Goal: Information Seeking & Learning: Find specific fact

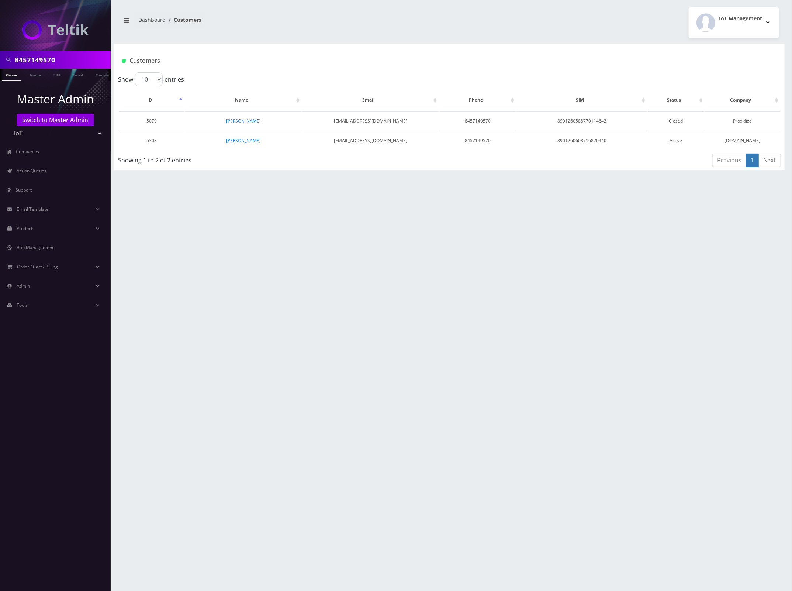
click at [53, 59] on input "8457149570" at bounding box center [62, 60] width 94 height 14
paste input "7274252184"
type input "7274252184"
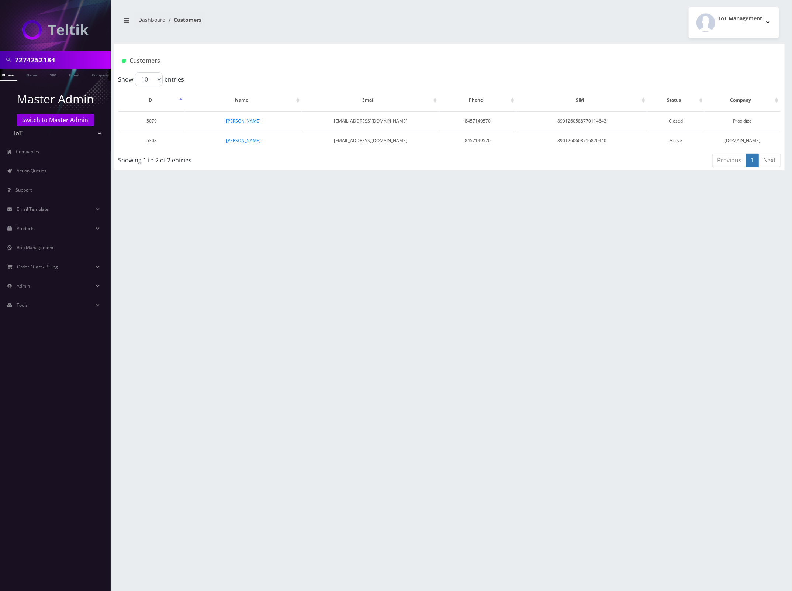
click at [10, 76] on link "Phone" at bounding box center [7, 75] width 19 height 12
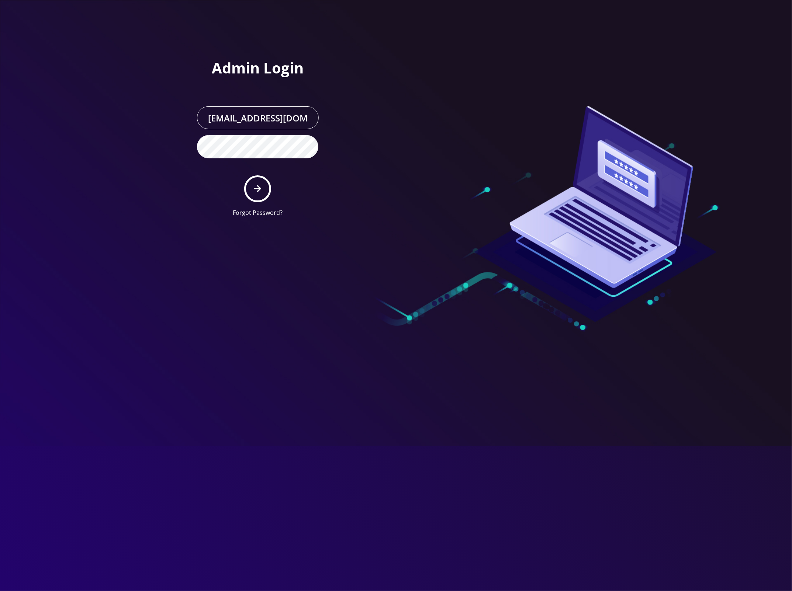
click at [270, 115] on input "[EMAIL_ADDRESS][DOMAIN_NAME]" at bounding box center [258, 117] width 122 height 23
click at [176, 119] on div at bounding box center [396, 295] width 792 height 591
click at [264, 187] on button "submit" at bounding box center [257, 188] width 27 height 27
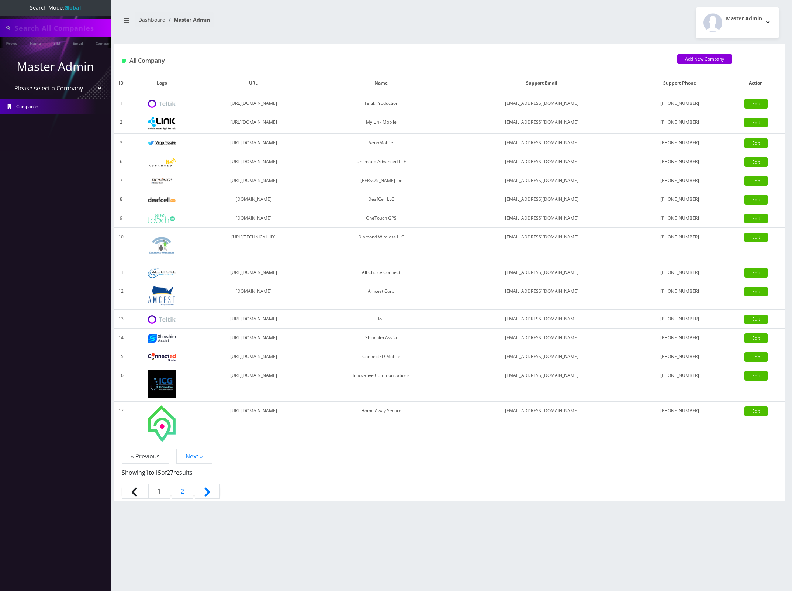
type input "7274252184"
click at [72, 88] on select "Please select a Company Teltik Production My Link Mobile VennMobile Unlimited A…" at bounding box center [55, 89] width 94 height 14
click at [72, 87] on select "Please select a Company Teltik Production My Link Mobile VennMobile Unlimited A…" at bounding box center [55, 89] width 94 height 14
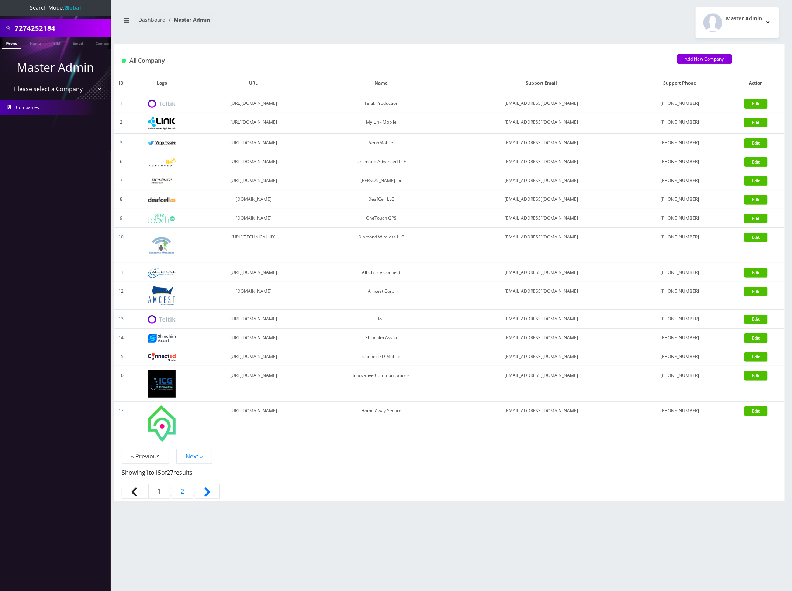
click at [72, 87] on select "Please select a Company Teltik Production My Link Mobile VennMobile Unlimited A…" at bounding box center [55, 89] width 94 height 14
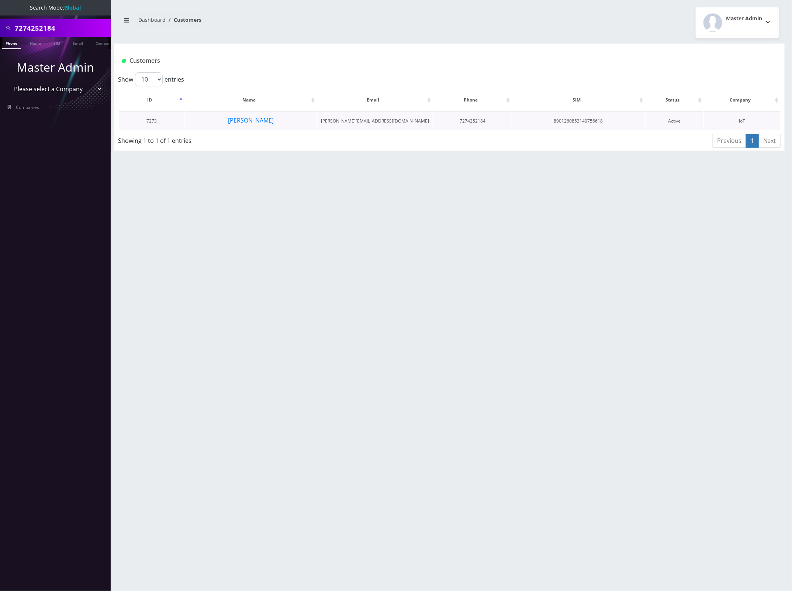
click at [305, 120] on td "Ezra Freedlander" at bounding box center [250, 120] width 131 height 19
click at [255, 118] on button "Ezra Freedlander" at bounding box center [251, 120] width 46 height 10
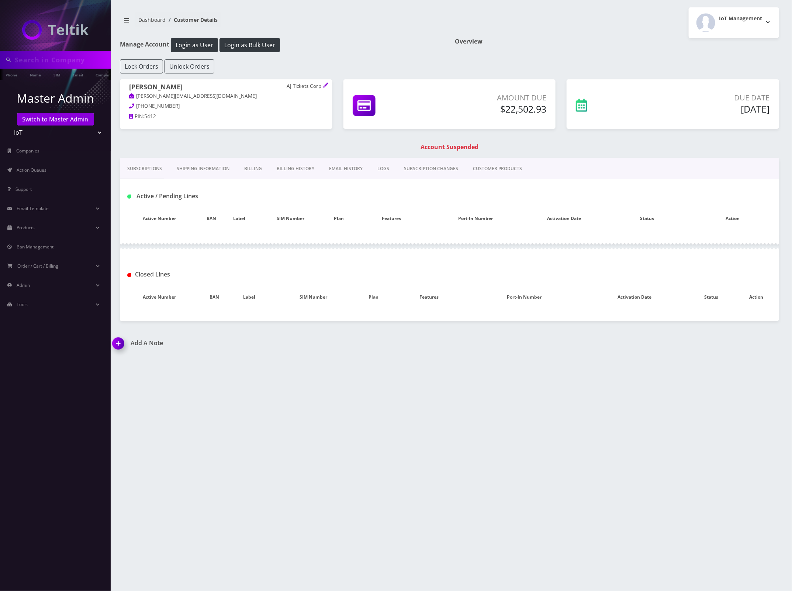
type input "7274252184"
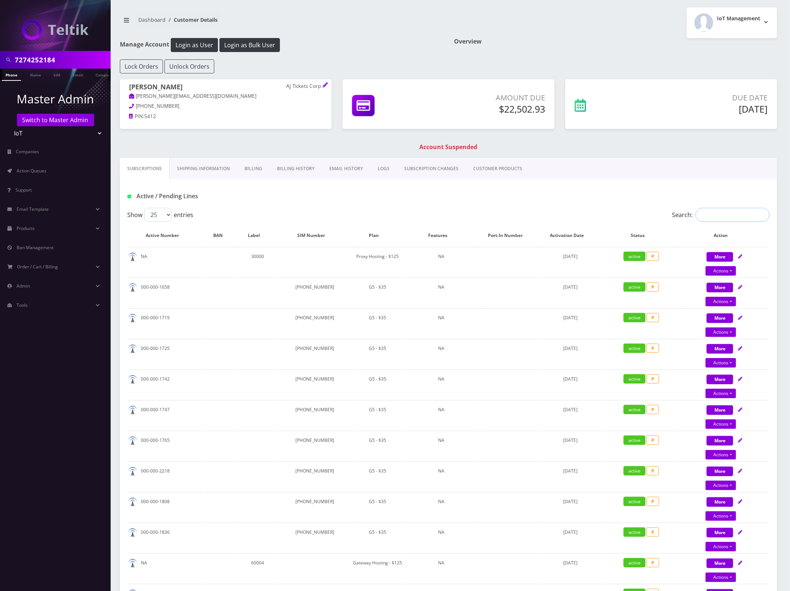
click at [726, 219] on input "Search:" at bounding box center [733, 215] width 74 height 14
paste input "7274252184"
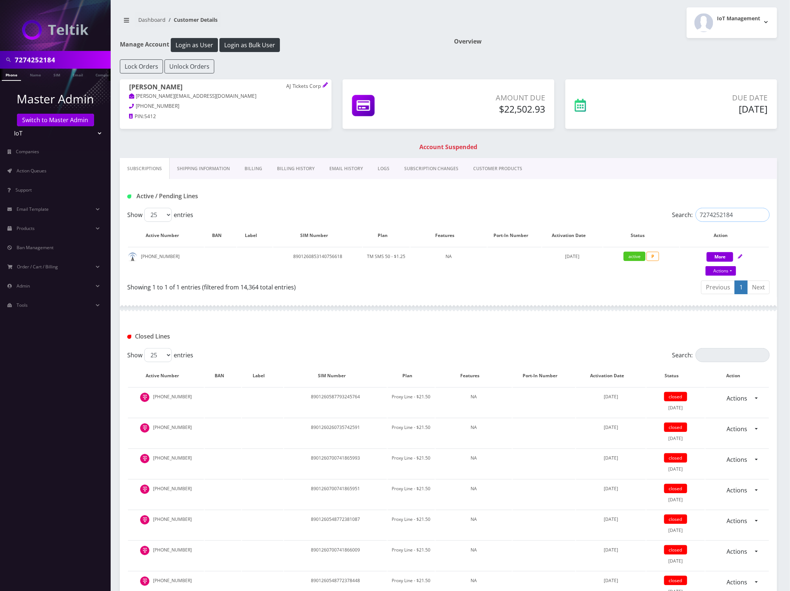
type input "7274252184"
click at [202, 167] on link "Shipping Information" at bounding box center [204, 168] width 68 height 21
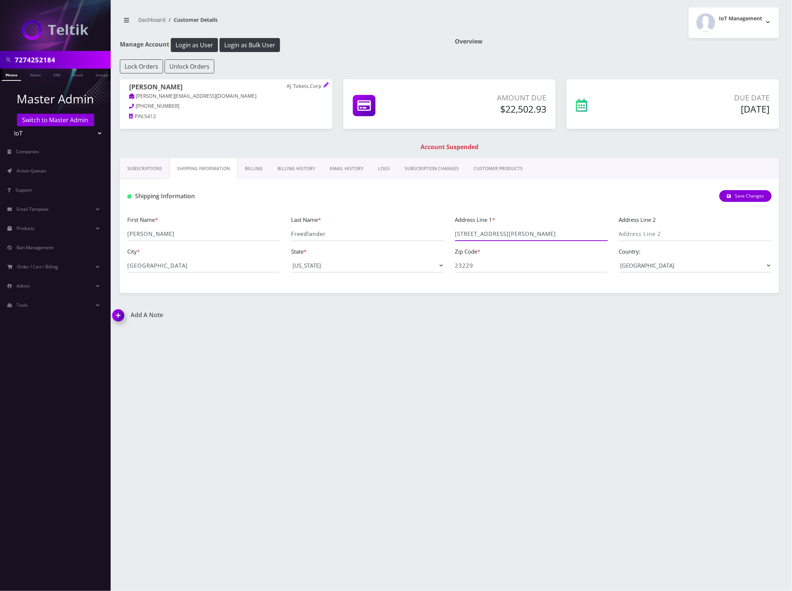
drag, startPoint x: 575, startPoint y: 237, endPoint x: 450, endPoint y: 235, distance: 124.7
click at [450, 235] on div "Address Line 1 * 1504 Santa Rosa Road Suite 200" at bounding box center [532, 228] width 164 height 26
click at [142, 167] on link "Subscriptions" at bounding box center [144, 168] width 49 height 21
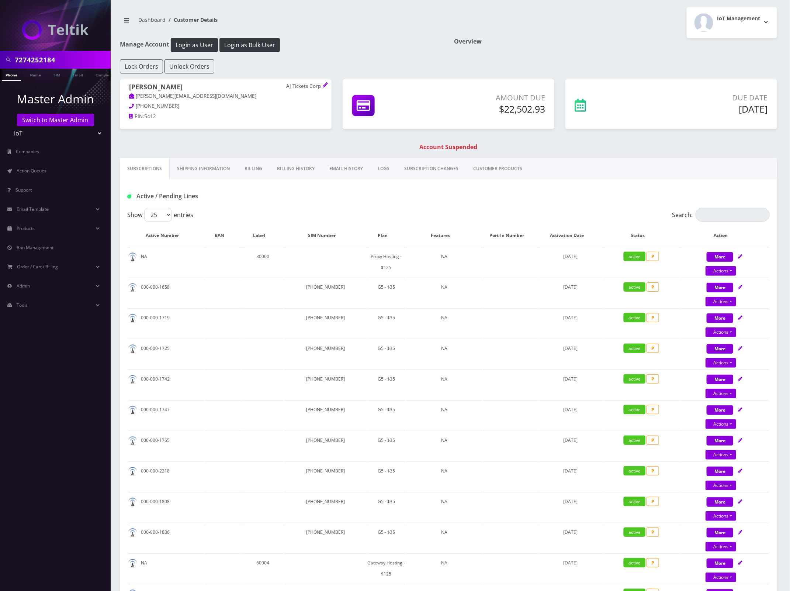
click at [146, 172] on link "Subscriptions" at bounding box center [145, 168] width 50 height 21
click at [38, 61] on input "7274252184" at bounding box center [62, 60] width 94 height 14
paste input "9366688769"
type input "9366688769"
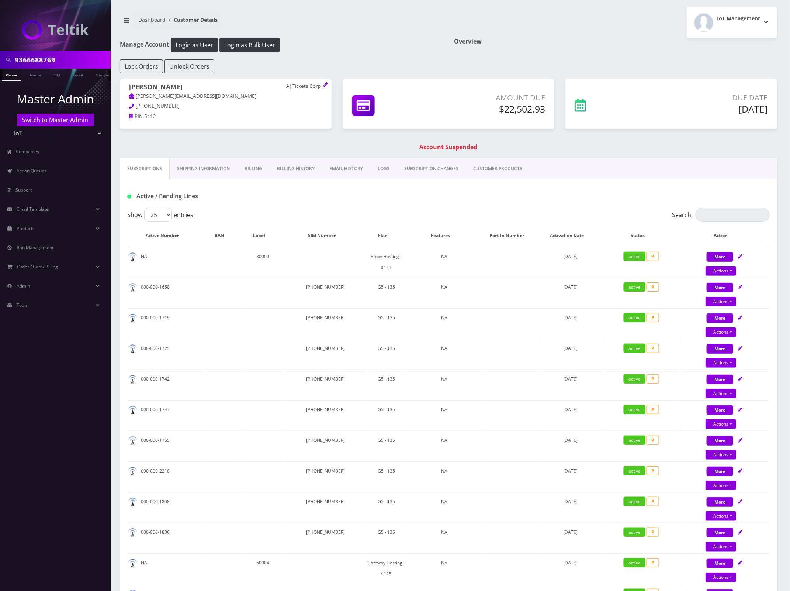
click at [15, 75] on link "Phone" at bounding box center [11, 75] width 19 height 12
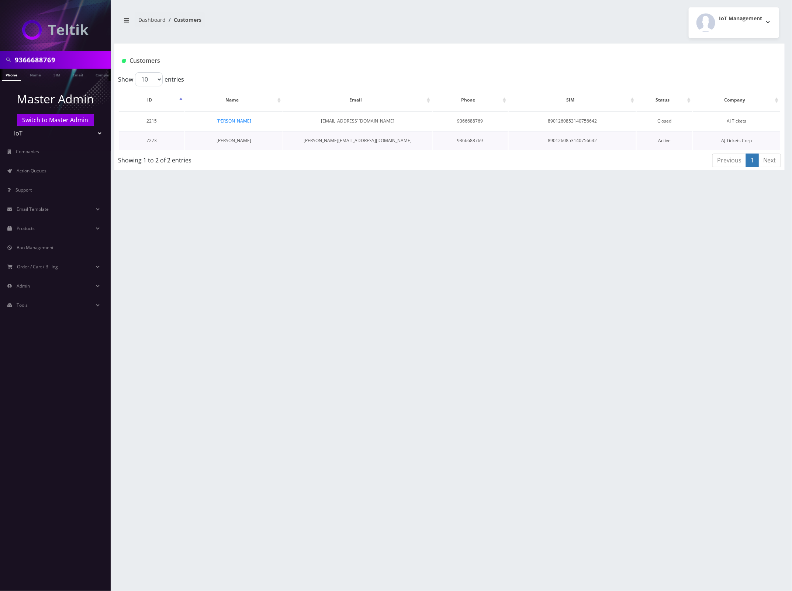
click at [235, 138] on link "Ezra Freedlander" at bounding box center [234, 140] width 35 height 6
click at [236, 139] on link "Ezra Freedlander" at bounding box center [234, 140] width 35 height 6
click at [233, 139] on link "[PERSON_NAME]" at bounding box center [234, 140] width 35 height 6
click at [312, 200] on div "9366688769 Phone Name SIM Email Company Customer Dashboard Customers IoT Manage…" at bounding box center [449, 295] width 685 height 591
click at [233, 138] on link "[PERSON_NAME]" at bounding box center [234, 140] width 35 height 6
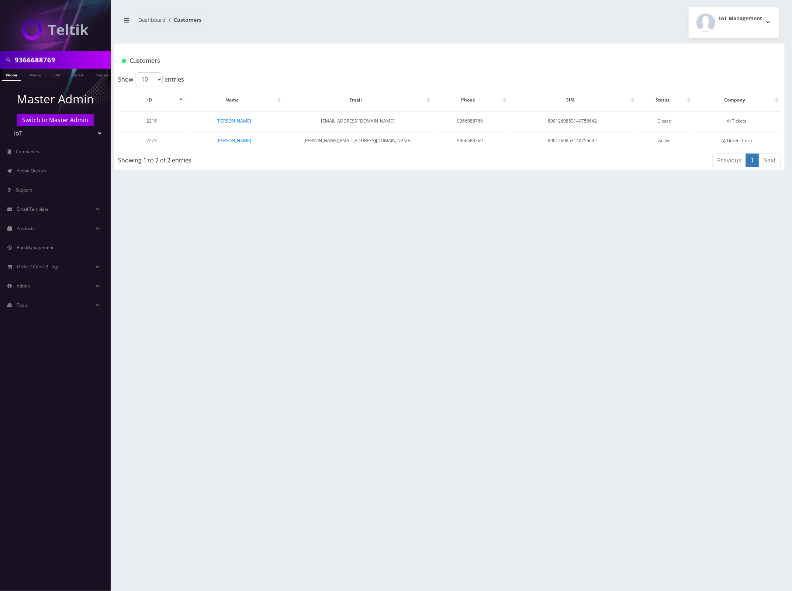
click at [315, 224] on div "9366688769 Phone Name SIM Email Company Customer Dashboard Customers IoT Manage…" at bounding box center [449, 295] width 685 height 591
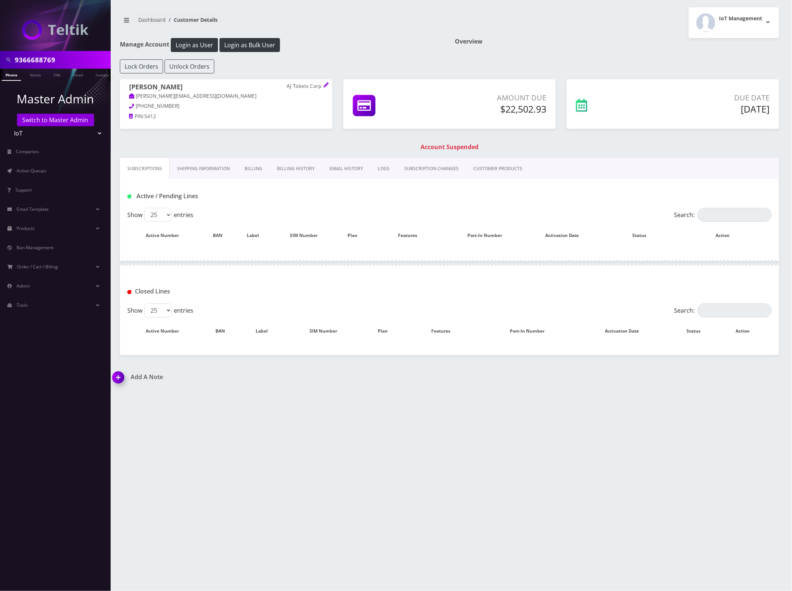
click at [202, 170] on link "Shipping Information" at bounding box center [204, 168] width 68 height 21
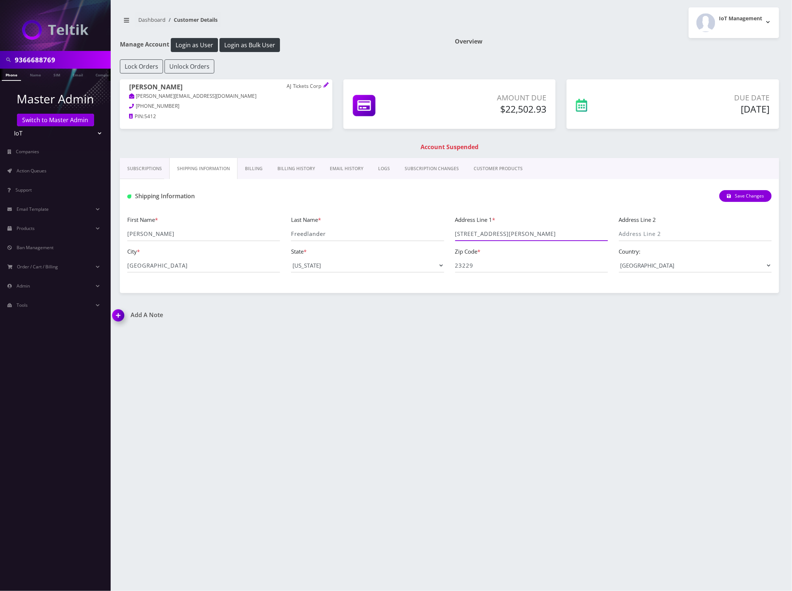
drag, startPoint x: 584, startPoint y: 234, endPoint x: 436, endPoint y: 231, distance: 147.6
click at [431, 231] on div "First Name * Ezra Last Name * Freedlander Address Line 1 * 1504 Santa Rosa Road…" at bounding box center [450, 246] width 656 height 63
drag, startPoint x: 163, startPoint y: 264, endPoint x: 72, endPoint y: 263, distance: 90.4
click at [72, 263] on div "9366688769 Phone Name SIM Email Company Customer Master Admin Switch to Master …" at bounding box center [396, 295] width 792 height 591
drag, startPoint x: 495, startPoint y: 266, endPoint x: 458, endPoint y: 264, distance: 36.9
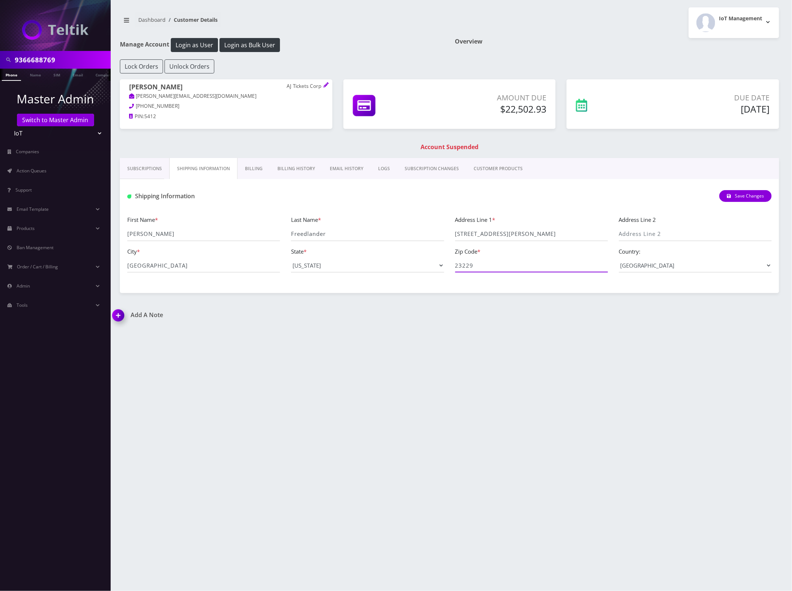
click at [384, 266] on div "First Name * Ezra Last Name * Freedlander Address Line 1 * 1504 Santa Rosa Road…" at bounding box center [450, 246] width 656 height 63
click at [38, 60] on input "9366688769" at bounding box center [62, 60] width 94 height 14
paste input "646374923"
type input "6463749239"
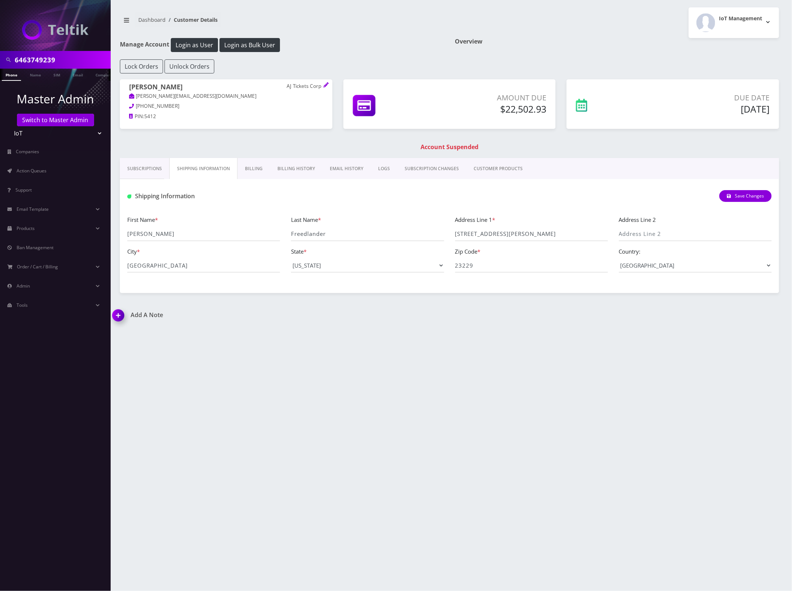
click at [10, 77] on link "Phone" at bounding box center [11, 75] width 19 height 12
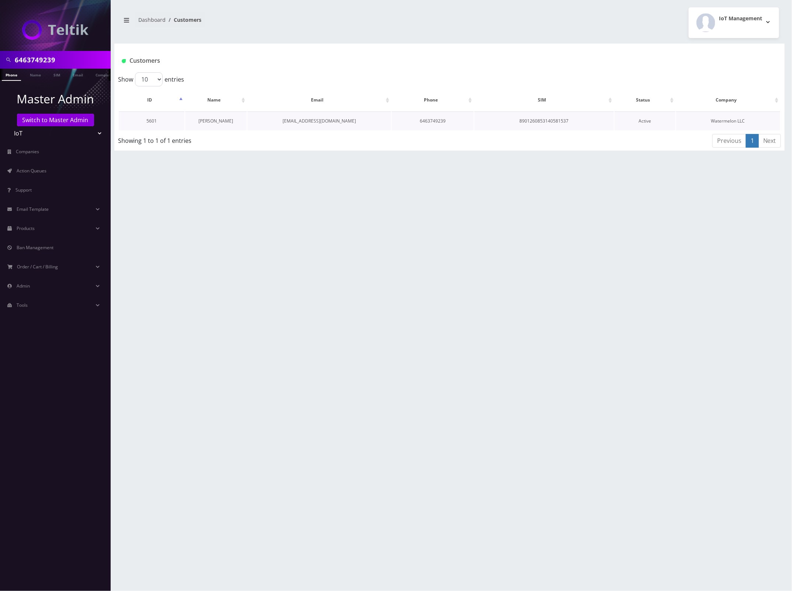
click at [220, 121] on link "[PERSON_NAME]" at bounding box center [216, 121] width 35 height 6
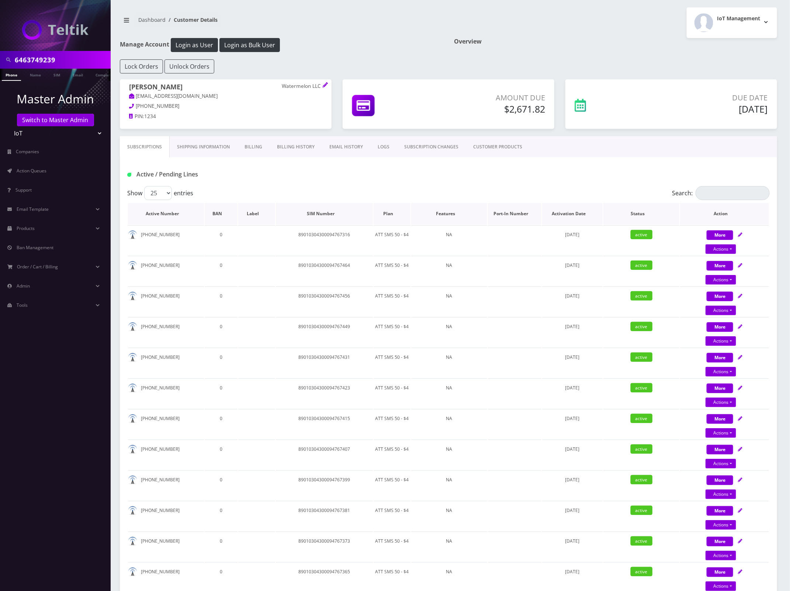
click at [391, 216] on th "Plan" at bounding box center [392, 213] width 37 height 21
click at [211, 146] on link "Shipping Information" at bounding box center [204, 146] width 68 height 21
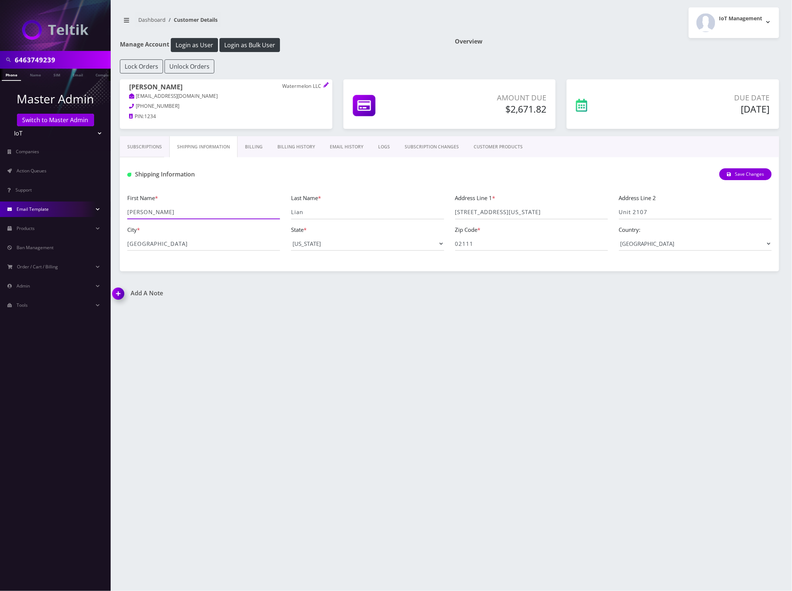
drag, startPoint x: 189, startPoint y: 216, endPoint x: 102, endPoint y: 216, distance: 87.1
click at [102, 216] on div "6463749239 Phone Name SIM Email Company Customer Master Admin Switch to Master …" at bounding box center [396, 295] width 792 height 591
drag, startPoint x: 539, startPoint y: 212, endPoint x: 438, endPoint y: 211, distance: 101.1
click at [438, 211] on div "First Name * Ray Last Name * Lian Address Line 1 * 665 Washington Street Addres…" at bounding box center [450, 224] width 656 height 63
drag, startPoint x: 657, startPoint y: 213, endPoint x: 600, endPoint y: 211, distance: 57.6
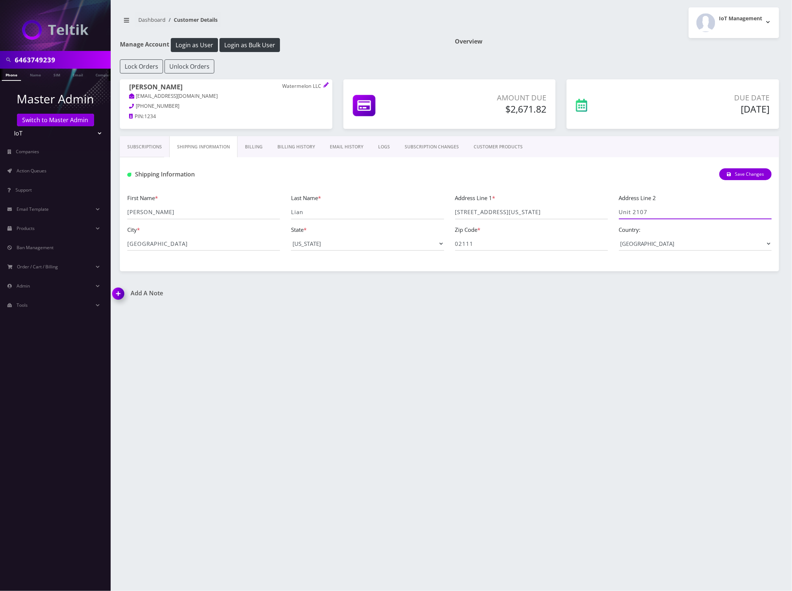
click at [570, 214] on div "First Name * Ray Last Name * Lian Address Line 1 * 665 Washington Street Addres…" at bounding box center [450, 224] width 656 height 63
click at [34, 63] on input "6463749239" at bounding box center [62, 60] width 94 height 14
paste input "8627744230"
type input "8627744230"
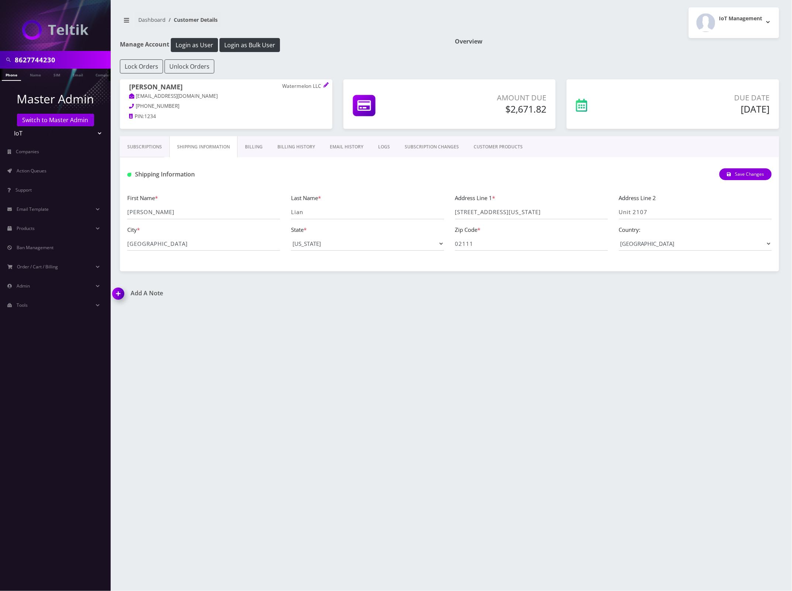
click at [12, 78] on link "Phone" at bounding box center [11, 75] width 19 height 12
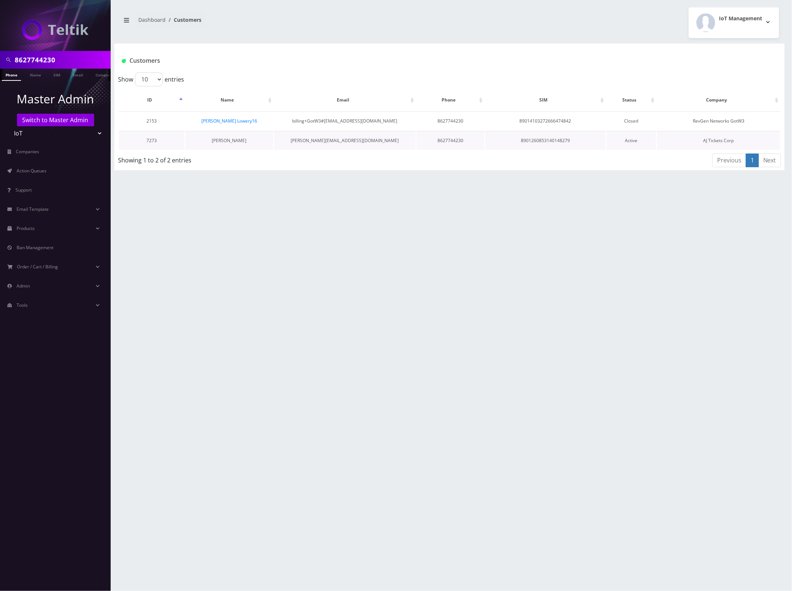
drag, startPoint x: 255, startPoint y: 142, endPoint x: 221, endPoint y: 142, distance: 33.9
click at [221, 142] on td "[PERSON_NAME]" at bounding box center [229, 140] width 88 height 19
copy link "Freedlander"
click at [39, 60] on input "8627744230" at bounding box center [62, 60] width 94 height 14
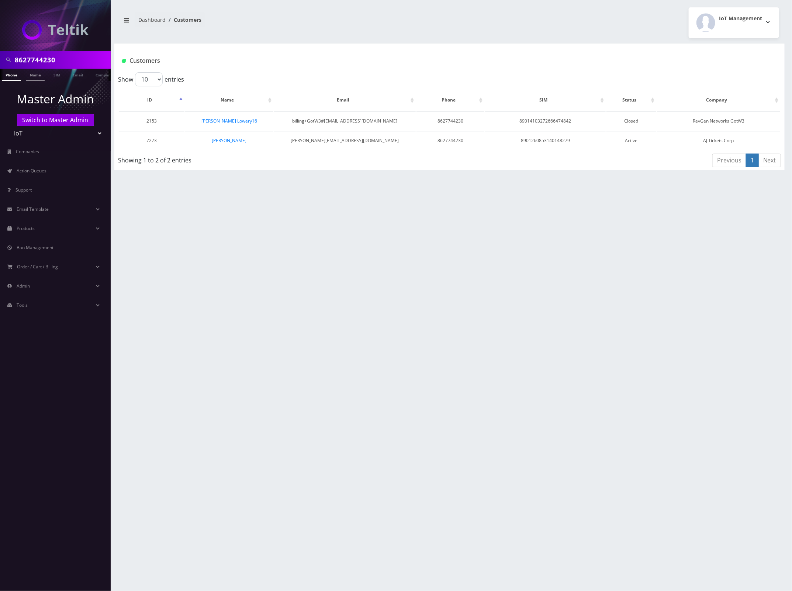
paste input "5172402726"
type input "5172402726"
click at [18, 76] on link "Phone" at bounding box center [11, 75] width 19 height 12
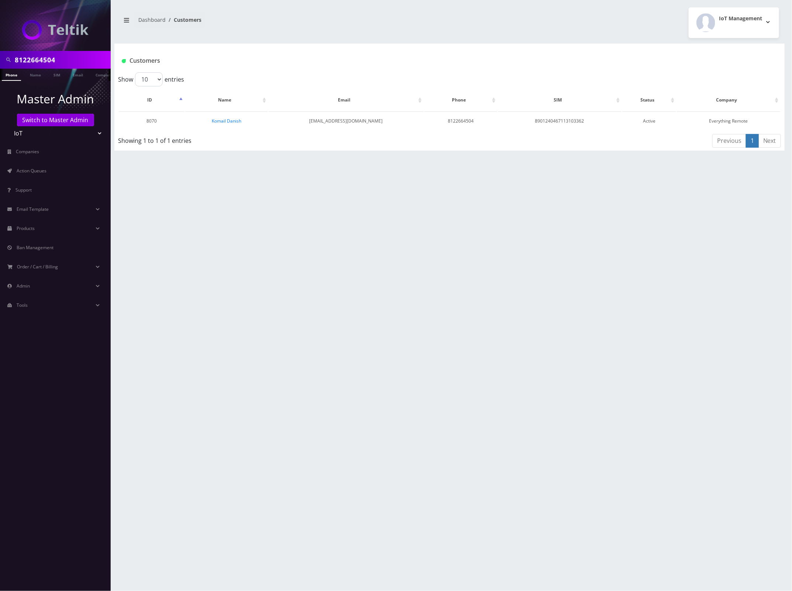
click at [19, 53] on input "8122664504" at bounding box center [62, 60] width 94 height 14
paste input "05371396"
type input "8105371396"
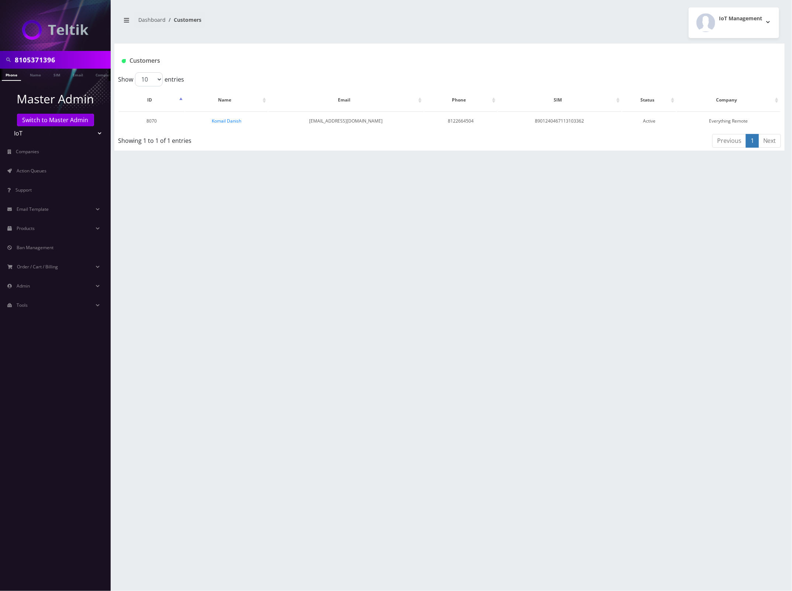
click at [9, 75] on link "Phone" at bounding box center [11, 75] width 19 height 12
click at [48, 132] on select "Teltik Production My Link Mobile VennMobile Unlimited Advanced LTE [PERSON_NAME…" at bounding box center [55, 133] width 94 height 14
click at [55, 120] on link "Switch to Master Admin" at bounding box center [55, 120] width 77 height 13
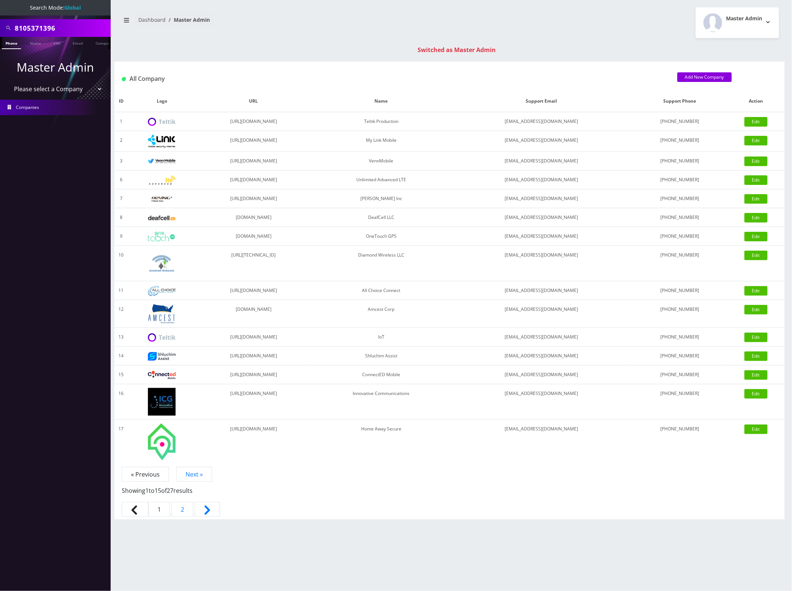
click at [15, 44] on link "Phone" at bounding box center [11, 43] width 19 height 12
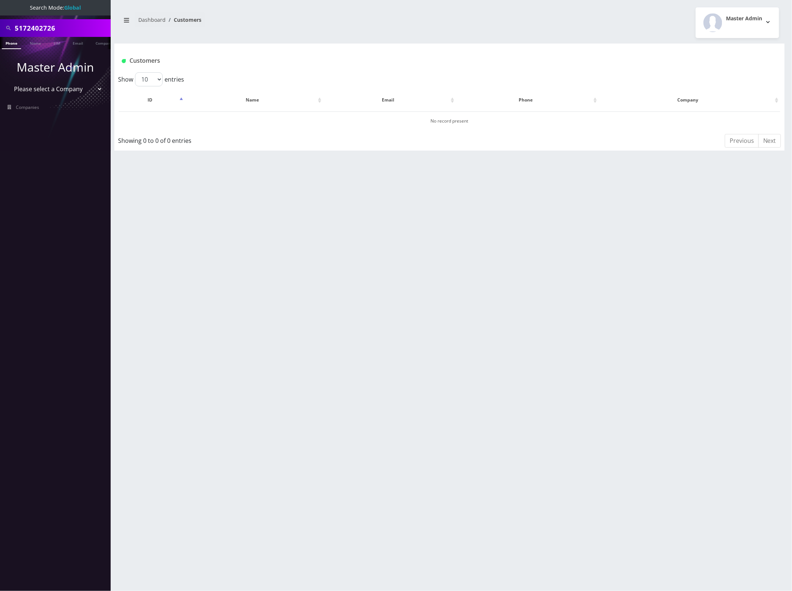
click at [9, 45] on link "Phone" at bounding box center [11, 43] width 19 height 12
click at [38, 28] on input "5172402726" at bounding box center [62, 28] width 94 height 14
paste input "2702882844"
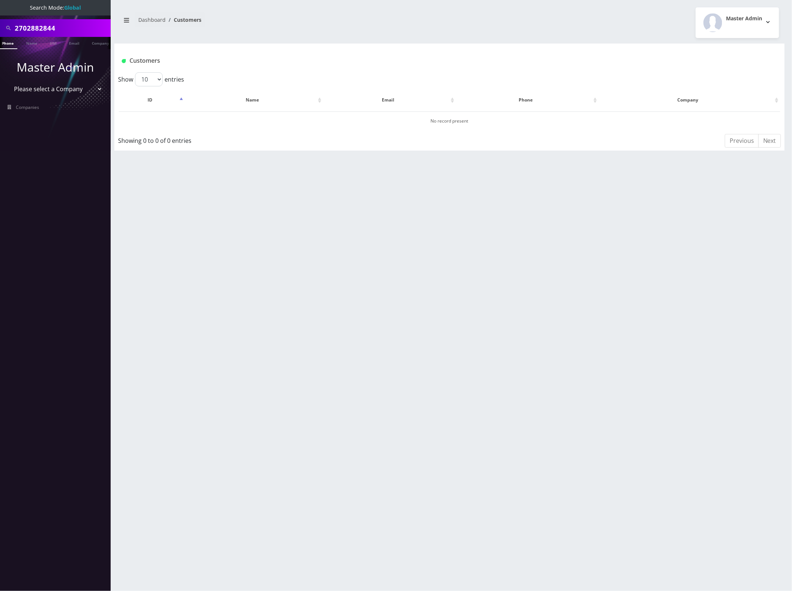
type input "2702882844"
click at [6, 44] on li at bounding box center [3, 44] width 7 height 18
click at [10, 44] on link "Phone" at bounding box center [11, 43] width 19 height 12
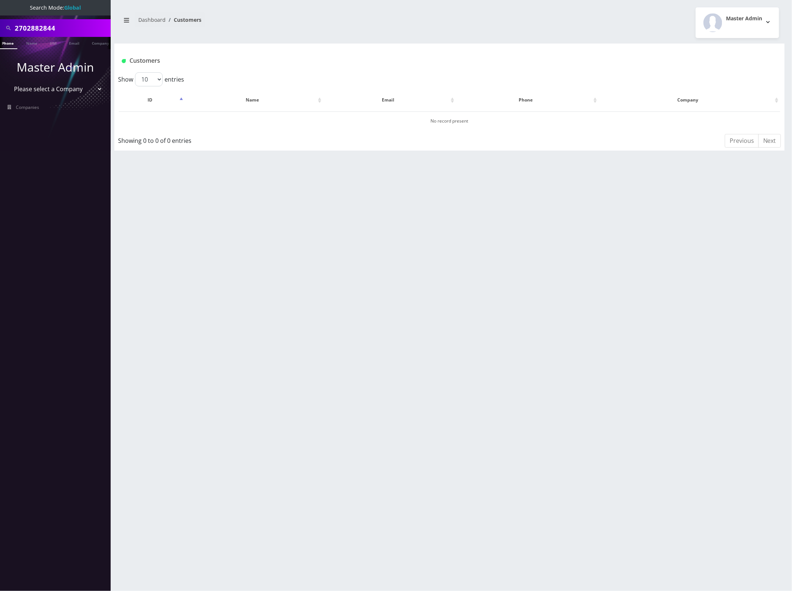
click at [24, 32] on input "2702882844" at bounding box center [62, 28] width 94 height 14
paste input "8901260853140151315"
type input "8901260853140151315"
click at [58, 42] on link "SIM" at bounding box center [53, 43] width 14 height 12
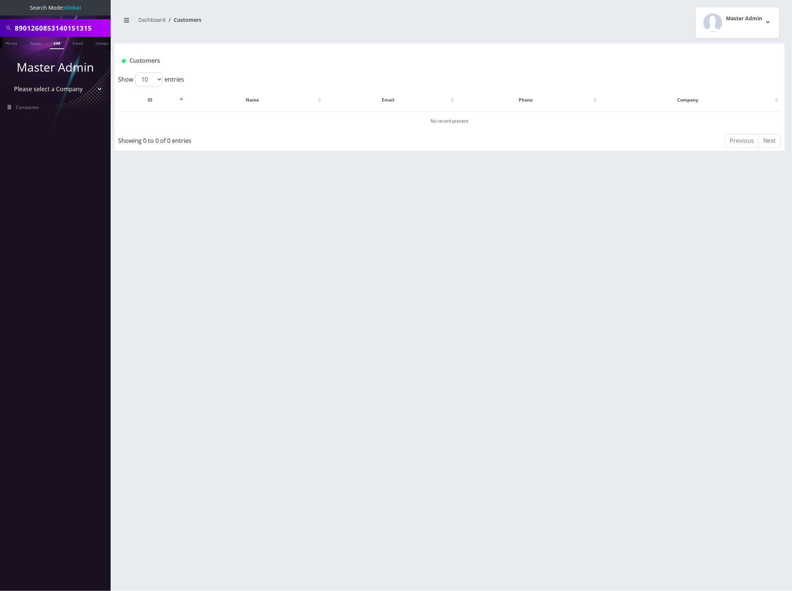
click at [53, 45] on link "SIM" at bounding box center [57, 43] width 14 height 12
click at [52, 45] on link "SIM" at bounding box center [57, 43] width 14 height 12
click at [62, 28] on input "8901260853140151315" at bounding box center [62, 28] width 94 height 14
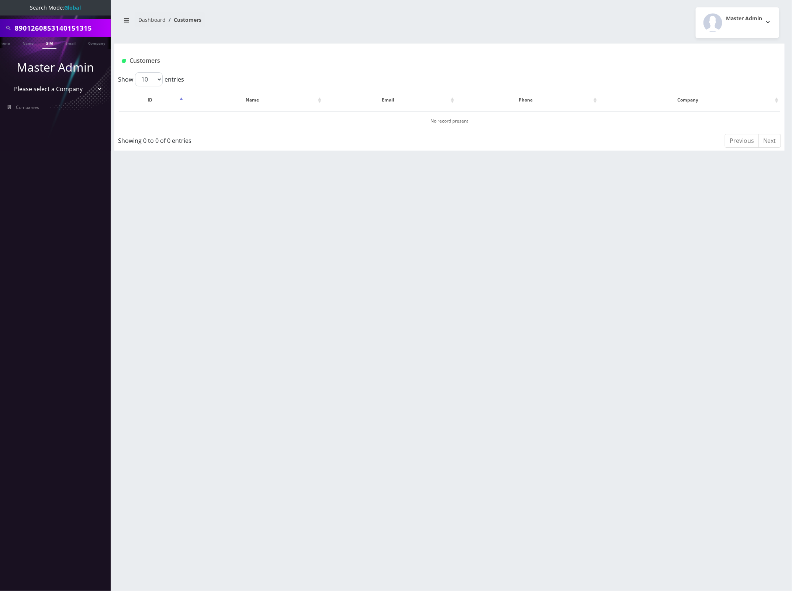
paste input "40357105750447"
type input "8901240357105750447"
click at [50, 41] on link "SIM" at bounding box center [49, 43] width 14 height 12
click at [78, 87] on select "Please select a Company Teltik Production My Link Mobile VennMobile Unlimited A…" at bounding box center [55, 89] width 94 height 14
click at [52, 408] on nav "Search Mode: Global 8901240357105750447 Phone Name SIM Email Company Customer M…" at bounding box center [55, 295] width 111 height 591
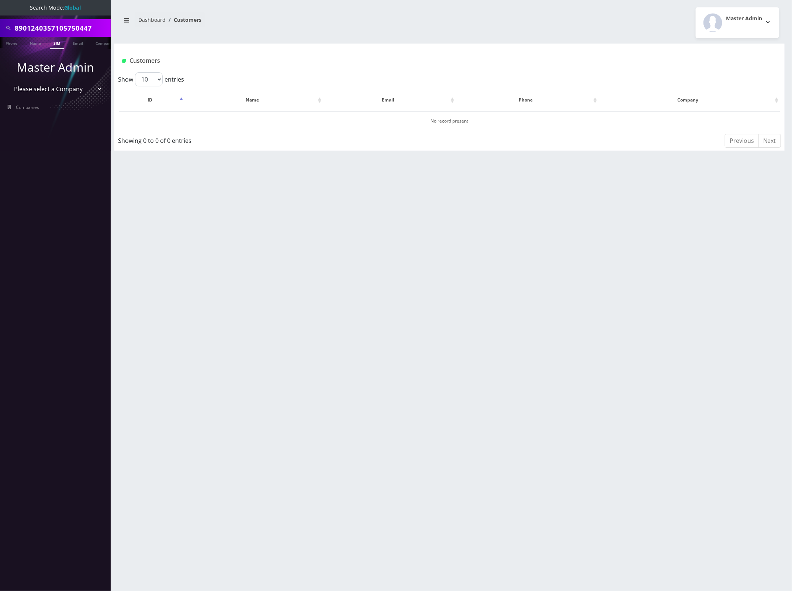
click at [88, 90] on select "Please select a Company Teltik Production My Link Mobile VennMobile Unlimited A…" at bounding box center [55, 89] width 94 height 14
select select "13"
click at [8, 82] on select "Please select a Company Teltik Production My Link Mobile VennMobile Unlimited A…" at bounding box center [55, 89] width 94 height 14
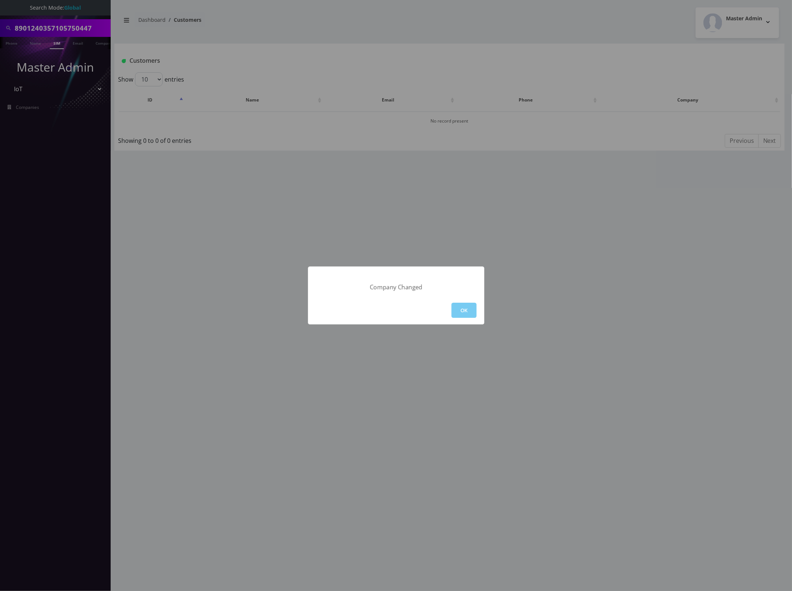
click at [471, 314] on button "OK" at bounding box center [464, 310] width 25 height 15
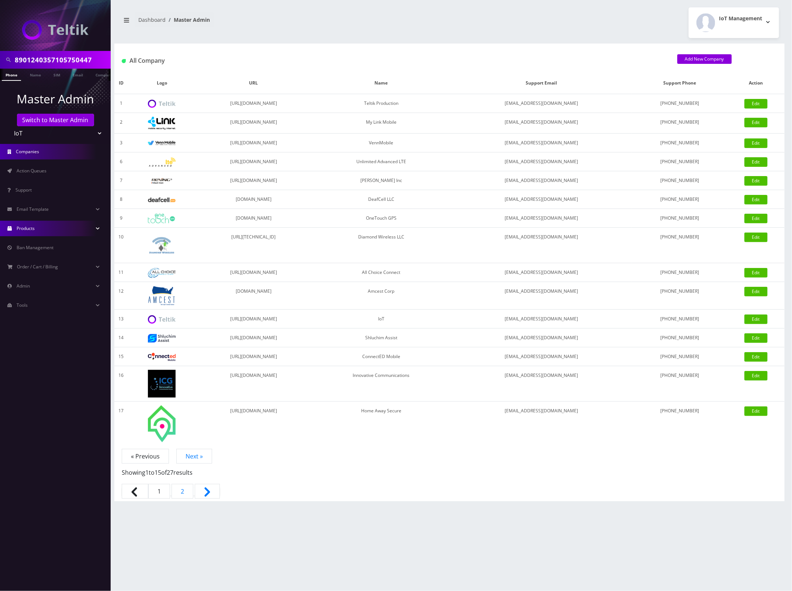
click at [48, 228] on link "Products" at bounding box center [55, 228] width 111 height 15
click at [40, 256] on link "Plans" at bounding box center [55, 259] width 111 height 15
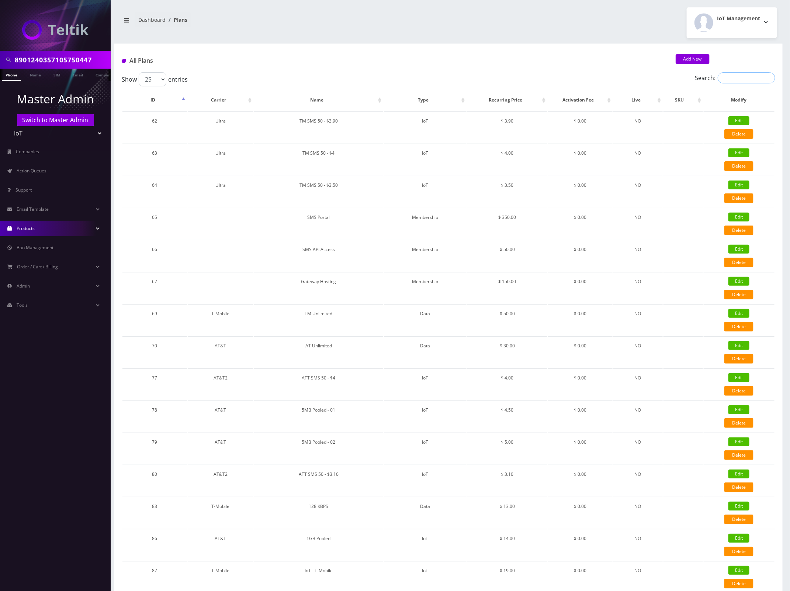
click at [733, 77] on input "Search:" at bounding box center [747, 77] width 58 height 11
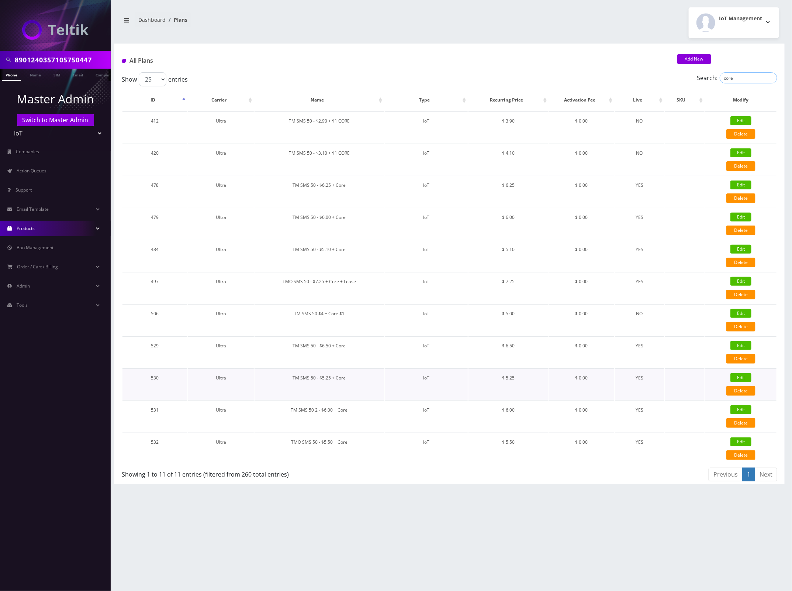
type input "core"
drag, startPoint x: 353, startPoint y: 377, endPoint x: 293, endPoint y: 379, distance: 60.2
click at [293, 379] on td "TM SMS 50 - $5.25 + Core" at bounding box center [319, 383] width 129 height 31
copy td "TM SMS 50 - $5.25 + Core"
click at [55, 166] on link "Action Queues" at bounding box center [55, 170] width 111 height 15
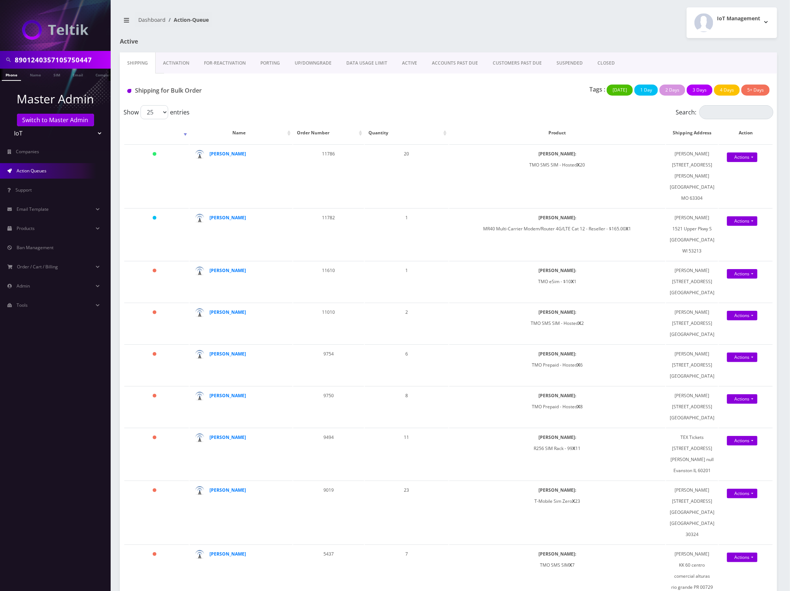
click at [413, 91] on div "Tags : Today 1 Day 2 Days 3 Days 4 Days 5+ Days" at bounding box center [558, 91] width 436 height 15
click at [53, 63] on input "8901240357105750447" at bounding box center [62, 60] width 94 height 14
paste input "[EMAIL_ADDRESS][DOMAIN_NAME]"
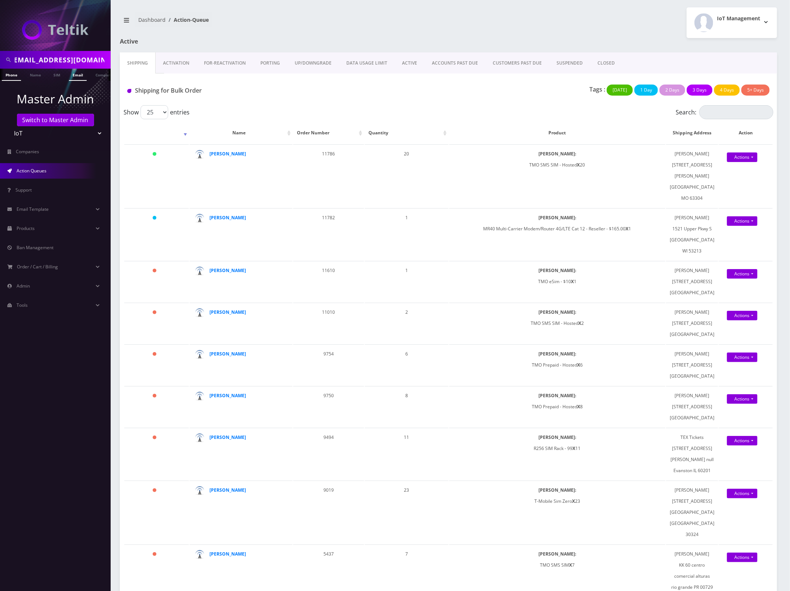
type input "[EMAIL_ADDRESS][DOMAIN_NAME]"
click at [78, 77] on link "Email" at bounding box center [78, 75] width 18 height 12
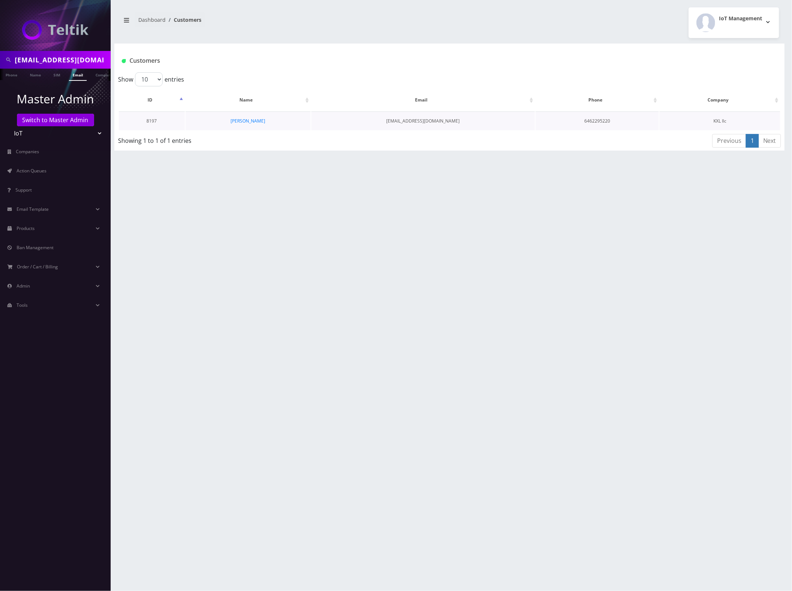
scroll to position [0, 4]
click at [253, 122] on link "[PERSON_NAME]" at bounding box center [248, 121] width 35 height 6
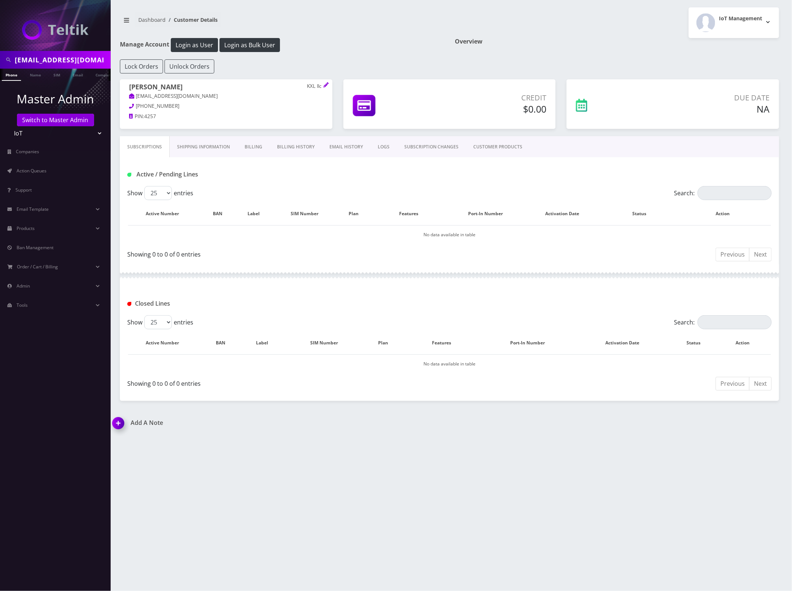
click at [516, 146] on link "CUSTOMER PRODUCTS" at bounding box center [498, 146] width 64 height 21
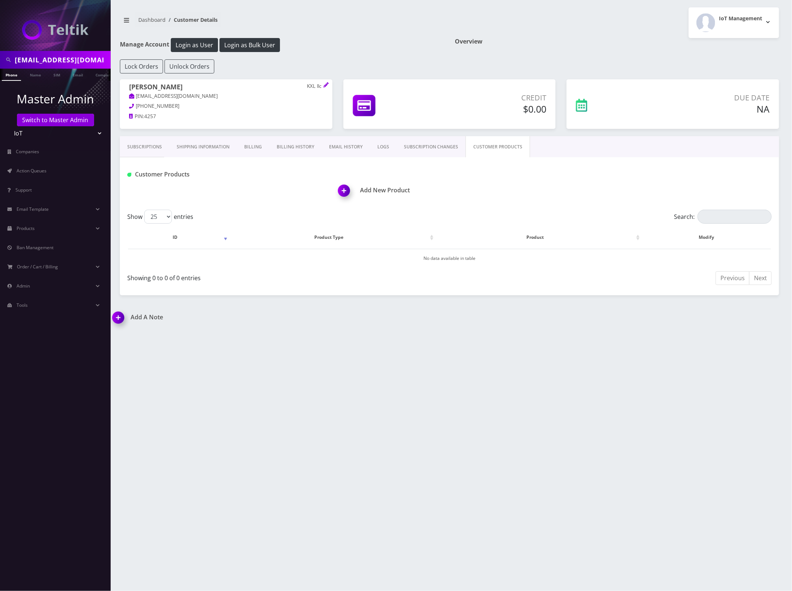
click at [62, 58] on input "tropicsunder@gmail.com" at bounding box center [62, 60] width 94 height 14
paste input "2485253658"
type input "2485253658"
click at [17, 76] on link "Phone" at bounding box center [11, 75] width 19 height 12
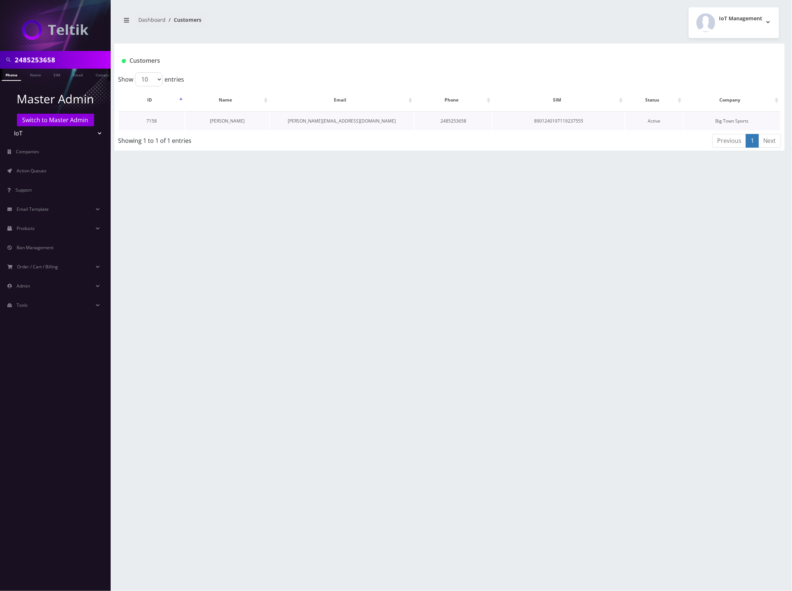
click at [232, 122] on link "[PERSON_NAME]" at bounding box center [227, 121] width 35 height 6
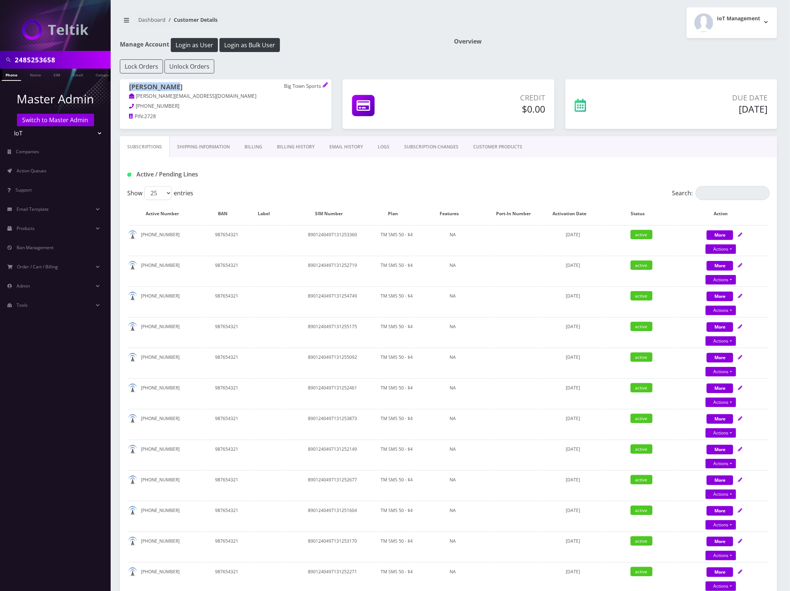
drag, startPoint x: 175, startPoint y: 86, endPoint x: 131, endPoint y: 88, distance: 44.3
click at [131, 88] on h1 "[PERSON_NAME] Big Town Sports" at bounding box center [225, 87] width 193 height 9
copy h1 "[PERSON_NAME]"
click at [215, 148] on link "Shipping Information" at bounding box center [204, 146] width 68 height 21
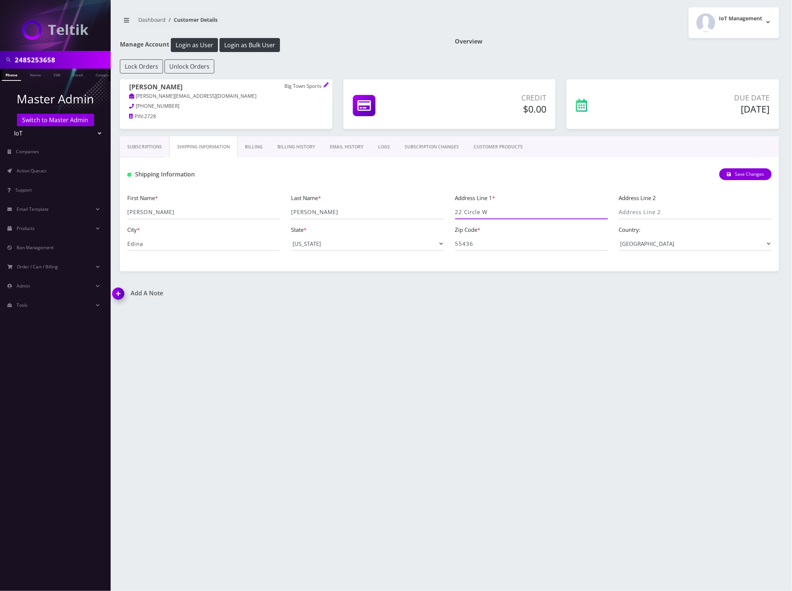
drag, startPoint x: 509, startPoint y: 214, endPoint x: 458, endPoint y: 214, distance: 51.3
click at [458, 214] on input "22 Circle W" at bounding box center [531, 212] width 153 height 14
click at [449, 213] on div "Last Name * Weseloh" at bounding box center [368, 206] width 164 height 26
drag, startPoint x: 188, startPoint y: 248, endPoint x: 109, endPoint y: 247, distance: 79.3
click at [109, 247] on div "2485253658 Phone Name SIM Email Company Customer Master Admin Switch to Master …" at bounding box center [396, 295] width 792 height 591
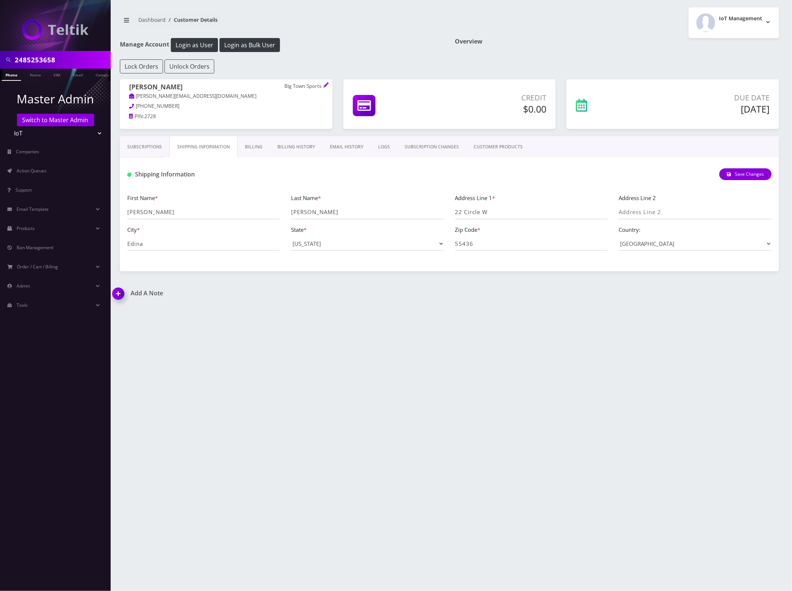
click at [44, 65] on input "2485253658" at bounding box center [62, 60] width 94 height 14
paste input "6514479727"
type input "6514479727"
click at [8, 75] on link "Phone" at bounding box center [11, 75] width 19 height 12
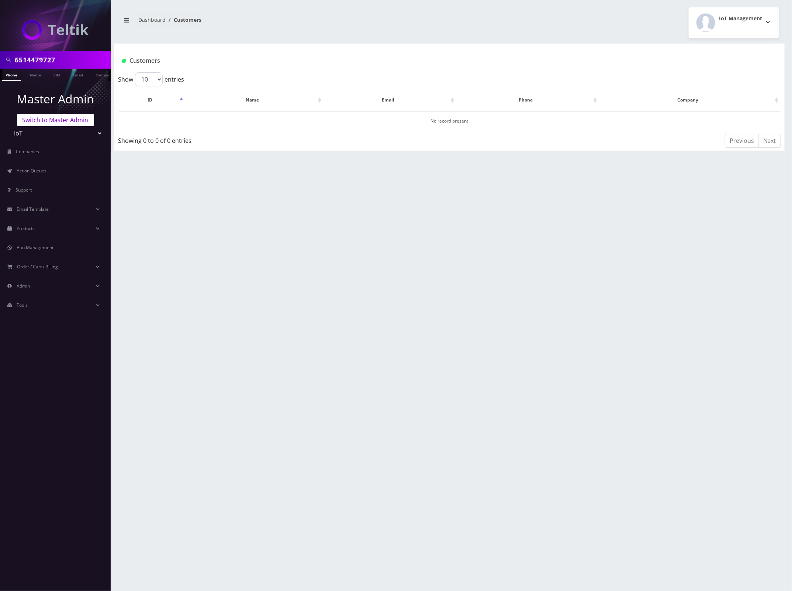
click at [56, 118] on link "Switch to Master Admin" at bounding box center [55, 120] width 77 height 13
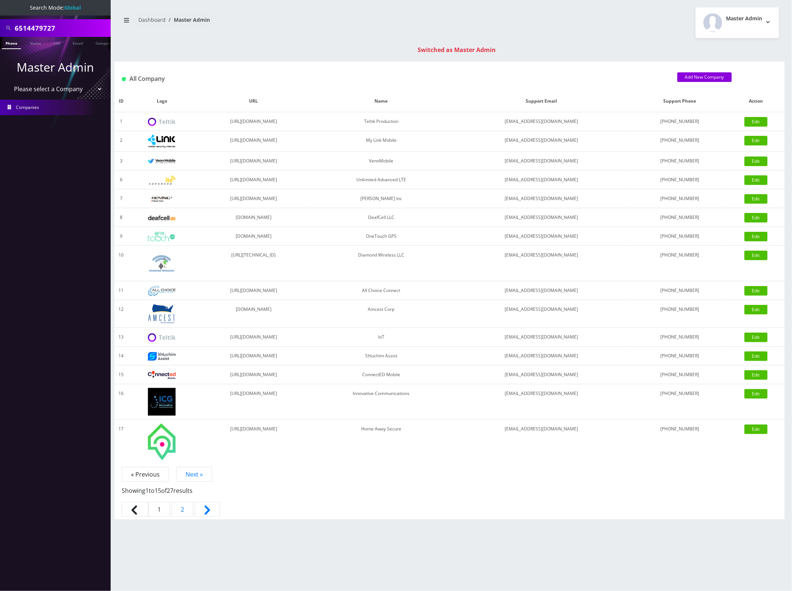
click at [4, 45] on li at bounding box center [3, 44] width 7 height 18
click at [10, 41] on link "Phone" at bounding box center [11, 43] width 19 height 12
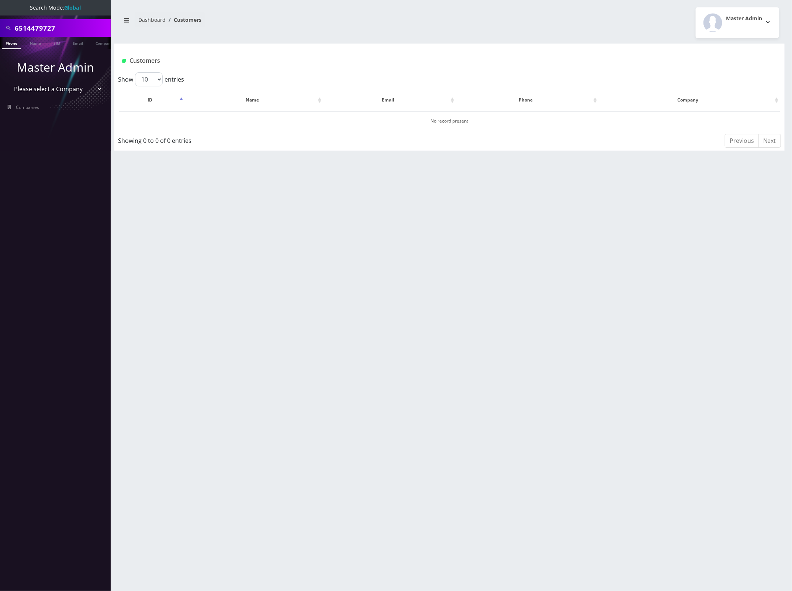
click at [36, 30] on input "6514479727" at bounding box center [62, 28] width 94 height 14
paste input "8901240197119234420"
type input "8901240197119234420"
click at [53, 43] on link "SIM" at bounding box center [57, 43] width 14 height 12
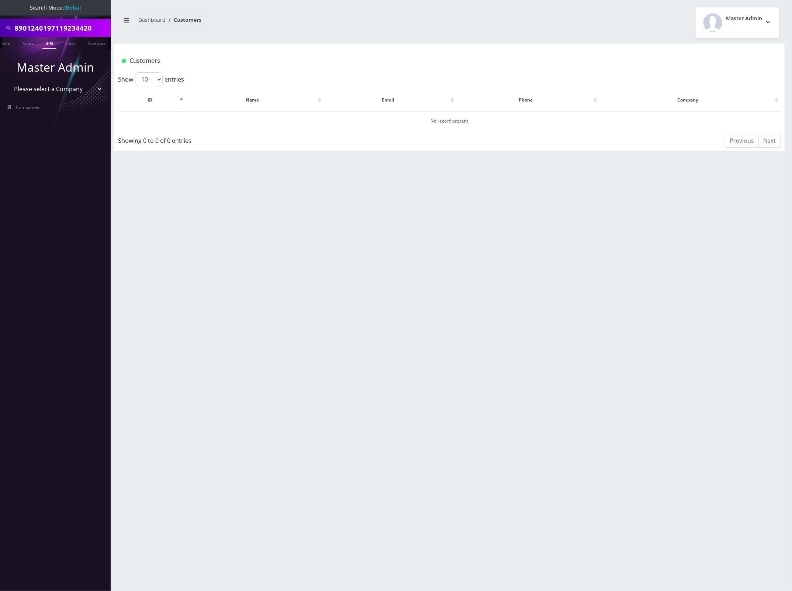
scroll to position [0, 11]
click at [81, 25] on input "8901240197119234420" at bounding box center [62, 28] width 94 height 14
paste input "258"
type input "8901240197119232580"
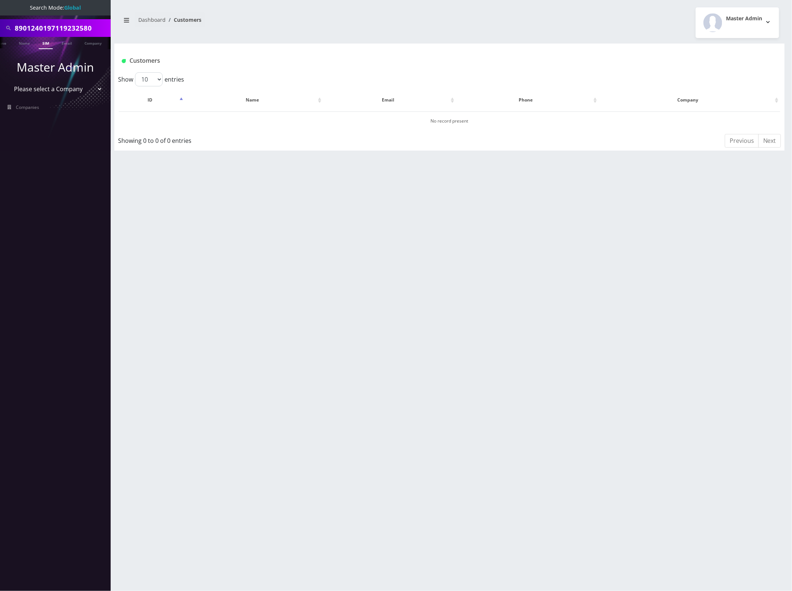
click at [47, 42] on link "SIM" at bounding box center [46, 43] width 14 height 12
click at [67, 30] on input "8901240197119232580" at bounding box center [62, 28] width 94 height 14
paste input "Y&S Tickets"
paste input "9853422522"
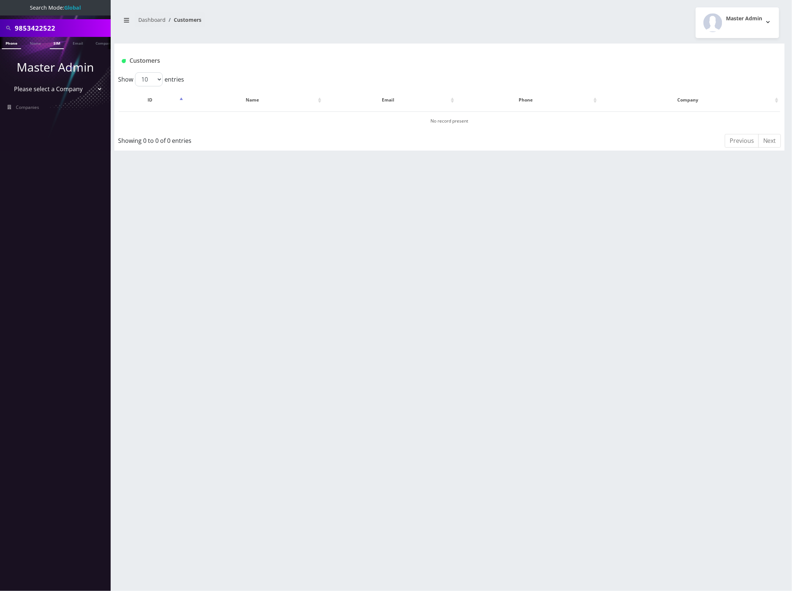
type input "9853422522"
click at [19, 45] on link "Phone" at bounding box center [11, 43] width 19 height 12
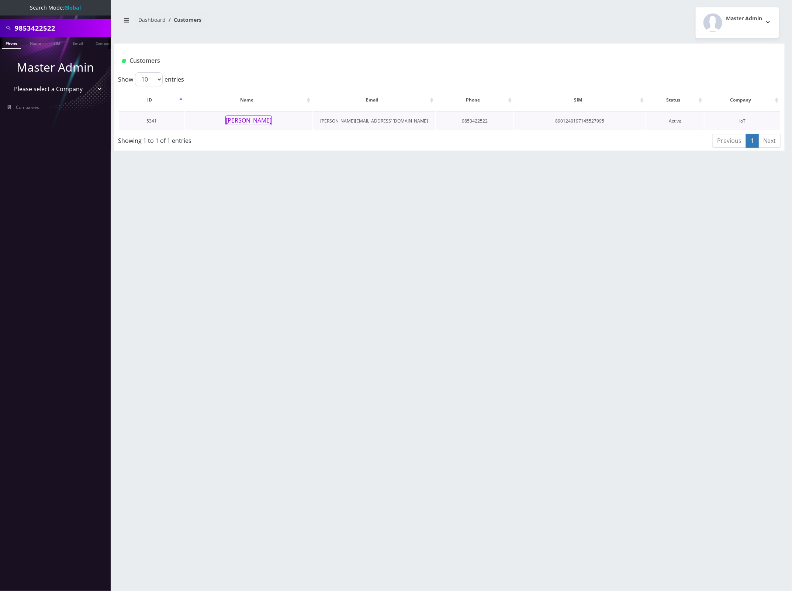
click at [249, 119] on button "[PERSON_NAME]" at bounding box center [248, 120] width 46 height 10
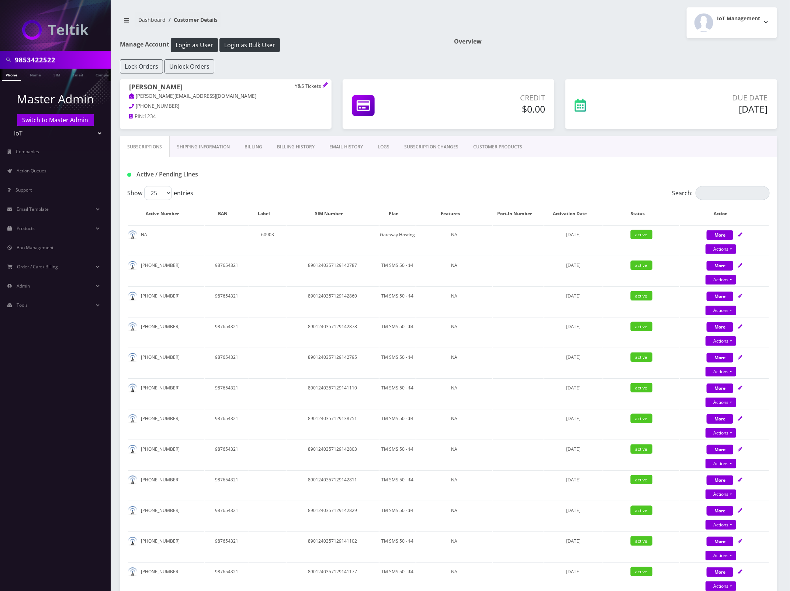
click at [203, 148] on link "Shipping Information" at bounding box center [204, 146] width 68 height 21
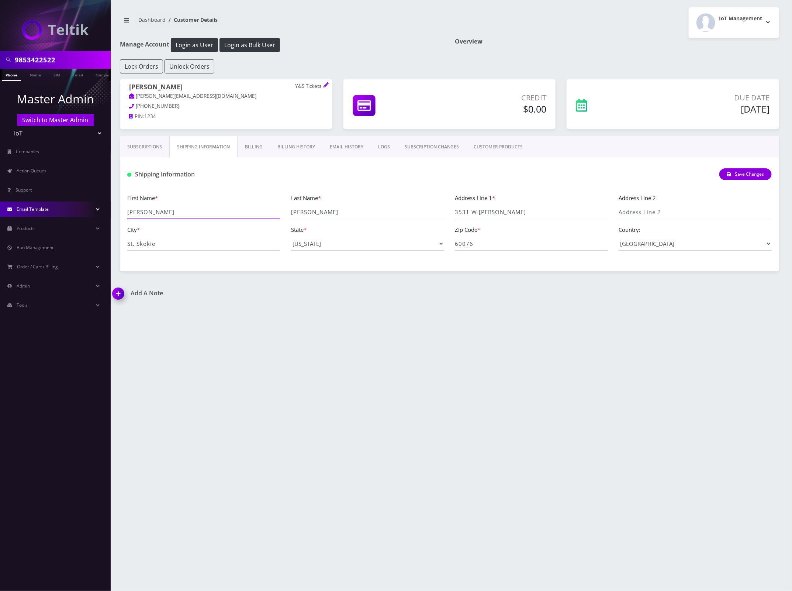
drag, startPoint x: 159, startPoint y: 213, endPoint x: 108, endPoint y: 213, distance: 51.3
click at [108, 213] on div "9853422522 Phone Name SIM Email Company Customer Master Admin Switch to Master …" at bounding box center [396, 295] width 792 height 591
drag, startPoint x: 198, startPoint y: 87, endPoint x: 122, endPoint y: 88, distance: 76.0
click at [122, 88] on div "Daniel Goldstein Y&S Tickets daniel@ystickets.com 847-665-9577 PIN: 1234" at bounding box center [226, 102] width 212 height 47
copy h1 "Daniel Goldstein"
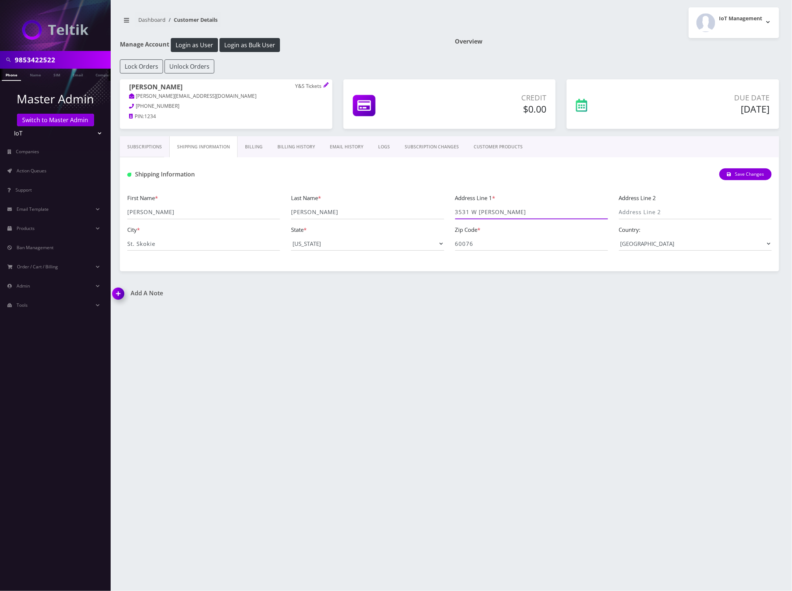
drag, startPoint x: 512, startPoint y: 213, endPoint x: 447, endPoint y: 213, distance: 64.6
click at [447, 213] on div "First Name * Daniel Last Name * Goldstein Address Line 1 * 3531 W Howard Addres…" at bounding box center [450, 224] width 656 height 63
drag, startPoint x: 204, startPoint y: 245, endPoint x: 124, endPoint y: 244, distance: 80.1
click at [124, 244] on div "City * St. Skokie" at bounding box center [204, 238] width 164 height 26
drag, startPoint x: 445, startPoint y: 248, endPoint x: 446, endPoint y: 245, distance: 3.8
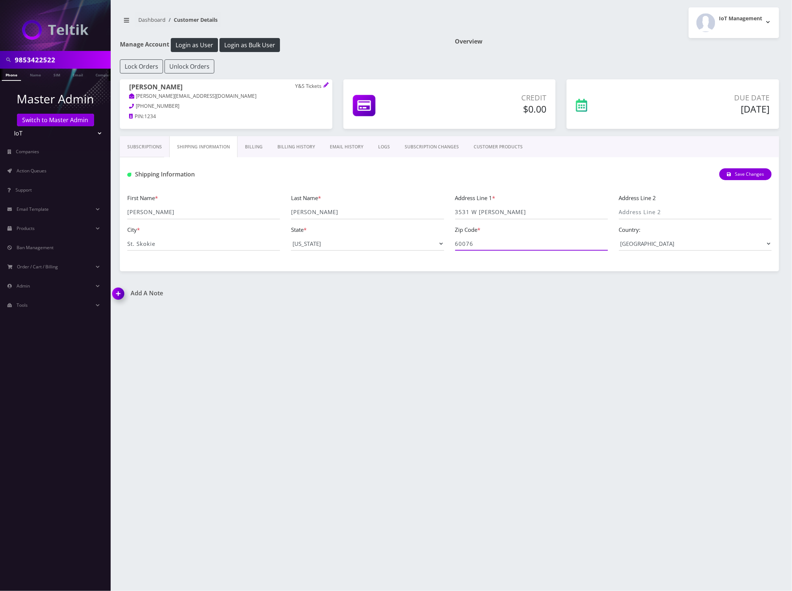
click at [421, 246] on div "First Name * Daniel Last Name * Goldstein Address Line 1 * 3531 W Howard Addres…" at bounding box center [450, 224] width 656 height 63
click at [391, 336] on div "9853422522 Phone Name SIM Email Company Customer Dashboard Customer Details IoT…" at bounding box center [449, 295] width 685 height 591
drag, startPoint x: 55, startPoint y: 65, endPoint x: -4, endPoint y: 69, distance: 59.2
click at [0, 69] on html "9853422522 Phone Name SIM Email Company Customer Master Admin Switch to Master …" at bounding box center [396, 295] width 792 height 591
paste input "tropicsunder@gmail.com"
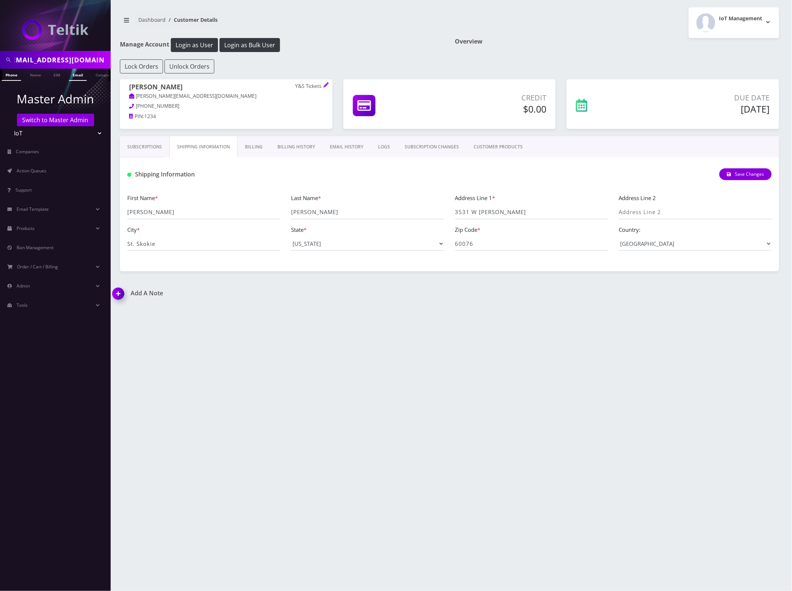
scroll to position [0, 4]
type input "tropicsunder@gmail.com"
click at [77, 76] on link "Email" at bounding box center [78, 75] width 18 height 12
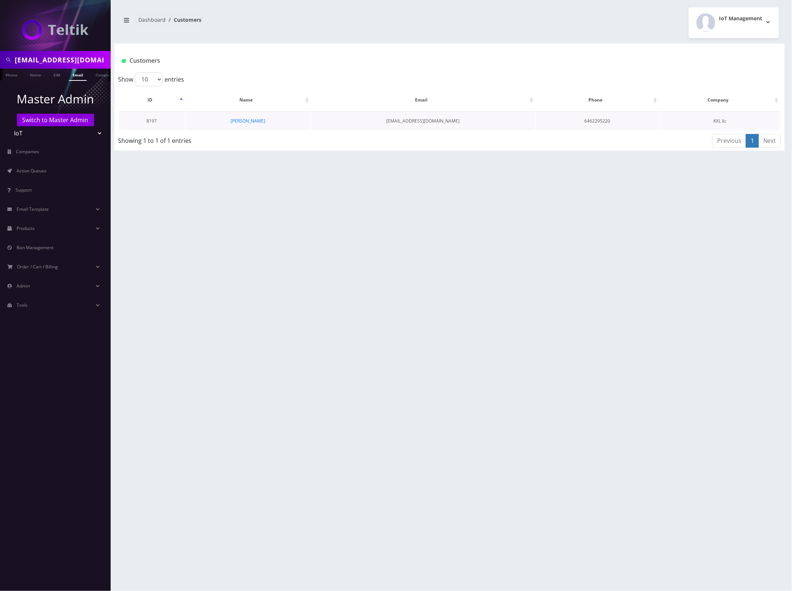
click at [246, 124] on td "[PERSON_NAME]" at bounding box center [248, 120] width 125 height 19
click at [249, 119] on link "[PERSON_NAME]" at bounding box center [248, 121] width 35 height 6
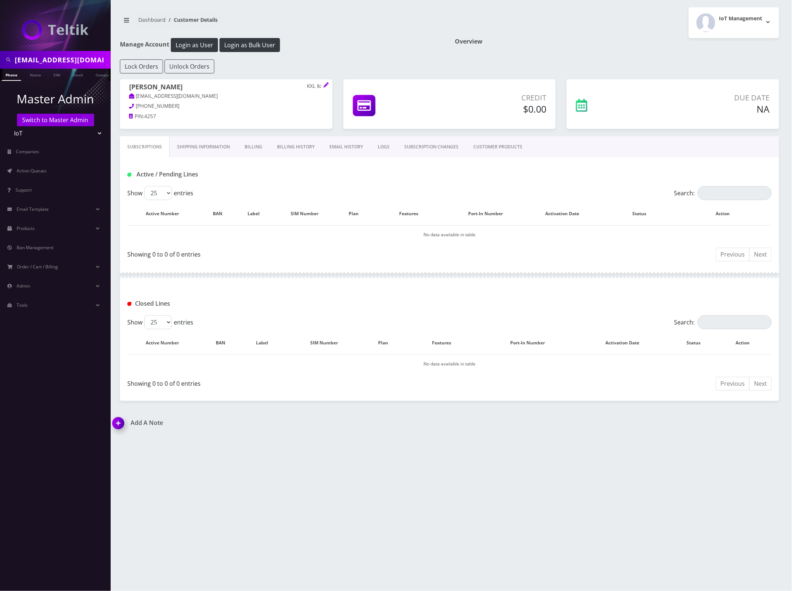
click at [500, 144] on link "CUSTOMER PRODUCTS" at bounding box center [498, 146] width 64 height 21
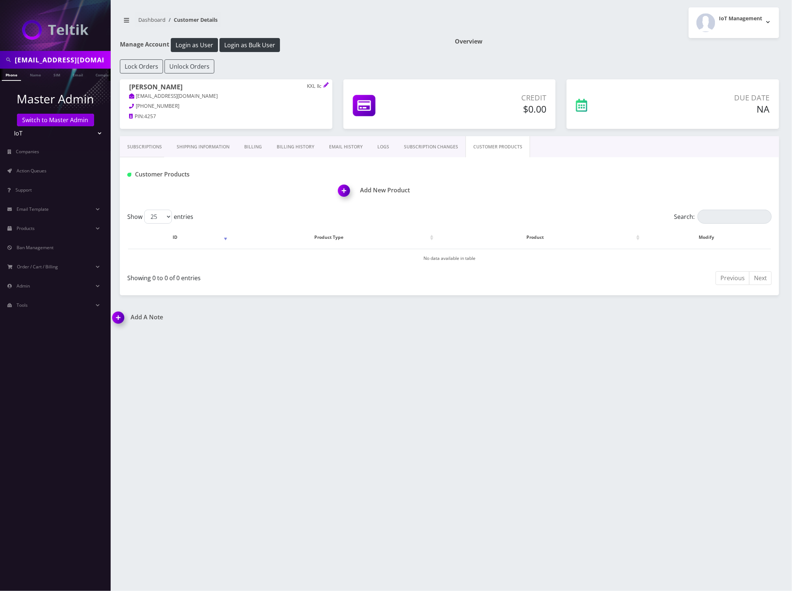
click at [347, 193] on img at bounding box center [346, 193] width 22 height 22
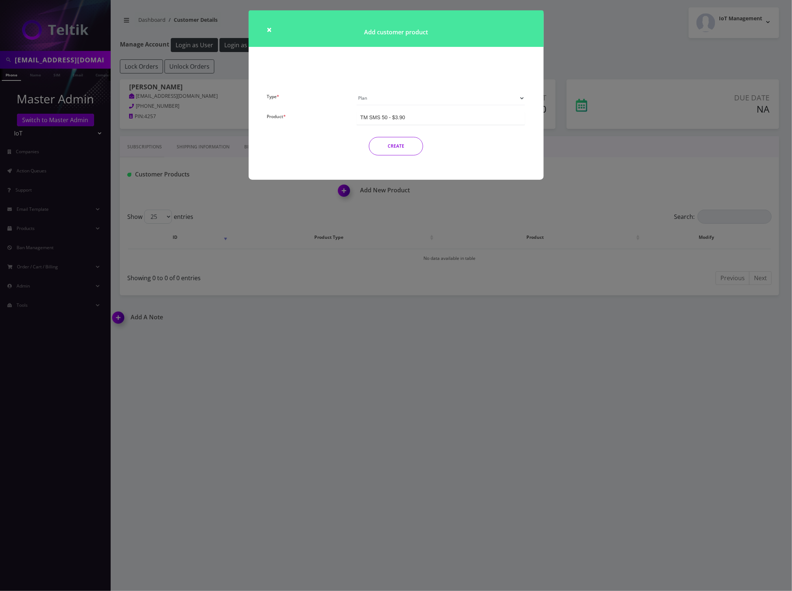
click at [409, 121] on div "TM SMS 50 - $3.90" at bounding box center [441, 118] width 169 height 14
click at [394, 146] on button "CREATE" at bounding box center [396, 146] width 54 height 18
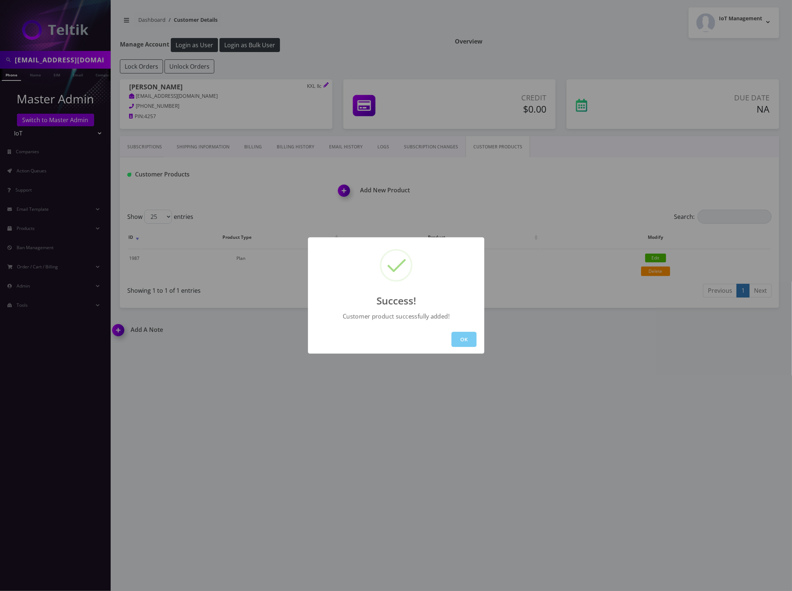
click at [458, 338] on button "OK" at bounding box center [464, 339] width 25 height 15
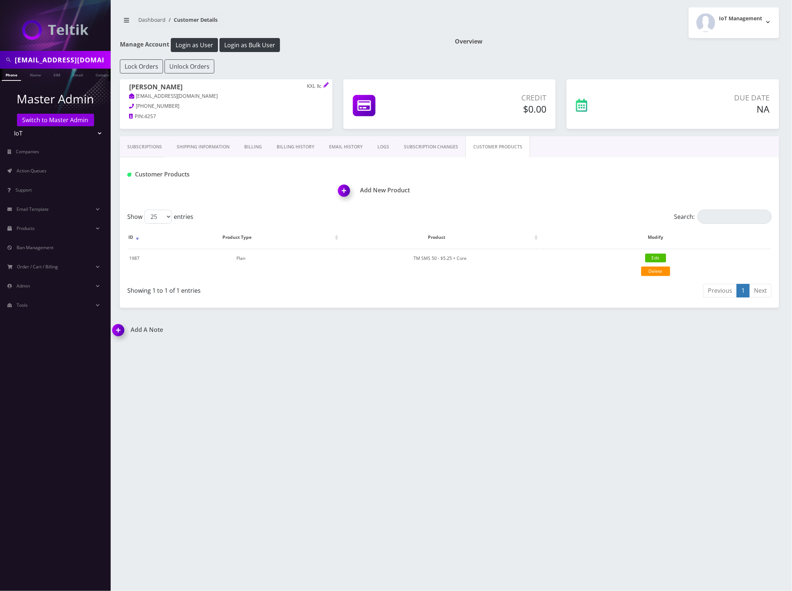
click at [346, 189] on img at bounding box center [346, 193] width 22 height 22
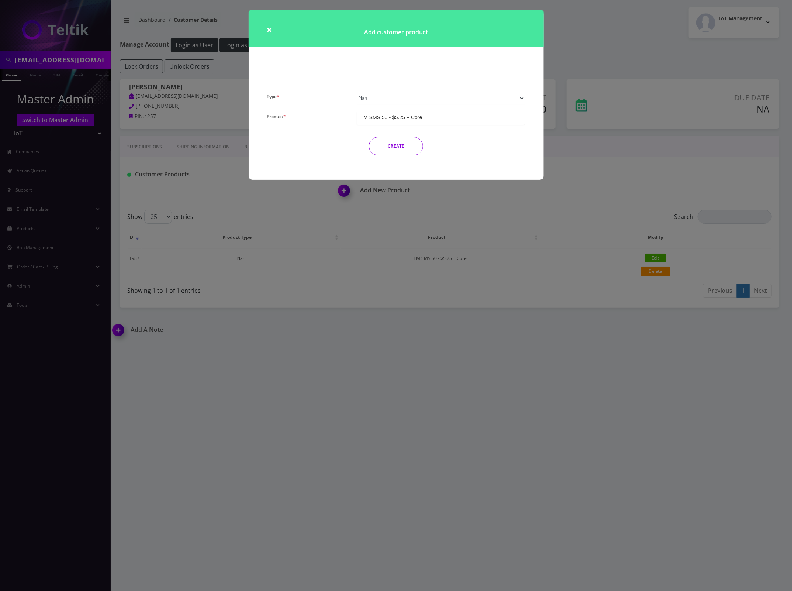
click at [406, 96] on select "Plan Device Sim Addon One-off" at bounding box center [441, 98] width 169 height 14
click at [357, 91] on select "Plan Device Sim Addon One-off" at bounding box center [441, 98] width 169 height 14
click at [431, 121] on div "TMO SMS SIM" at bounding box center [441, 118] width 169 height 14
click at [398, 178] on div "Type * Plan Device Sim Addon One-off Product * TM SMS 50 - $5.25 + Core TM SMS …" at bounding box center [396, 135] width 295 height 89
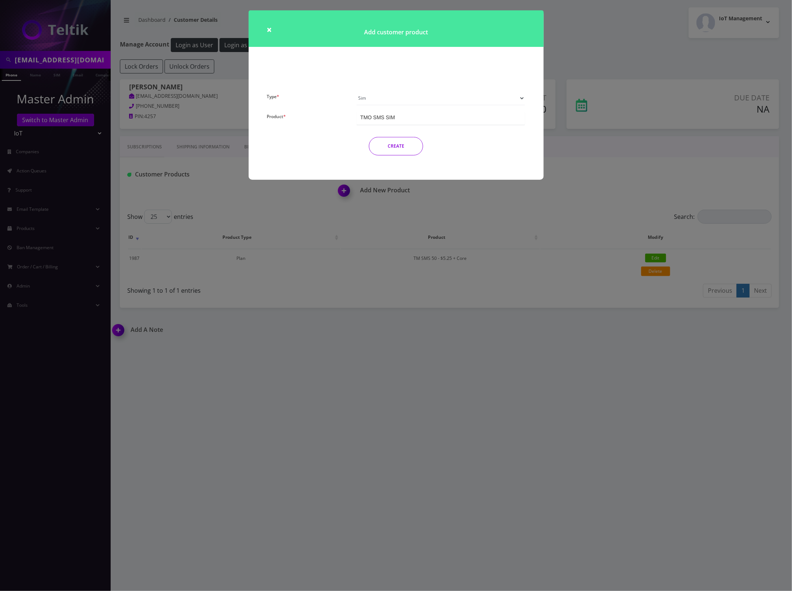
click at [419, 117] on div "TMO SMS SIM" at bounding box center [441, 118] width 169 height 14
click at [398, 146] on button "CREATE" at bounding box center [396, 146] width 54 height 18
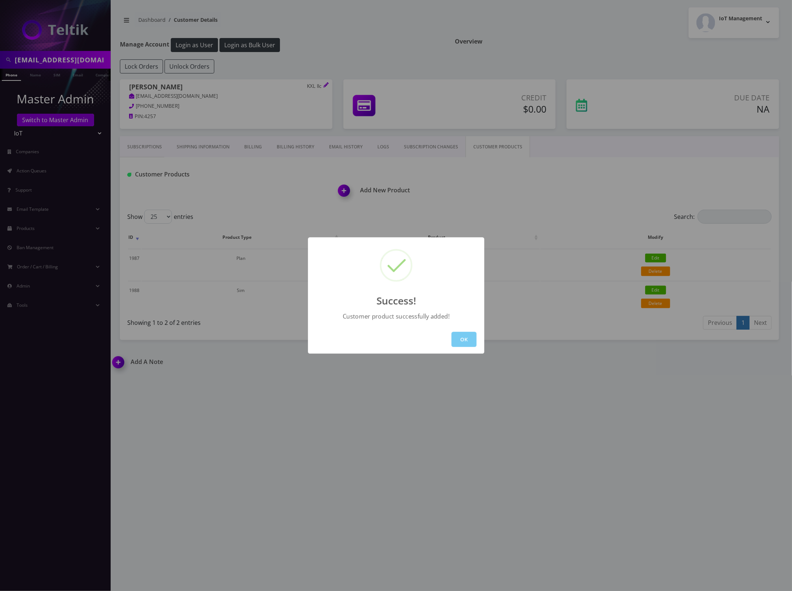
click at [459, 340] on button "OK" at bounding box center [464, 339] width 25 height 15
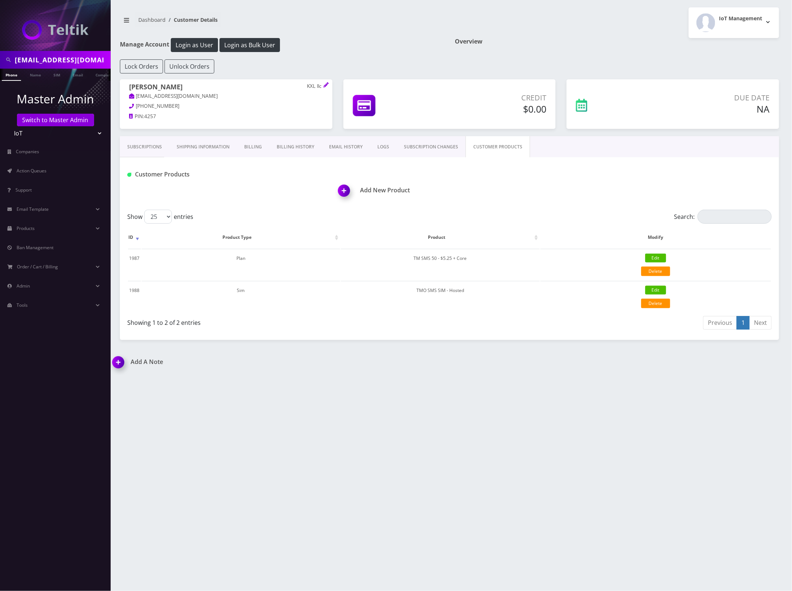
click at [388, 189] on h1 "Add New Product" at bounding box center [558, 190] width 441 height 7
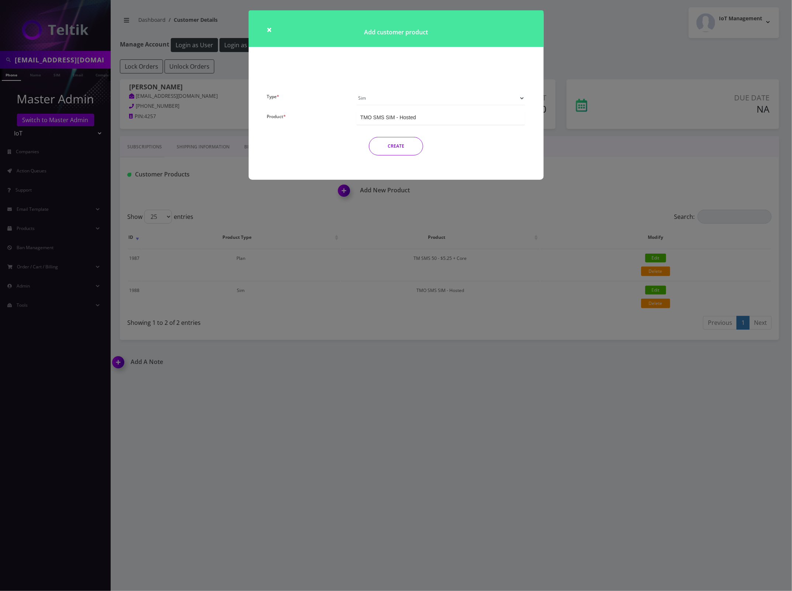
click at [427, 99] on select "Plan Device Sim Addon One-off" at bounding box center [441, 98] width 169 height 14
select select "4"
click at [357, 91] on select "Plan Device Sim Addon One-off" at bounding box center [441, 98] width 169 height 14
click at [424, 115] on div "Number Change - $3.75" at bounding box center [441, 118] width 169 height 14
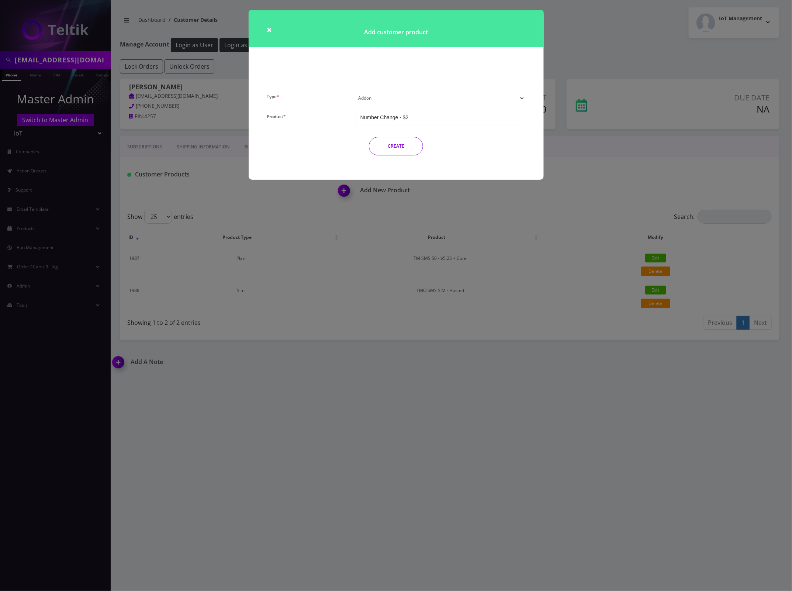
click at [400, 146] on button "CREATE" at bounding box center [396, 146] width 54 height 18
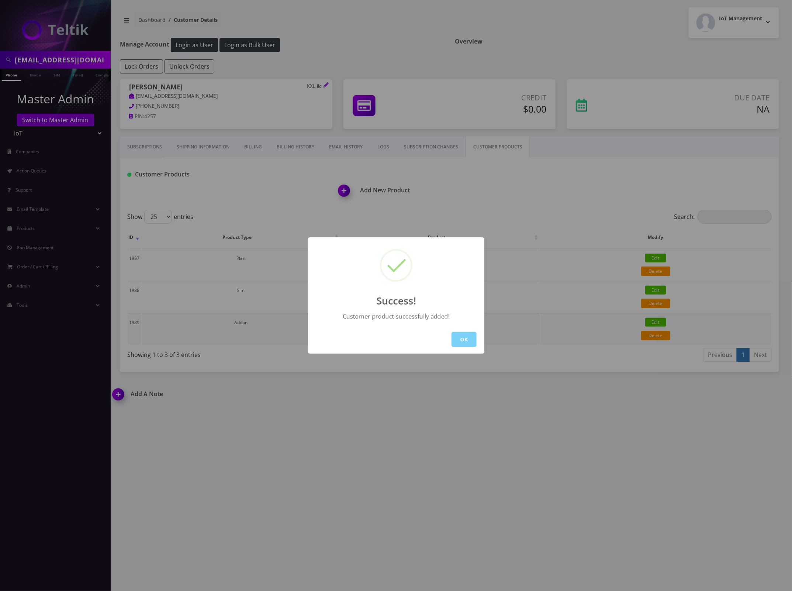
click at [463, 336] on button "OK" at bounding box center [464, 339] width 25 height 15
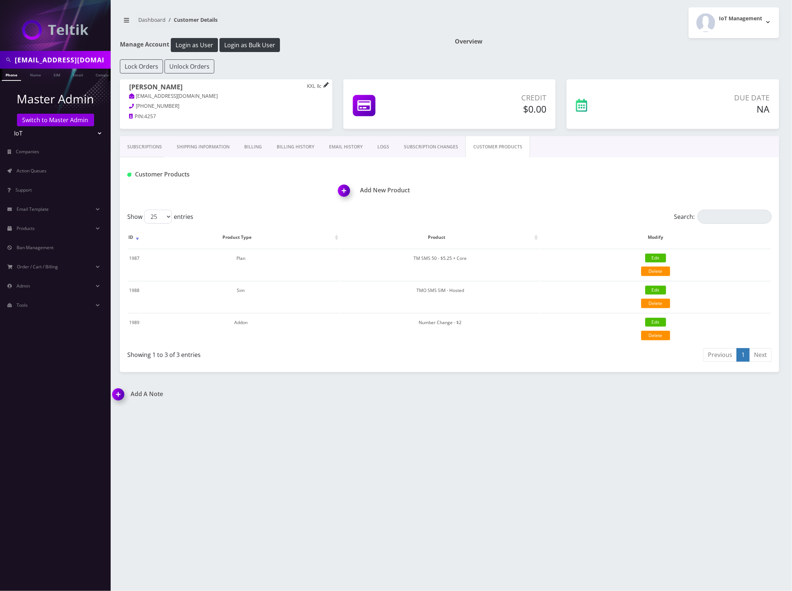
click at [325, 85] on icon at bounding box center [326, 84] width 5 height 5
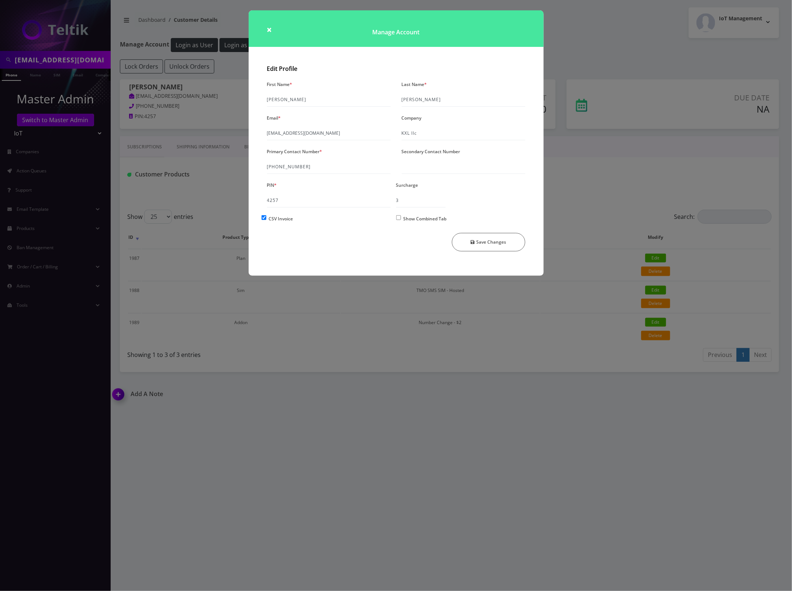
click at [397, 218] on input "Show Combined Tab" at bounding box center [398, 217] width 5 height 5
checkbox input "true"
click at [489, 241] on button "Save Changes" at bounding box center [488, 242] width 73 height 18
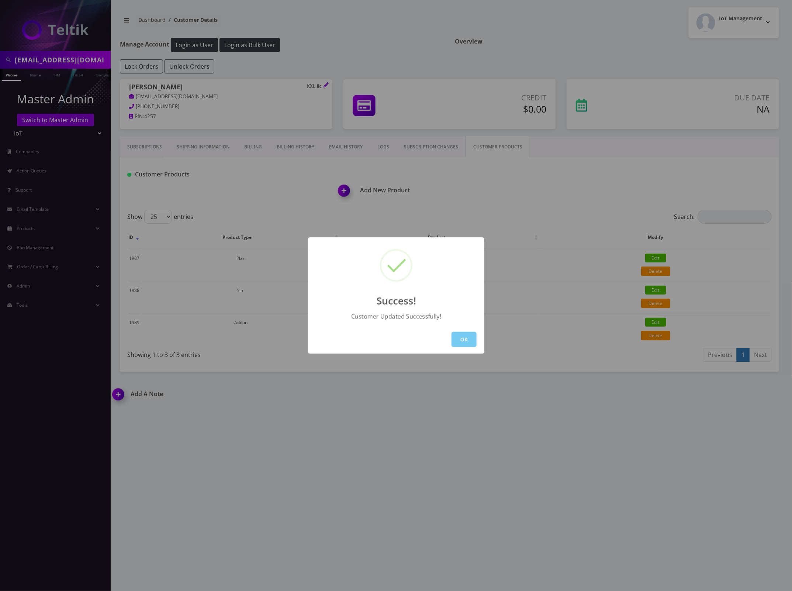
click at [471, 342] on button "OK" at bounding box center [464, 339] width 25 height 15
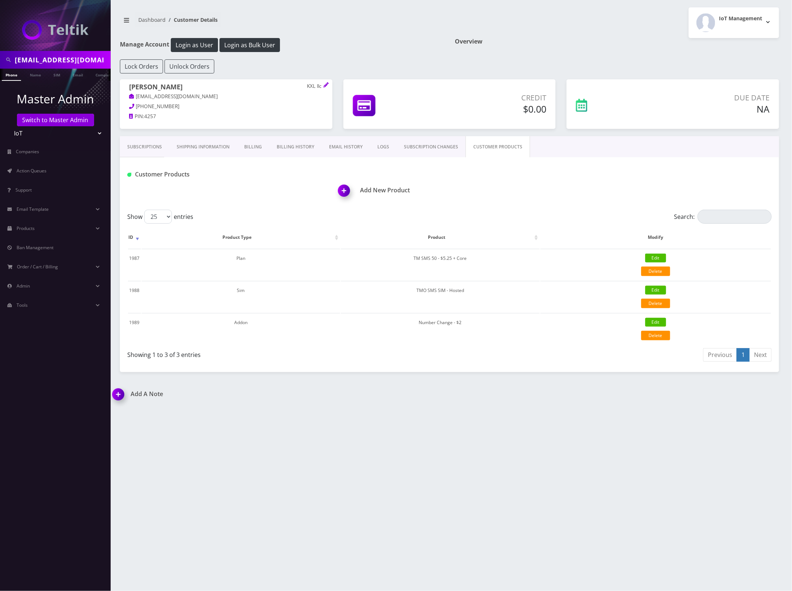
click at [495, 392] on div "Add A Note *Please Enter Note Save Note By Date Note" at bounding box center [449, 398] width 685 height 17
click at [483, 365] on div "Subscriptions Shipping Information Billing Billing History EMAIL HISTORY LOGS S…" at bounding box center [449, 254] width 659 height 236
drag, startPoint x: 176, startPoint y: 87, endPoint x: 127, endPoint y: 89, distance: 48.4
click at [127, 89] on div "kevan cheng KXL llc tropicsunder@gmail.com 646-229-5220 PIN: 4257" at bounding box center [226, 102] width 212 height 47
copy h1 "kevan cheng"
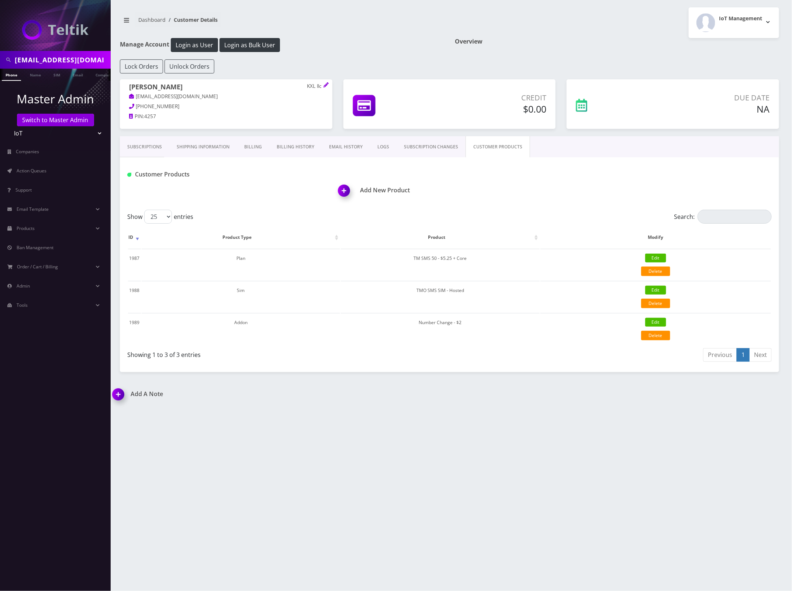
click at [459, 400] on div "Add A Note *Please Enter Note Save Note By Date Note" at bounding box center [449, 398] width 685 height 17
drag, startPoint x: 196, startPoint y: 96, endPoint x: 135, endPoint y: 98, distance: 60.2
click at [135, 98] on p "tropicsunder@gmail.com" at bounding box center [226, 97] width 194 height 8
copy link "tropicsunder@gmail.com"
click at [593, 168] on div "Customer Products Add New Product" at bounding box center [449, 183] width 659 height 52
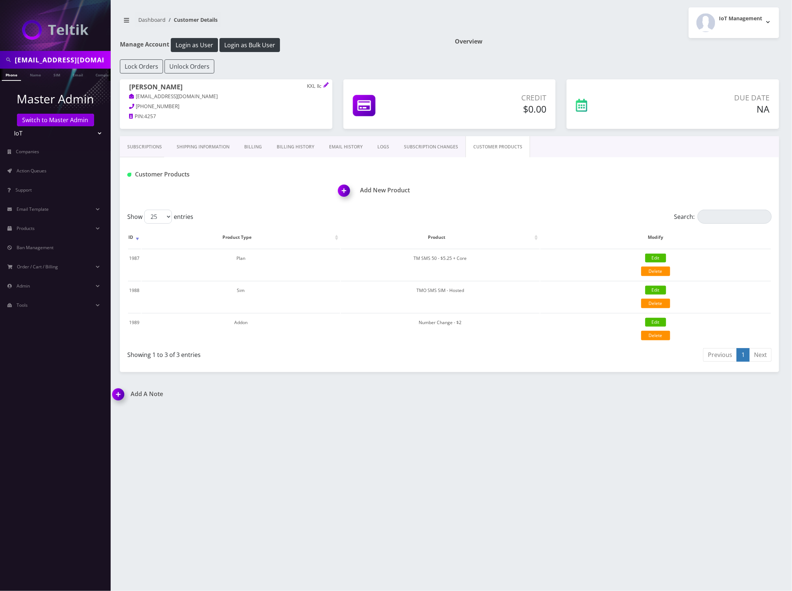
click at [408, 399] on div "Add A Note" at bounding box center [278, 398] width 343 height 17
click at [614, 61] on div "Lock Orders Unlock Orders" at bounding box center [449, 66] width 670 height 14
click at [67, 55] on input "tropicsunder@gmail.com" at bounding box center [62, 60] width 94 height 14
paste input "3123401397"
type input "3123401397"
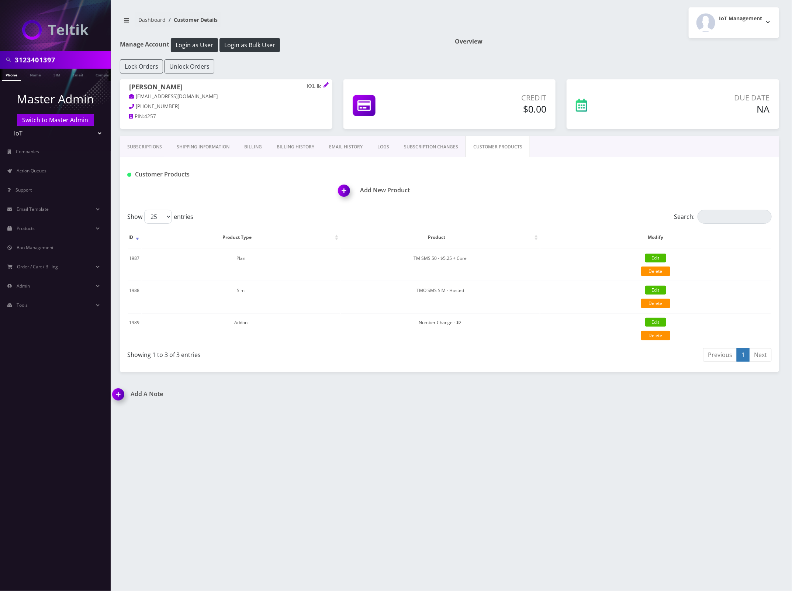
click at [11, 75] on link "Phone" at bounding box center [11, 75] width 19 height 12
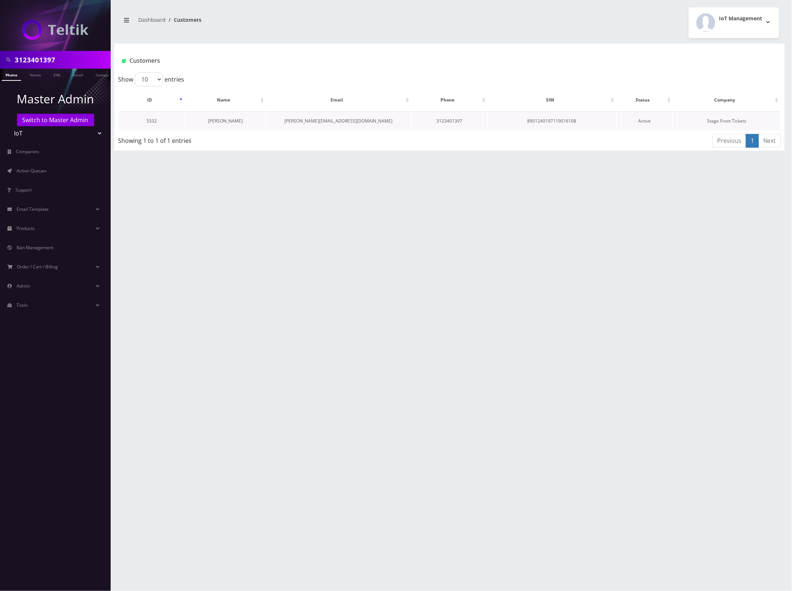
click at [225, 119] on link "[PERSON_NAME]" at bounding box center [225, 121] width 35 height 6
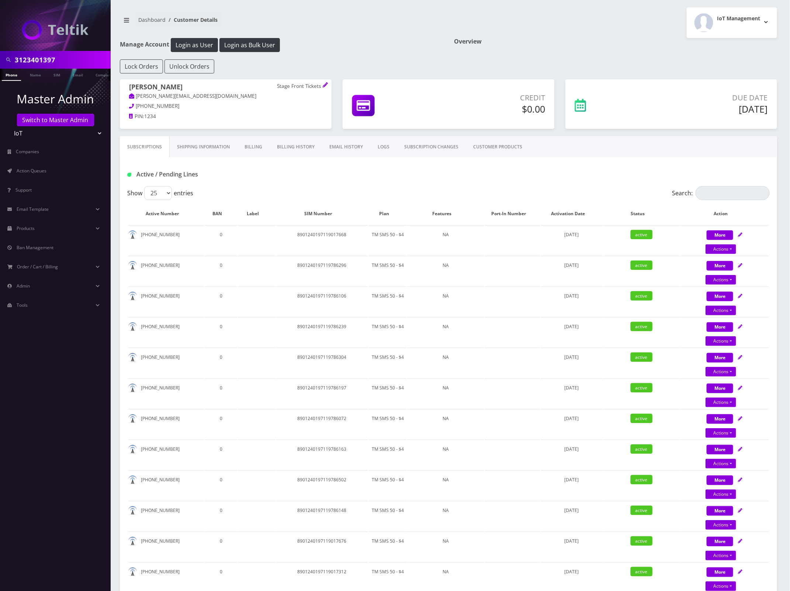
click at [196, 146] on link "Shipping Information" at bounding box center [204, 146] width 68 height 21
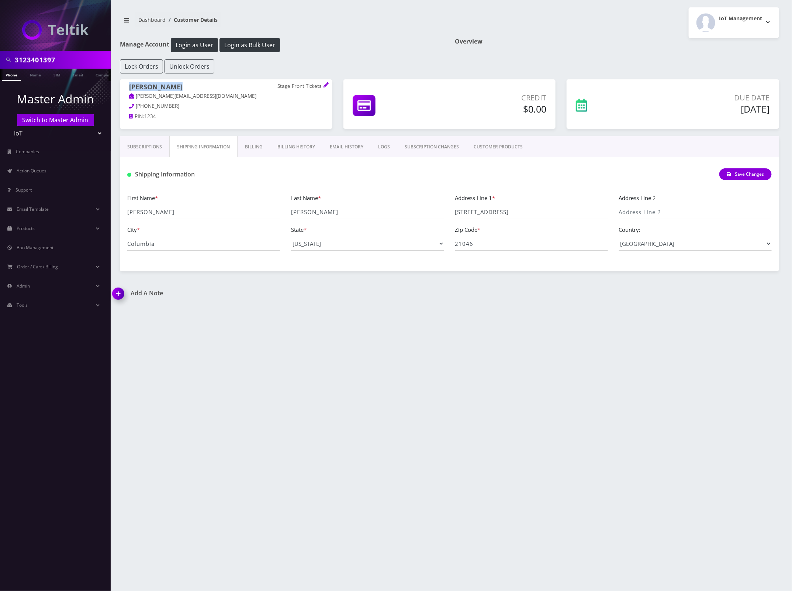
drag, startPoint x: 172, startPoint y: 87, endPoint x: 126, endPoint y: 87, distance: 45.4
click at [126, 87] on div "[PERSON_NAME] Stage Front Tickets [PERSON_NAME][EMAIL_ADDRESS][DOMAIN_NAME] [PH…" at bounding box center [226, 102] width 212 height 47
copy h1 "[PERSON_NAME]"
drag, startPoint x: 567, startPoint y: 211, endPoint x: 451, endPoint y: 206, distance: 116.0
click at [451, 206] on div "Address Line 1 * [STREET_ADDRESS]" at bounding box center [532, 206] width 164 height 26
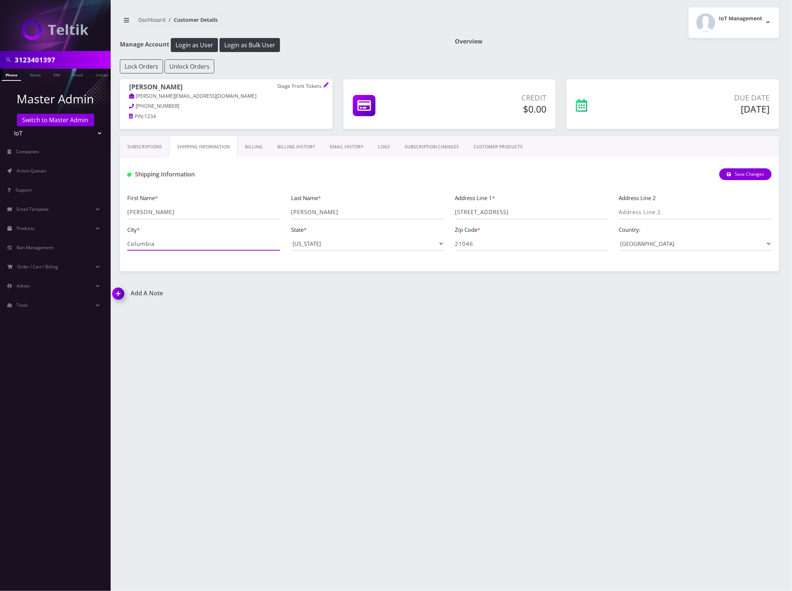
click at [83, 246] on div "3123401397 Phone Name SIM Email Company Customer Master Admin Switch to Master …" at bounding box center [396, 295] width 792 height 591
click at [39, 54] on input "3123401397" at bounding box center [62, 60] width 94 height 14
paste input "6108092936"
type input "6108092936"
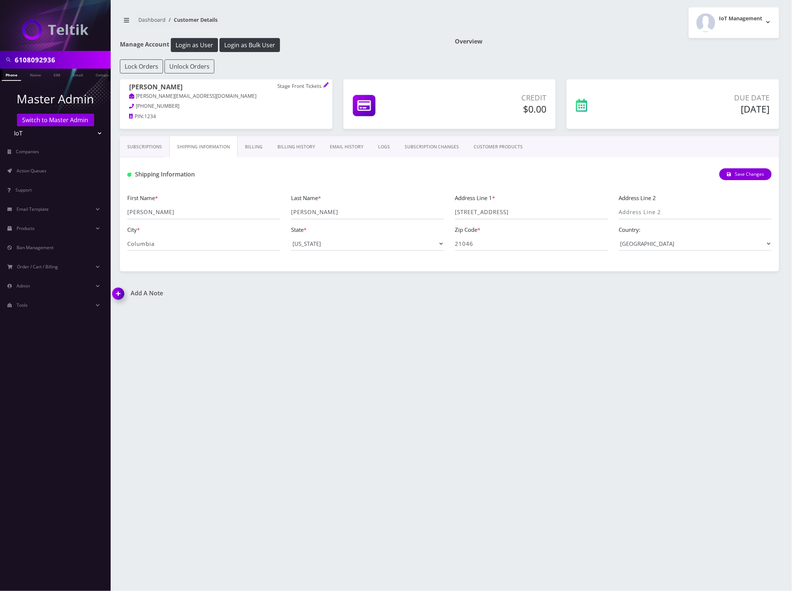
click at [8, 76] on link "Phone" at bounding box center [11, 75] width 19 height 12
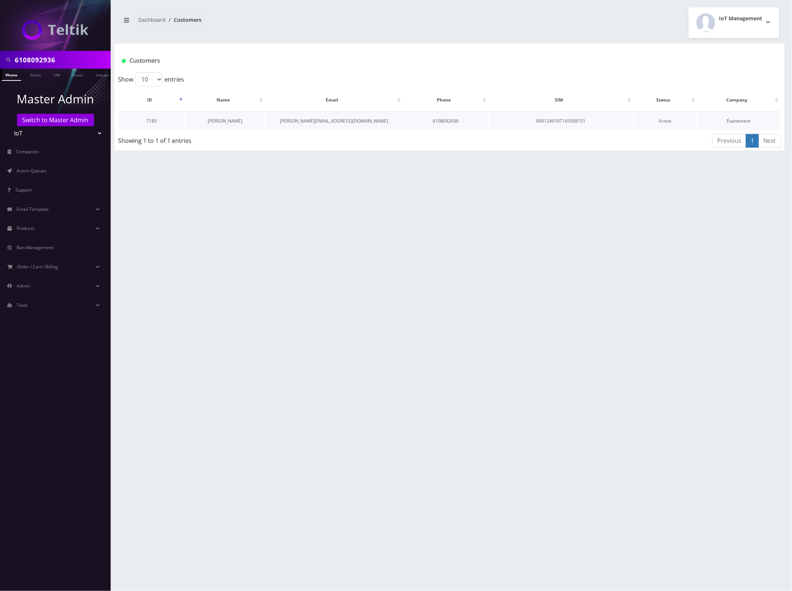
click at [224, 120] on link "[PERSON_NAME]" at bounding box center [225, 121] width 35 height 6
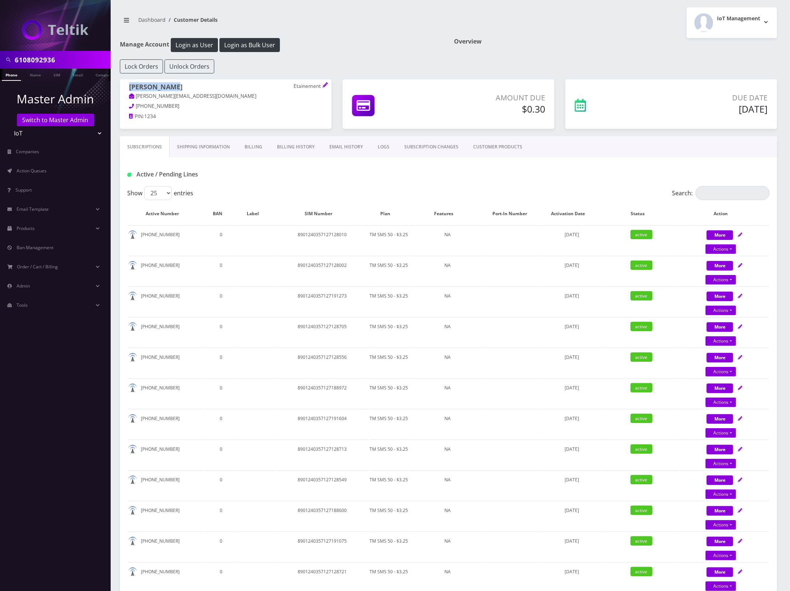
drag, startPoint x: 174, startPoint y: 86, endPoint x: 127, endPoint y: 86, distance: 46.5
click at [127, 86] on div "Erik DiBrito Etainement erik@etainement.com 940-300-3083 PIN: 1234" at bounding box center [226, 102] width 212 height 47
copy h1 "Erik DiBrito"
click at [218, 145] on link "Shipping Information" at bounding box center [204, 146] width 68 height 21
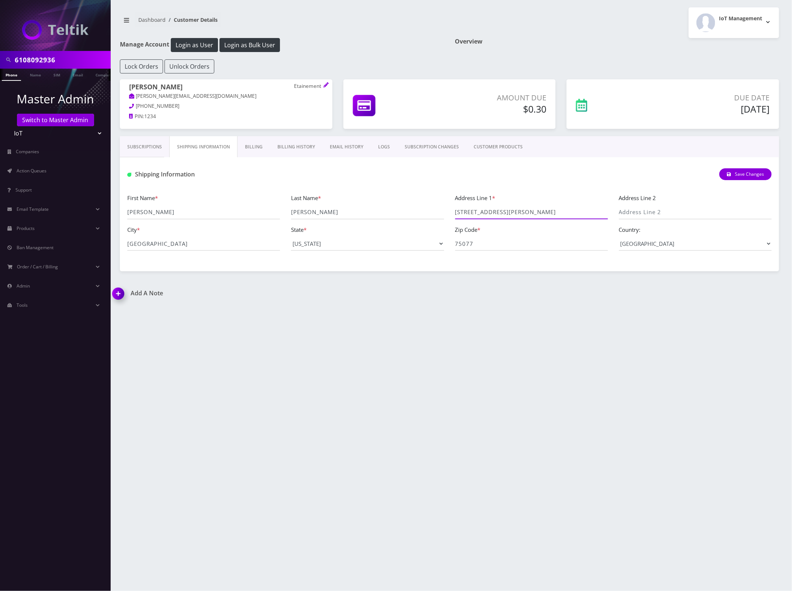
drag, startPoint x: 533, startPoint y: 210, endPoint x: 425, endPoint y: 211, distance: 108.5
click at [425, 211] on div "First Name * Erik Last Name * DiBrito Address Line 1 * 4126 Abigail Dr Address …" at bounding box center [450, 224] width 656 height 63
drag, startPoint x: 203, startPoint y: 248, endPoint x: 91, endPoint y: 248, distance: 112.5
click at [84, 248] on div "6108092936 Phone Name SIM Email Company Customer Master Admin Switch to Master …" at bounding box center [396, 295] width 792 height 591
click at [40, 57] on input "6108092936" at bounding box center [62, 60] width 94 height 14
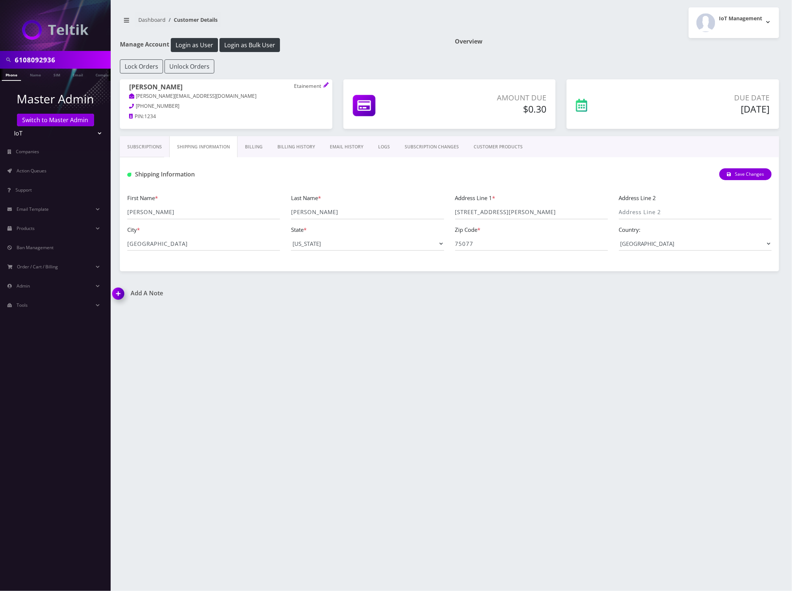
click at [40, 57] on input "6108092936" at bounding box center [62, 60] width 94 height 14
paste input "2485589612"
type input "2485589612"
click at [17, 75] on link "Phone" at bounding box center [11, 75] width 19 height 12
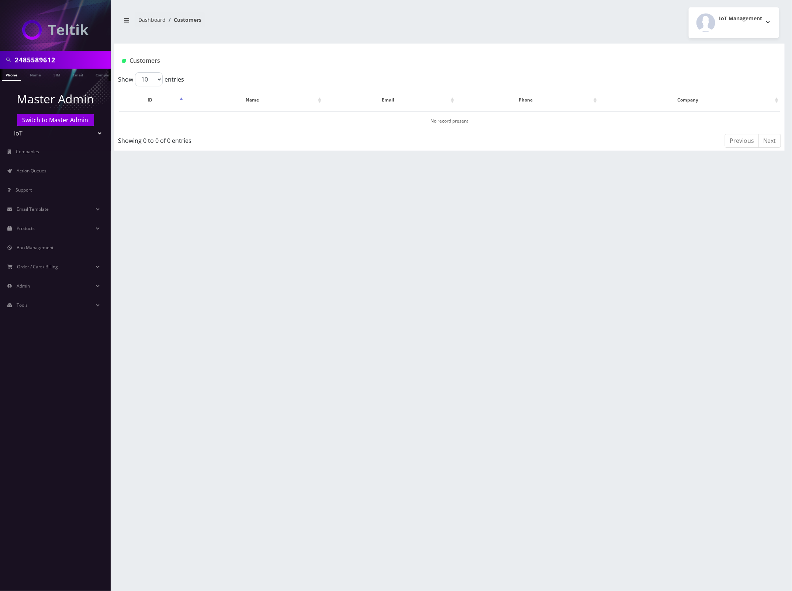
click at [47, 60] on input "2485589612" at bounding box center [62, 60] width 94 height 14
paste input "8901260853140929926"
type input "8901260853140929926"
click at [59, 72] on link "SIM" at bounding box center [57, 75] width 14 height 12
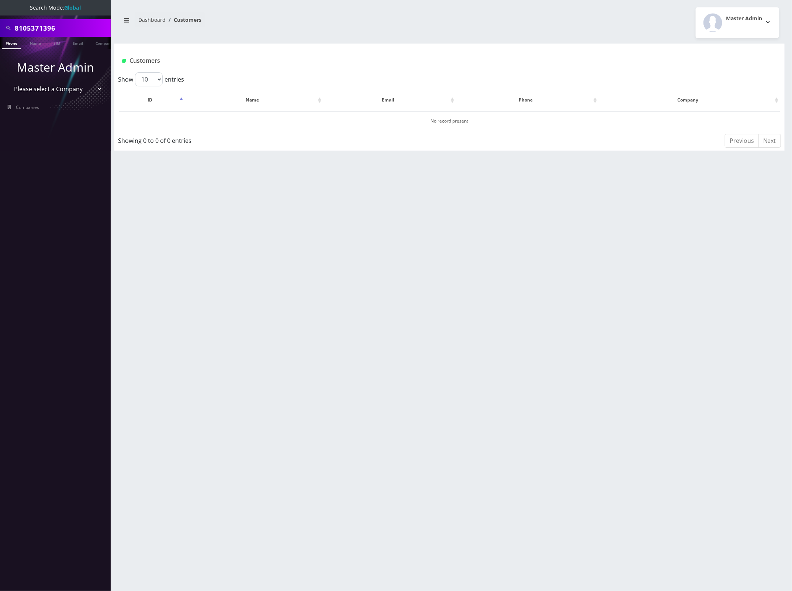
click at [285, 56] on div "Customers" at bounding box center [394, 61] width 556 height 12
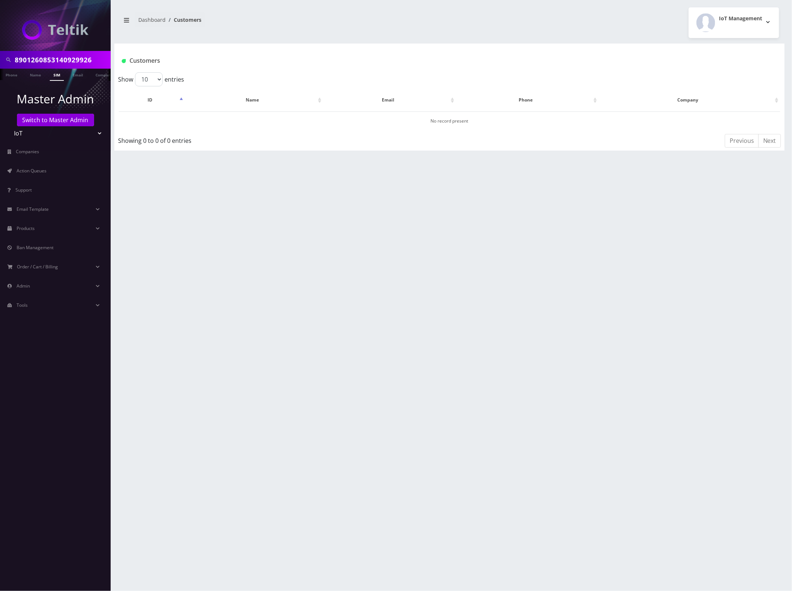
click at [60, 76] on link "SIM" at bounding box center [57, 75] width 14 height 12
click at [56, 118] on link "Switch to Master Admin" at bounding box center [55, 120] width 77 height 13
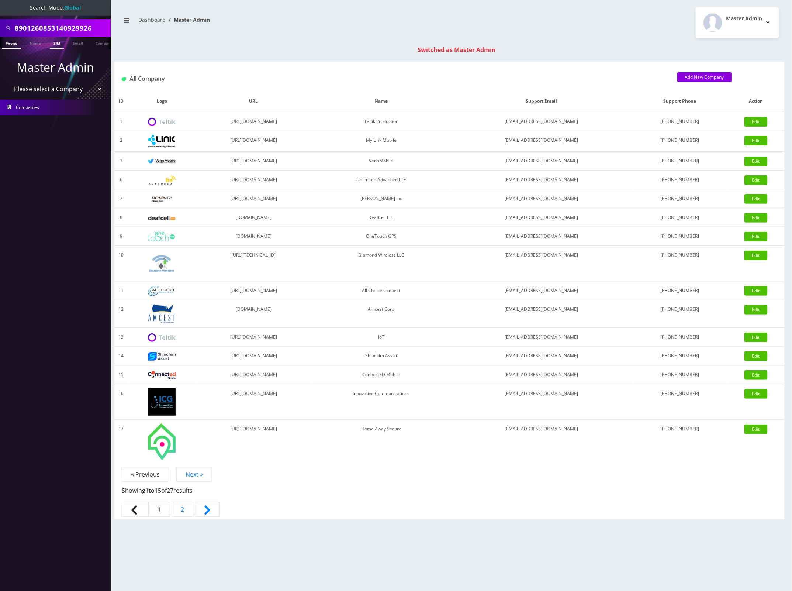
click at [53, 42] on link "SIM" at bounding box center [57, 43] width 14 height 12
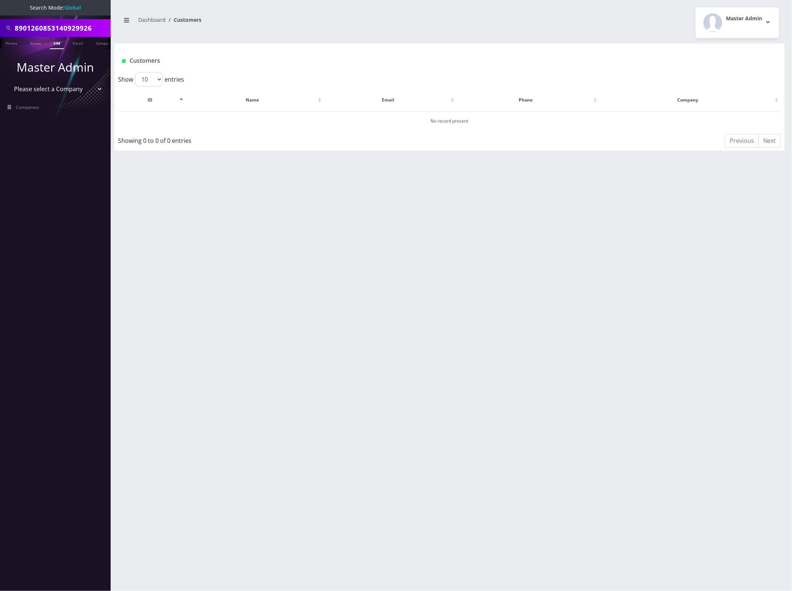
click at [58, 25] on input "8901260853140929926" at bounding box center [62, 28] width 94 height 14
click at [54, 45] on link "SIM" at bounding box center [57, 43] width 14 height 12
click at [59, 43] on link "SIM" at bounding box center [57, 43] width 14 height 12
click at [56, 30] on input "8901260853140929926" at bounding box center [62, 28] width 94 height 14
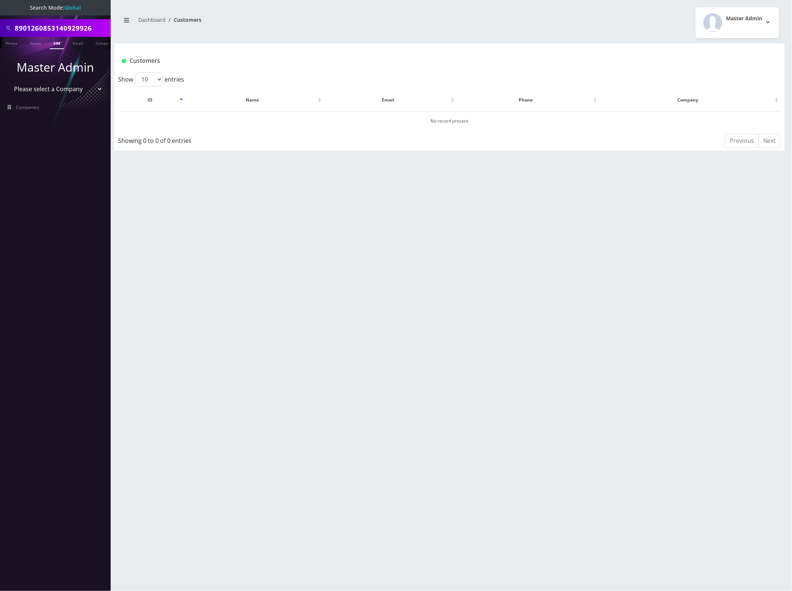
click at [56, 30] on input "8901260853140929926" at bounding box center [62, 28] width 94 height 14
paste input "2705999317"
type input "2705999317"
click at [11, 43] on link "Phone" at bounding box center [11, 43] width 19 height 12
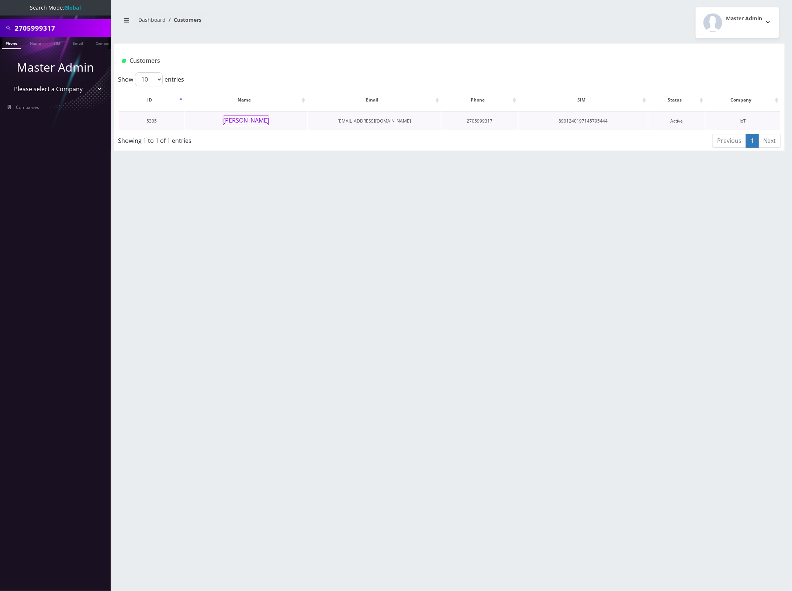
click at [247, 120] on button "[PERSON_NAME]" at bounding box center [246, 120] width 46 height 10
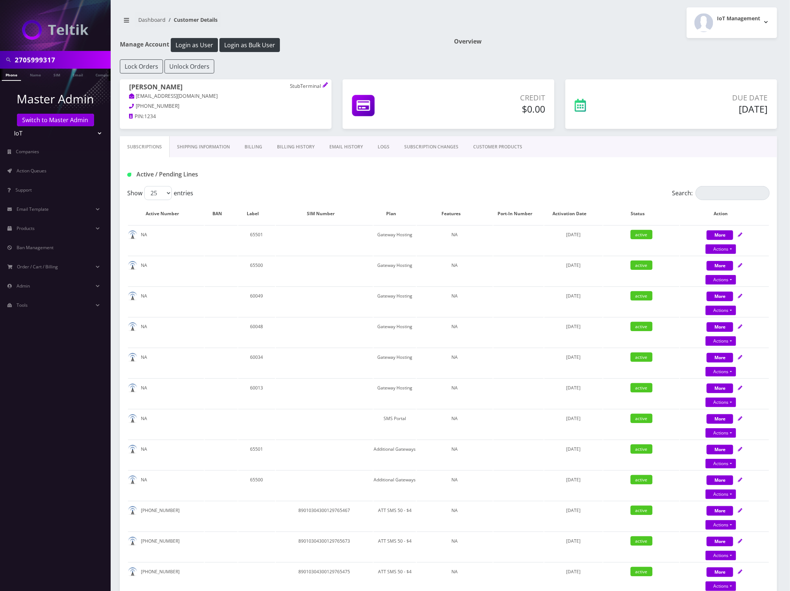
drag, startPoint x: 176, startPoint y: 86, endPoint x: 129, endPoint y: 87, distance: 46.1
click at [129, 87] on h1 "Nate Porterfield StubTerminal" at bounding box center [225, 87] width 193 height 9
copy h1 "Nate Porterfield"
drag, startPoint x: 187, startPoint y: 96, endPoint x: 228, endPoint y: 122, distance: 48.3
click at [137, 100] on p "nate@stubterminal.com" at bounding box center [225, 96] width 193 height 8
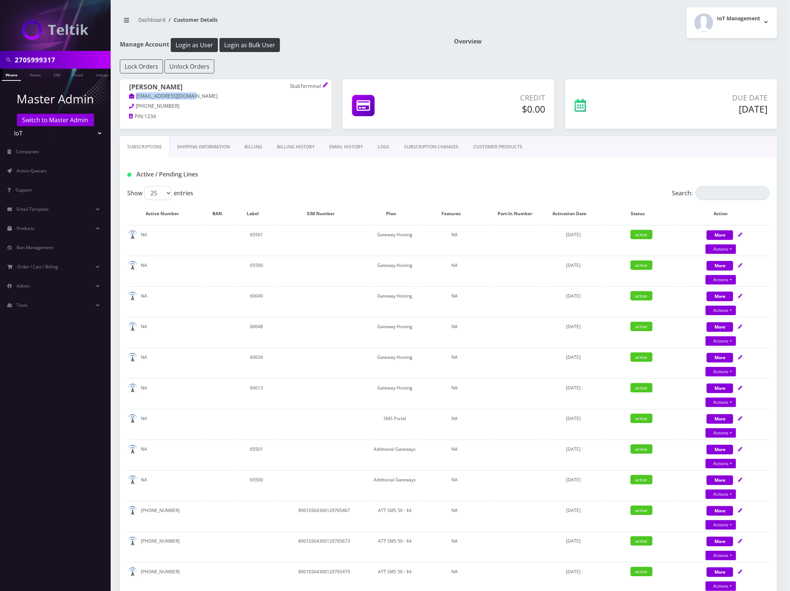
click at [201, 146] on link "Shipping Information" at bounding box center [204, 146] width 68 height 21
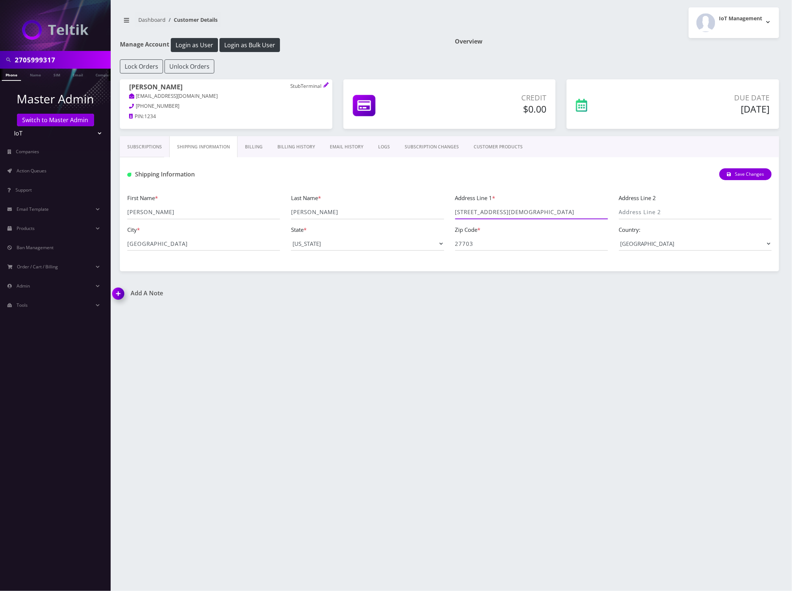
drag, startPoint x: 414, startPoint y: 214, endPoint x: 402, endPoint y: 214, distance: 11.8
click at [402, 214] on div "First Name * Nate Last Name * Porterfield Address Line 1 * 2600 baptist road Ad…" at bounding box center [450, 224] width 656 height 63
drag, startPoint x: 486, startPoint y: 243, endPoint x: 441, endPoint y: 242, distance: 45.0
click at [438, 241] on div "First Name * Nate Last Name * Porterfield Address Line 1 * 2600 baptist road Ad…" at bounding box center [450, 224] width 656 height 63
drag, startPoint x: 148, startPoint y: 242, endPoint x: 106, endPoint y: 241, distance: 41.7
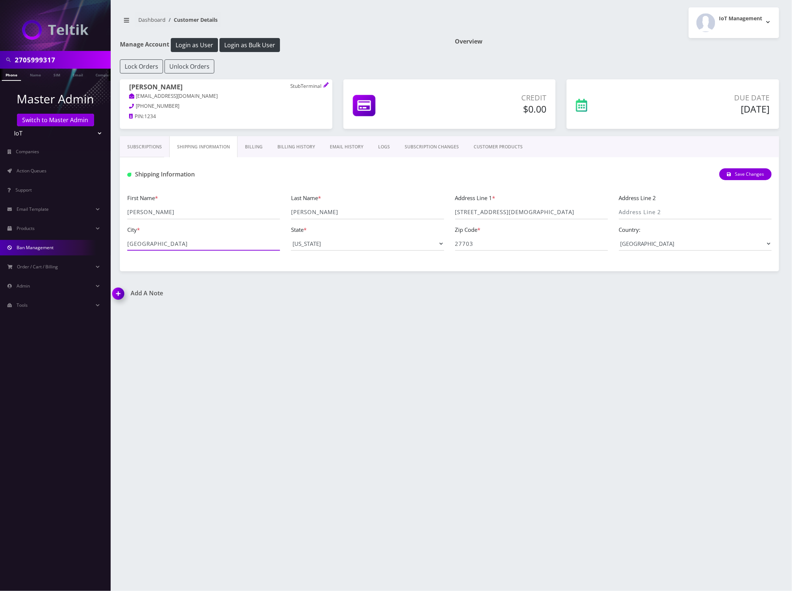
click at [102, 240] on div "2705999317 Phone Name SIM Email Company Customer Master Admin Switch to Master …" at bounding box center [396, 295] width 792 height 591
click at [47, 67] on div "2705999317" at bounding box center [55, 60] width 111 height 18
click at [47, 66] on div "2705999317" at bounding box center [55, 60] width 111 height 18
click at [45, 61] on input "2705999317" at bounding box center [62, 60] width 94 height 14
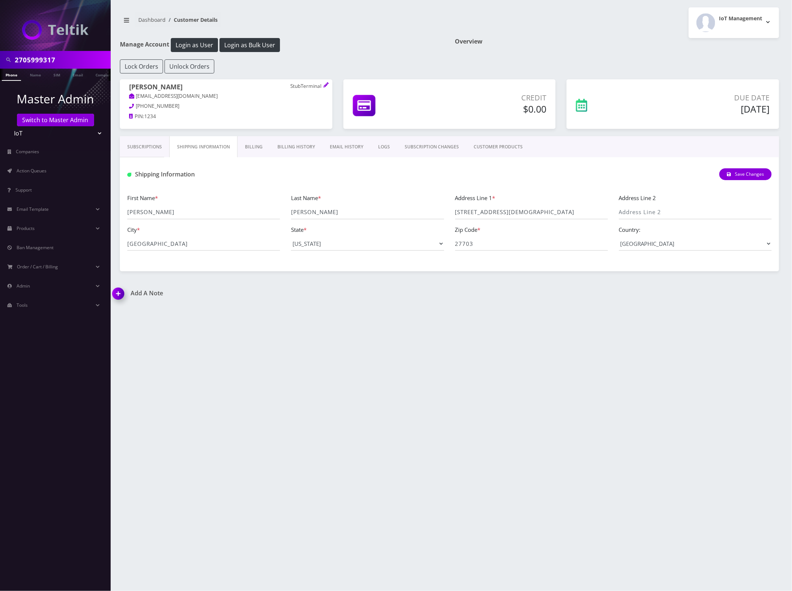
paste input "139329532"
type input "2139329532"
click at [17, 75] on link "Phone" at bounding box center [11, 75] width 19 height 12
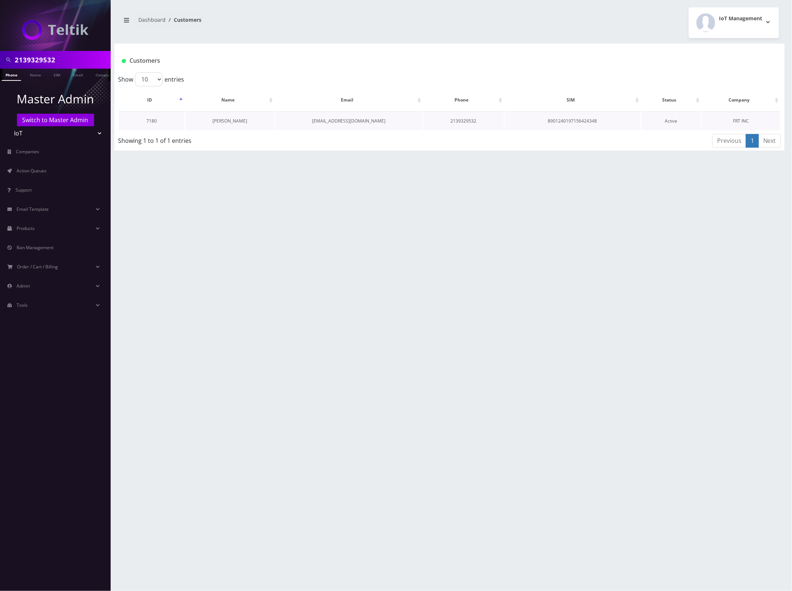
click at [226, 119] on link "[PERSON_NAME]" at bounding box center [229, 121] width 35 height 6
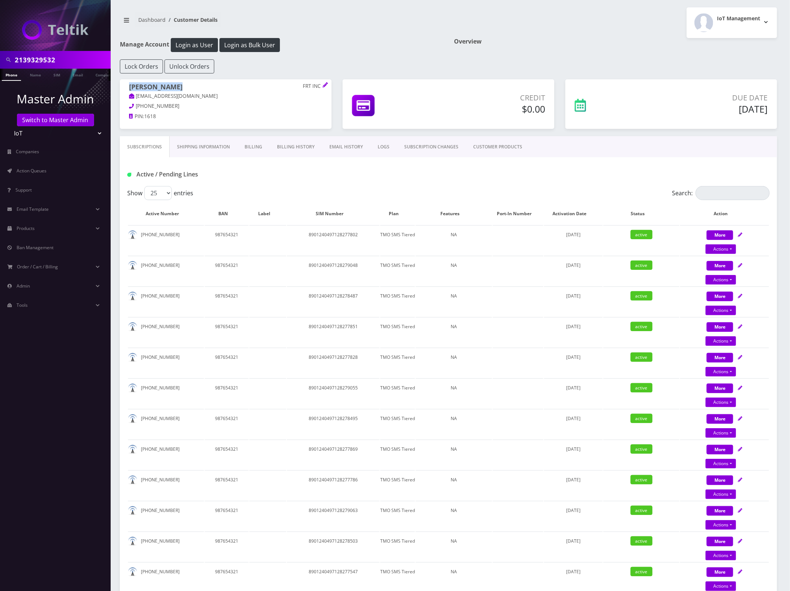
drag, startPoint x: 202, startPoint y: 91, endPoint x: 125, endPoint y: 89, distance: 77.5
click at [124, 89] on div "Daniel Gruber FRT INC sales@flatratetickets.com 818-300-1120 PIN: 1618" at bounding box center [226, 102] width 212 height 47
copy h1 "Daniel Gruber"
click at [598, 160] on div "Active / Pending Lines" at bounding box center [448, 171] width 657 height 29
click at [210, 148] on link "Shipping Information" at bounding box center [204, 146] width 68 height 21
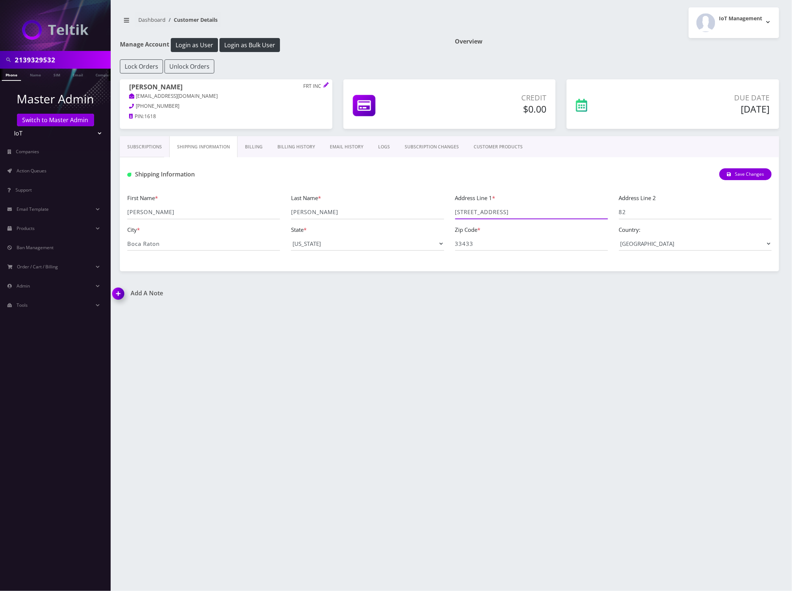
drag, startPoint x: 552, startPoint y: 212, endPoint x: 380, endPoint y: 196, distance: 172.7
click at [380, 196] on div "First Name * Daniel Last Name * Gruber Address Line 1 * 22991 Clear Echo Dr. Ad…" at bounding box center [450, 224] width 656 height 63
drag, startPoint x: 635, startPoint y: 214, endPoint x: 581, endPoint y: 213, distance: 53.5
click at [581, 213] on div "First Name * Daniel Last Name * Gruber Address Line 1 * 22991 Clear Echo Dr. Ad…" at bounding box center [450, 224] width 656 height 63
drag, startPoint x: 171, startPoint y: 241, endPoint x: 108, endPoint y: 244, distance: 62.8
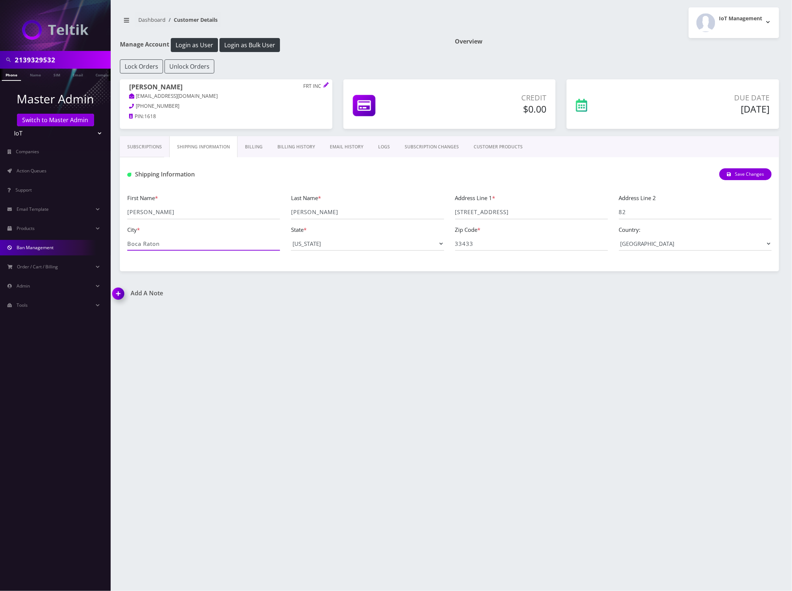
click at [108, 244] on div "2139329532 Phone Name SIM Email Company Customer Master Admin Switch to Master …" at bounding box center [396, 295] width 792 height 591
click at [39, 56] on input "2139329532" at bounding box center [62, 60] width 94 height 14
paste input "6462065990"
type input "6462065990"
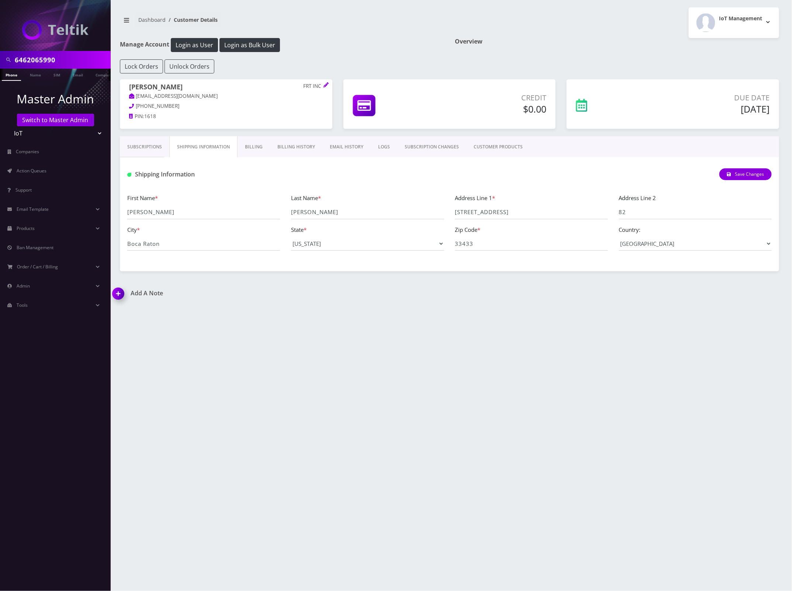
click at [13, 75] on link "Phone" at bounding box center [11, 75] width 19 height 12
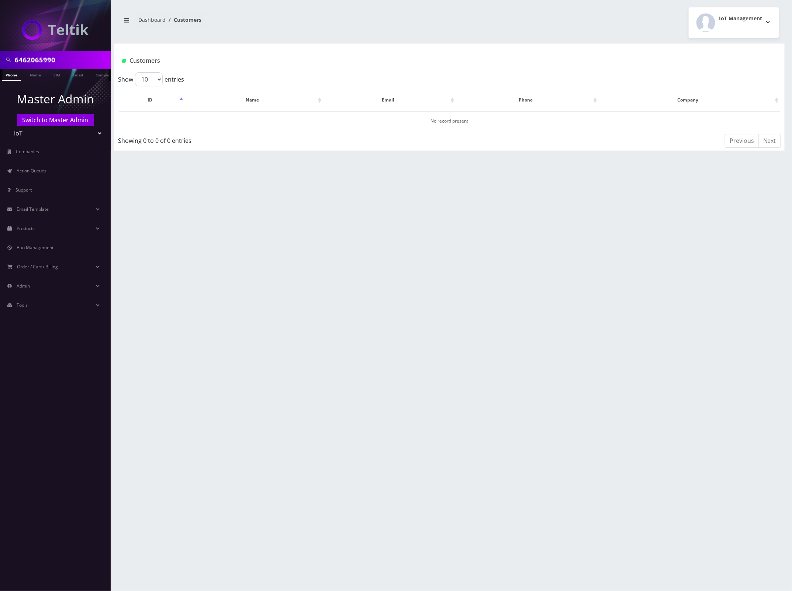
click at [46, 133] on select "Teltik Production My Link Mobile VennMobile Unlimited Advanced LTE [PERSON_NAME…" at bounding box center [55, 133] width 94 height 14
click at [50, 122] on link "Switch to Master Admin" at bounding box center [55, 120] width 77 height 13
click at [53, 120] on link "Switch to Master Admin" at bounding box center [55, 120] width 77 height 13
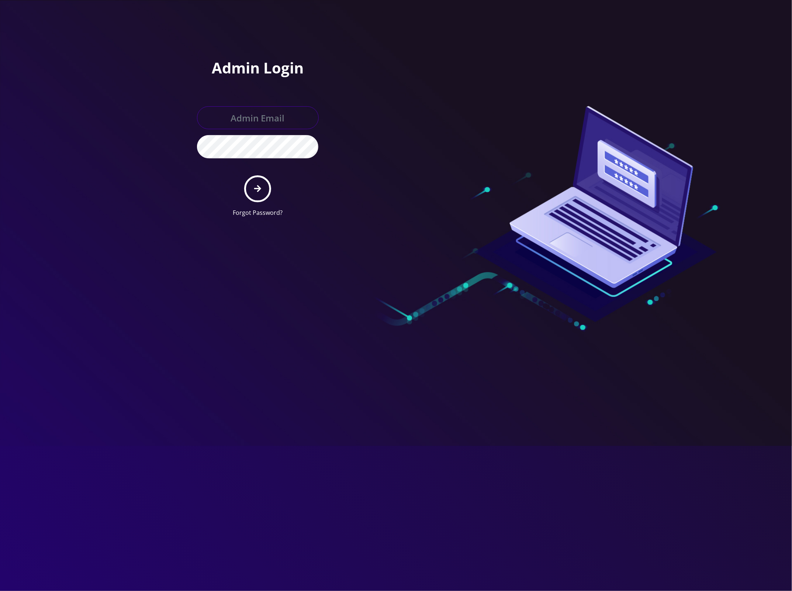
type input "[EMAIL_ADDRESS][DOMAIN_NAME]"
click at [257, 189] on icon "submit" at bounding box center [257, 188] width 7 height 7
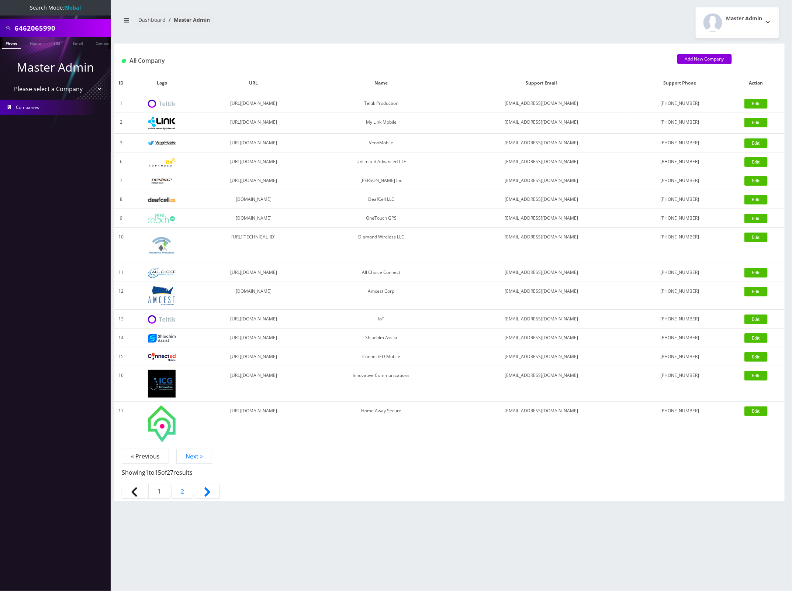
click at [14, 49] on ul "Master Admin Please select a Company Teltik Production My Link Mobile VennMobil…" at bounding box center [55, 86] width 111 height 75
click at [12, 44] on link "Phone" at bounding box center [11, 43] width 19 height 12
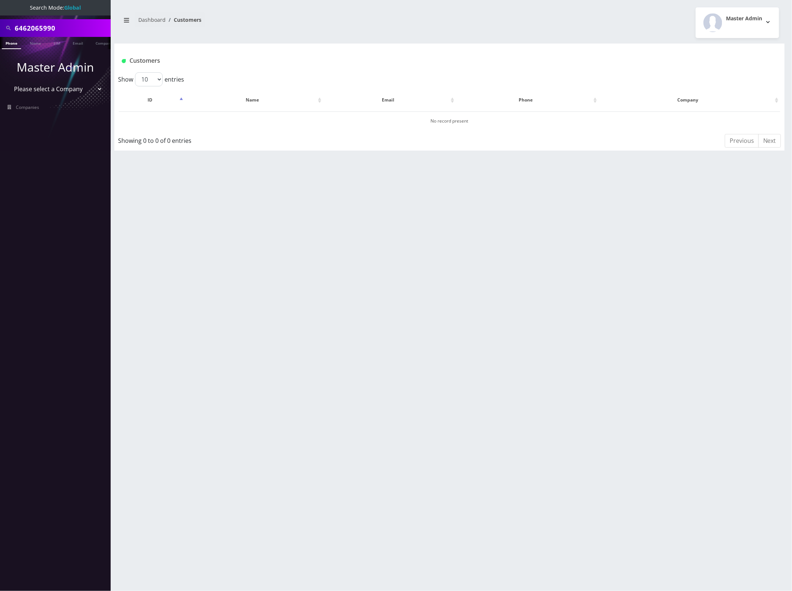
click at [32, 30] on input "6462065990" at bounding box center [62, 28] width 94 height 14
paste input "8901240197156431723"
type input "8901240197156431723"
click at [55, 41] on link "SIM" at bounding box center [57, 43] width 14 height 12
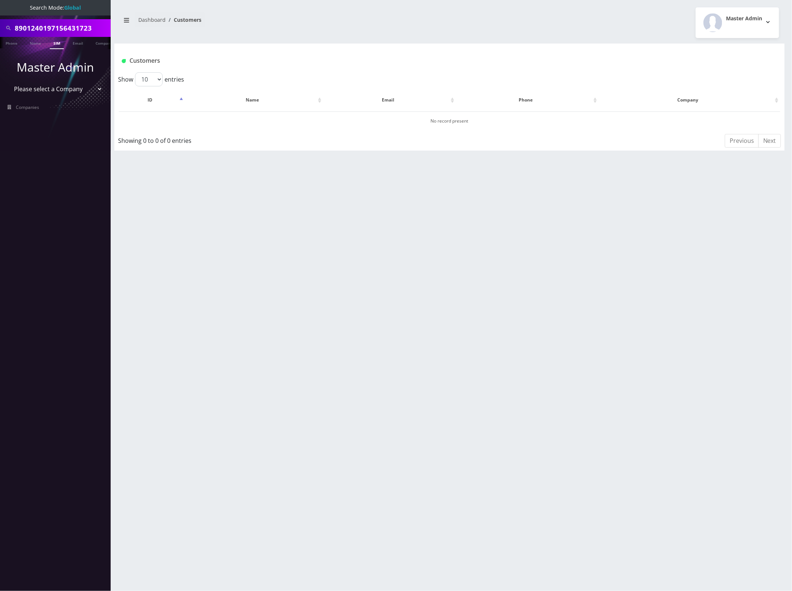
scroll to position [0, 4]
click at [68, 25] on input "8901240197156431723" at bounding box center [62, 28] width 94 height 14
paste input "94131815"
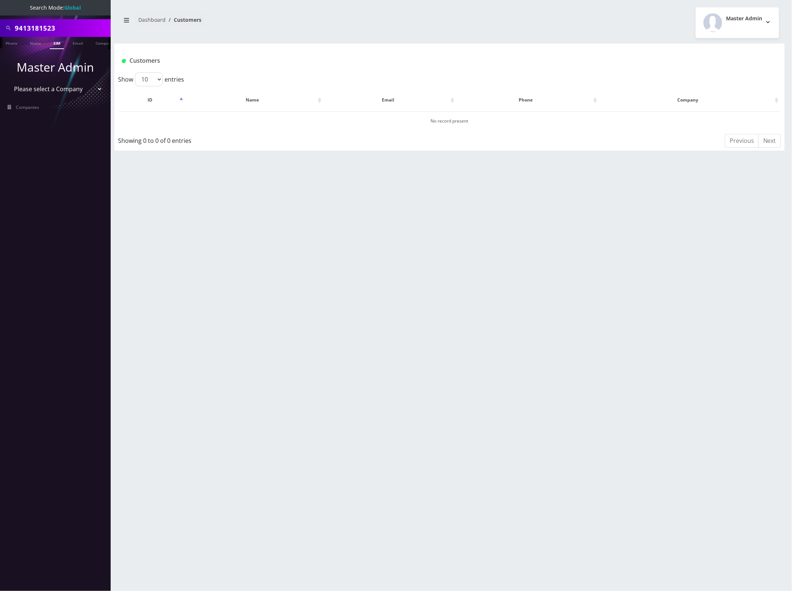
type input "9413181523"
click at [4, 40] on li at bounding box center [3, 44] width 7 height 18
click at [10, 42] on link "Phone" at bounding box center [11, 43] width 19 height 12
click at [270, 120] on button "Mikhail Semizorov" at bounding box center [254, 120] width 46 height 10
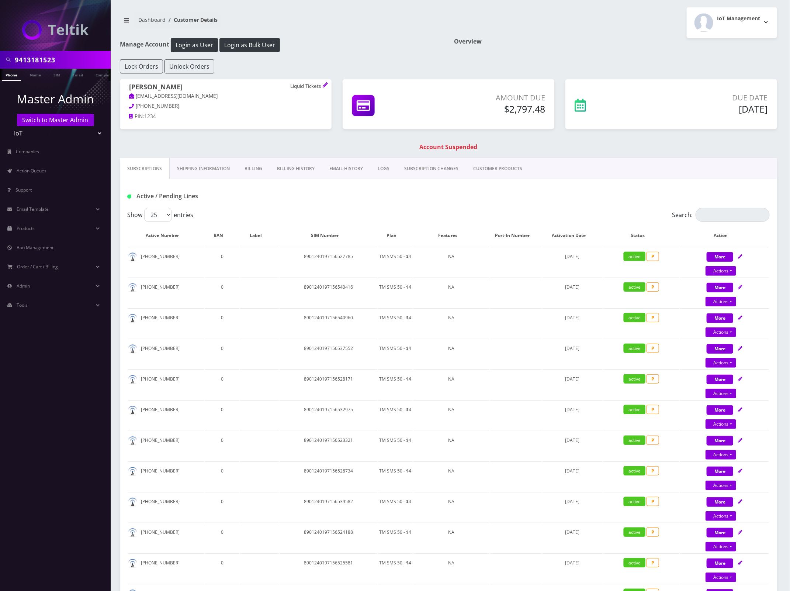
drag, startPoint x: 196, startPoint y: 87, endPoint x: 131, endPoint y: 89, distance: 65.0
click at [131, 89] on h1 "Mikhail Semizorov Liquid Tickets" at bounding box center [225, 87] width 193 height 9
copy h1 "Mikhail Semizorov"
click at [574, 149] on h1 "Account Suspended" at bounding box center [449, 147] width 654 height 7
click at [210, 171] on link "Shipping Information" at bounding box center [204, 168] width 68 height 21
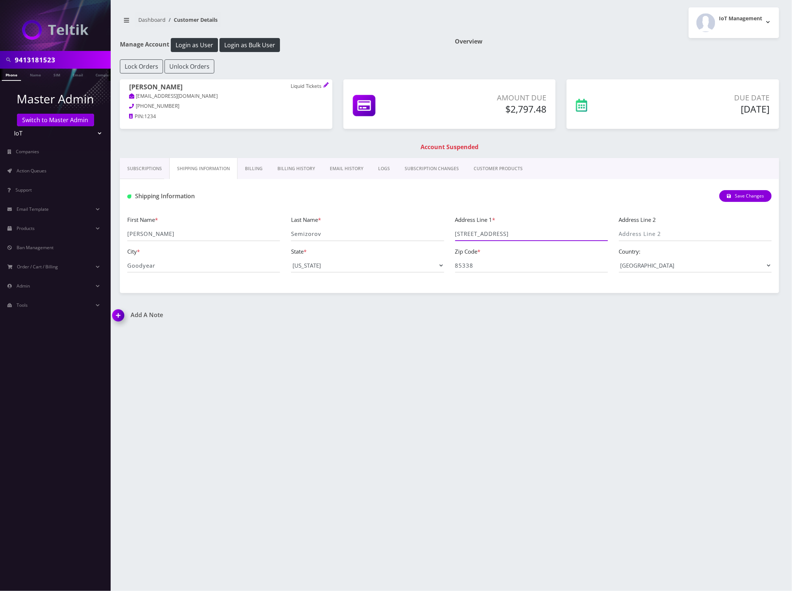
drag, startPoint x: 482, startPoint y: 231, endPoint x: 392, endPoint y: 222, distance: 90.4
click at [394, 222] on div "First Name * Mikhail Last Name * Semizorov Address Line 1 * 18188 W Windmere Dr…" at bounding box center [450, 246] width 656 height 63
drag, startPoint x: 450, startPoint y: 268, endPoint x: 521, endPoint y: 265, distance: 70.6
click at [440, 269] on div "First Name * Mikhail Last Name * Semizorov Address Line 1 * 18188 W Windmere Dr…" at bounding box center [450, 246] width 656 height 63
drag, startPoint x: 186, startPoint y: 265, endPoint x: 98, endPoint y: 266, distance: 88.5
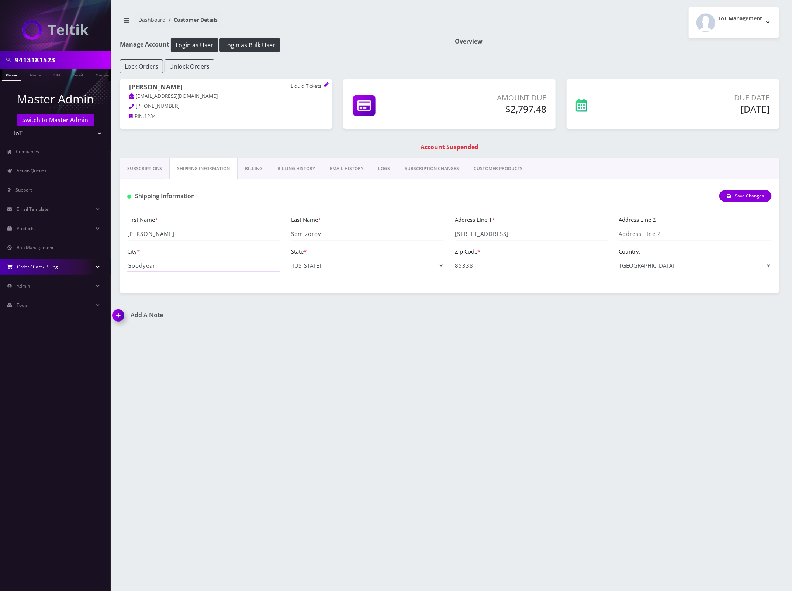
click at [98, 266] on div "9413181523 Phone Name SIM Email Company Customer Master Admin Switch to Master …" at bounding box center [396, 295] width 792 height 591
click at [38, 62] on input "9413181523" at bounding box center [62, 60] width 94 height 14
paste input "126064019"
type input "9126064019"
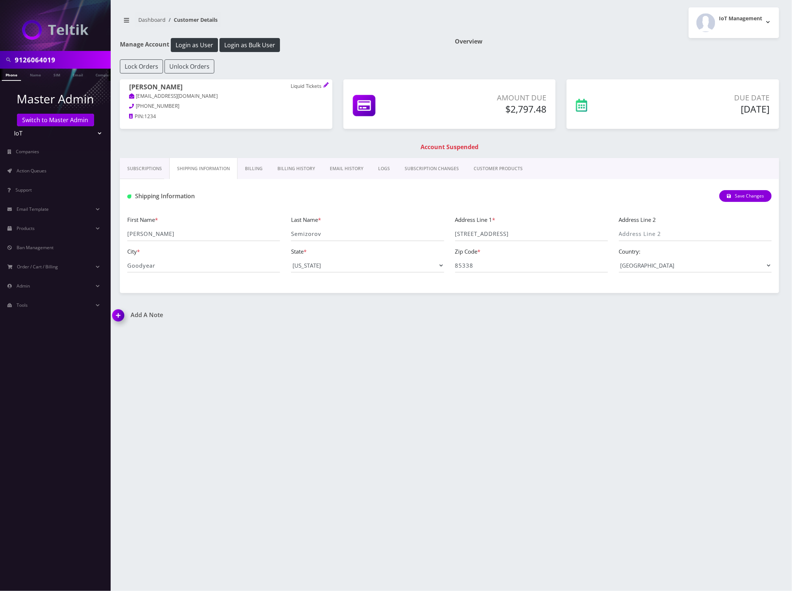
click at [16, 77] on link "Phone" at bounding box center [11, 75] width 19 height 12
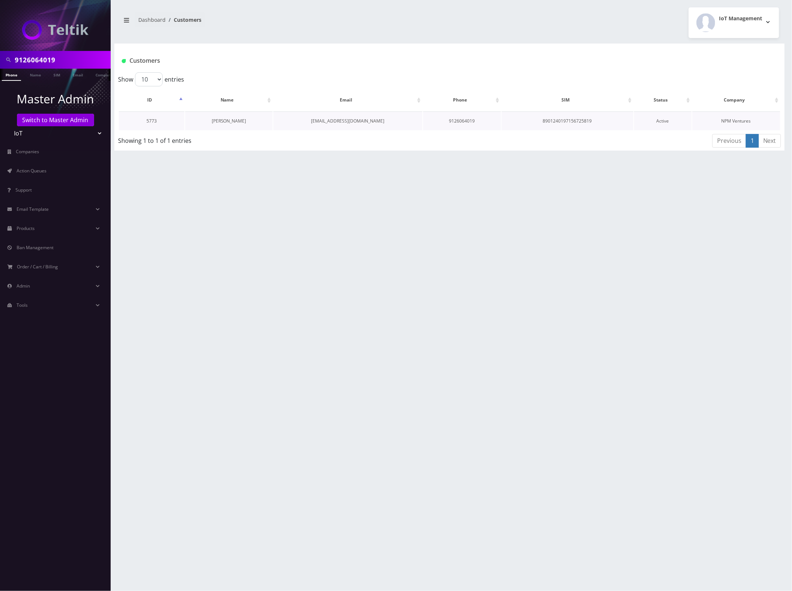
click at [227, 119] on link "[PERSON_NAME]" at bounding box center [229, 121] width 35 height 6
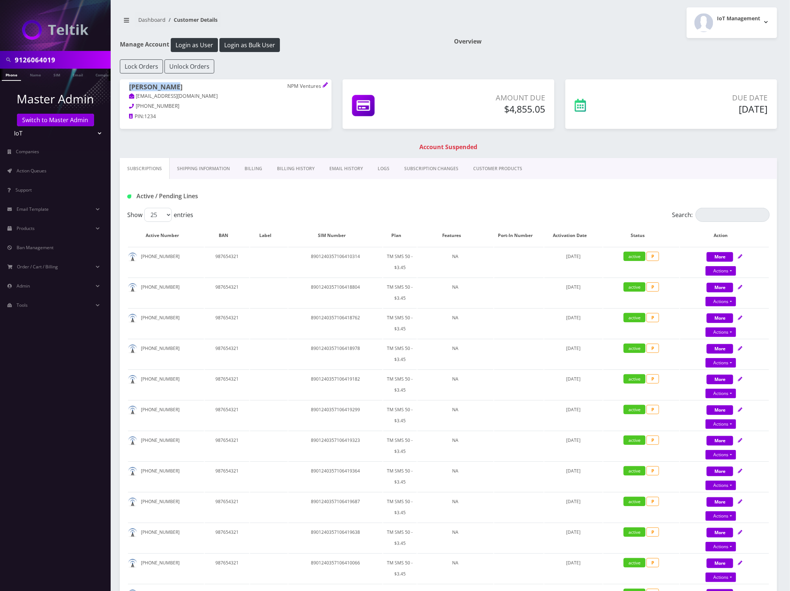
drag, startPoint x: 176, startPoint y: 87, endPoint x: 137, endPoint y: 89, distance: 38.5
click at [130, 88] on h1 "[PERSON_NAME] NPM Ventures" at bounding box center [225, 87] width 193 height 9
copy h1 "[PERSON_NAME]"
click at [213, 168] on link "Shipping Information" at bounding box center [204, 168] width 68 height 21
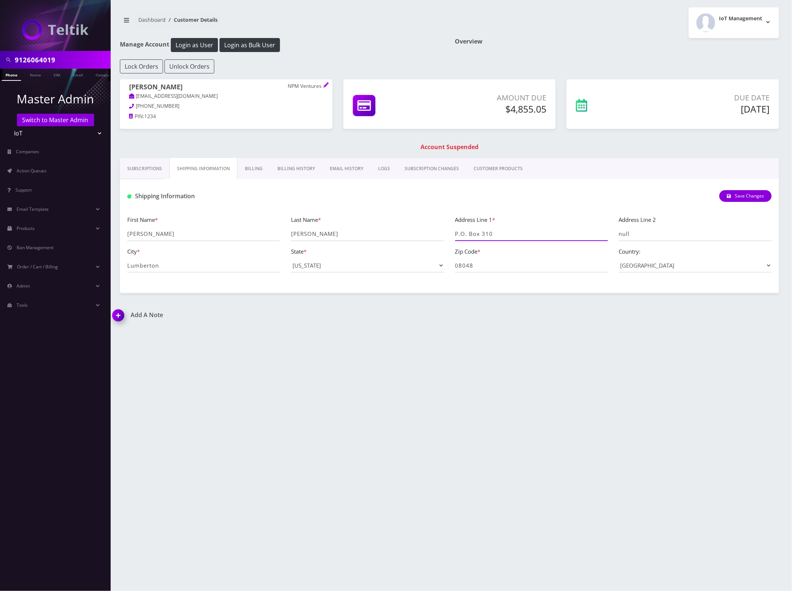
drag, startPoint x: 500, startPoint y: 235, endPoint x: 331, endPoint y: 227, distance: 169.2
click at [397, 227] on div "First Name * [PERSON_NAME] Last Name * [PERSON_NAME] Address Line 1 * P.O. Box …" at bounding box center [450, 246] width 656 height 63
drag, startPoint x: 526, startPoint y: 268, endPoint x: 397, endPoint y: 260, distance: 128.6
click at [397, 259] on div "First Name * [PERSON_NAME] Last Name * [PERSON_NAME] Address Line 1 * P.O. Box …" at bounding box center [450, 246] width 656 height 63
click at [45, 56] on input "9126064019" at bounding box center [62, 60] width 94 height 14
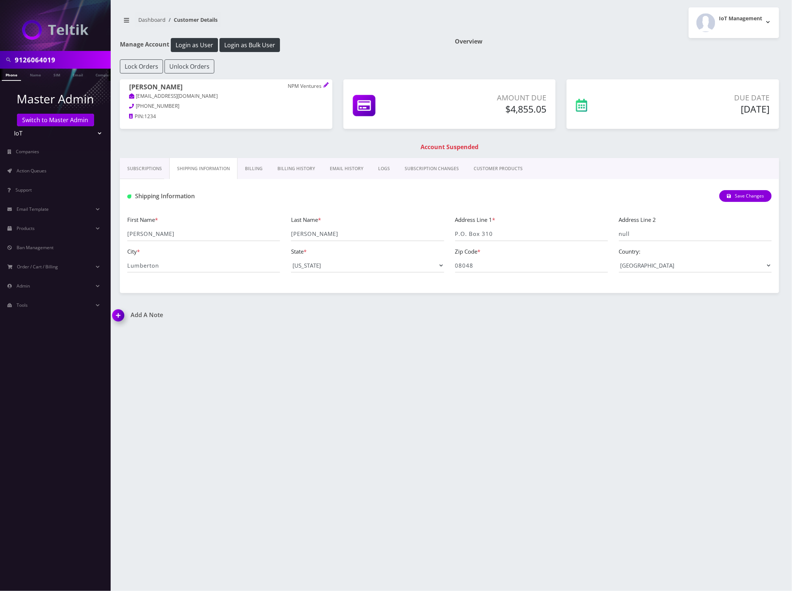
click at [45, 56] on input "9126064019" at bounding box center [62, 60] width 94 height 14
paste input "8901240357106380137"
type input "8901240357106380137"
click at [41, 76] on link "SIM" at bounding box center [38, 75] width 14 height 12
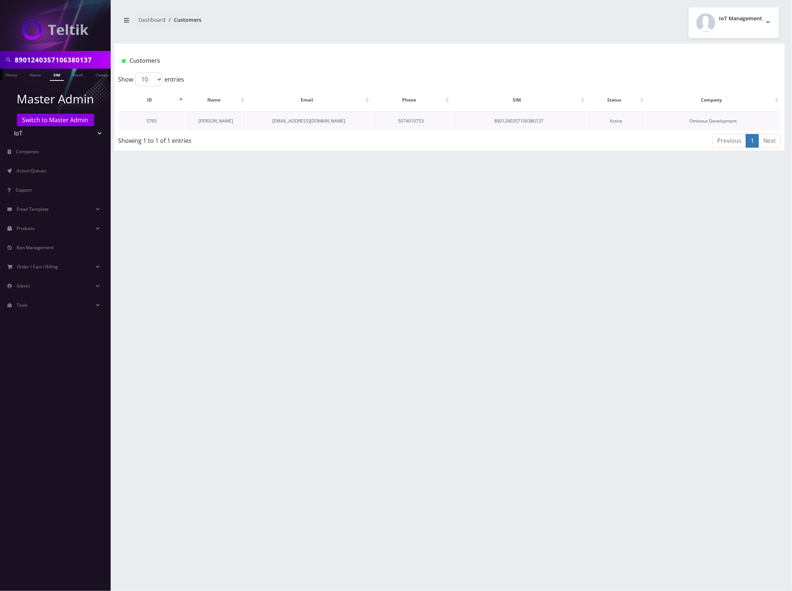
click at [213, 120] on link "[PERSON_NAME]" at bounding box center [215, 121] width 35 height 6
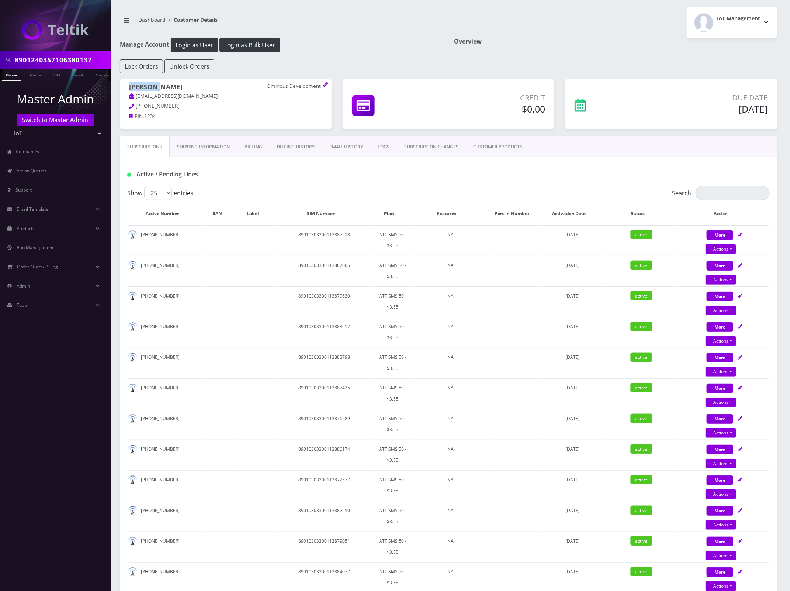
drag, startPoint x: 160, startPoint y: 89, endPoint x: 128, endPoint y: 87, distance: 32.9
click at [128, 87] on div "Andy Liu Ominous Development admin@ominous.dev 305-709-7791 PIN: 1234" at bounding box center [226, 102] width 212 height 47
copy h1 "Andy Liu"
click at [215, 148] on link "Shipping Information" at bounding box center [204, 146] width 68 height 21
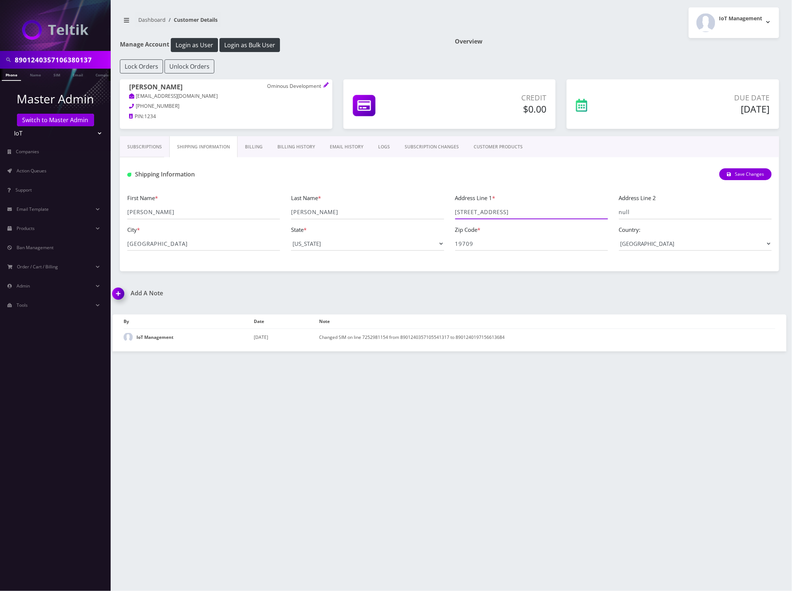
drag, startPoint x: 581, startPoint y: 215, endPoint x: 449, endPoint y: 211, distance: 132.5
click at [449, 211] on div "First Name * Andy Last Name * Liu Address Line 1 * 651 North Broad Street Suit …" at bounding box center [450, 224] width 656 height 63
drag, startPoint x: 196, startPoint y: 245, endPoint x: 128, endPoint y: 246, distance: 68.3
click at [128, 246] on input "Middletown" at bounding box center [203, 243] width 153 height 14
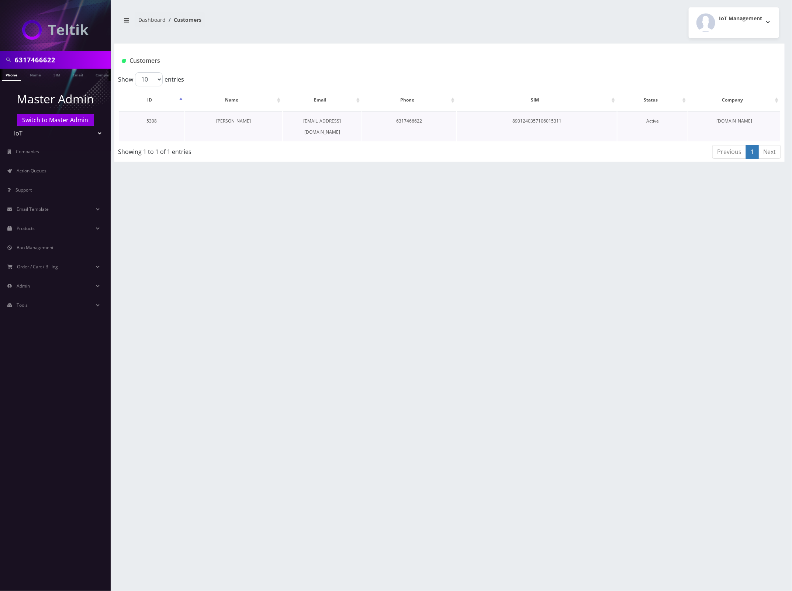
click at [238, 121] on link "[PERSON_NAME]" at bounding box center [233, 121] width 35 height 6
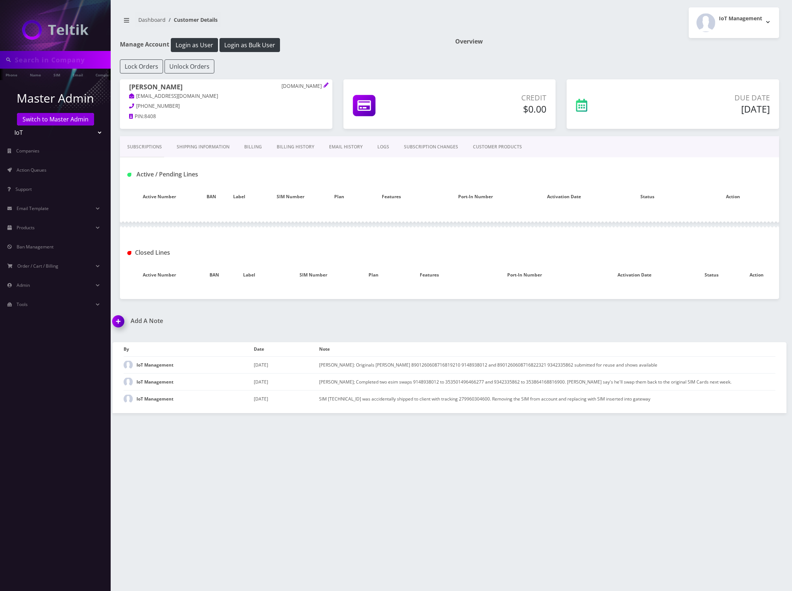
type input "6317466622"
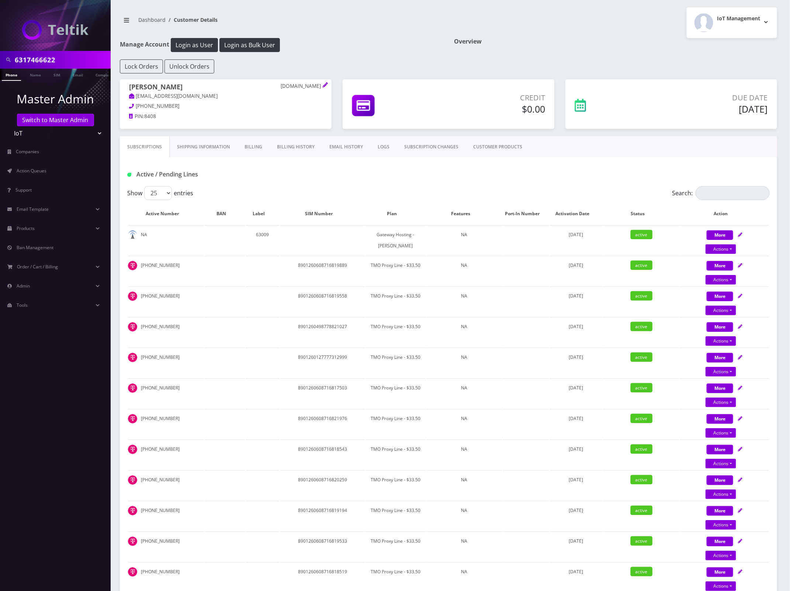
click at [215, 146] on link "Shipping Information" at bounding box center [204, 146] width 68 height 21
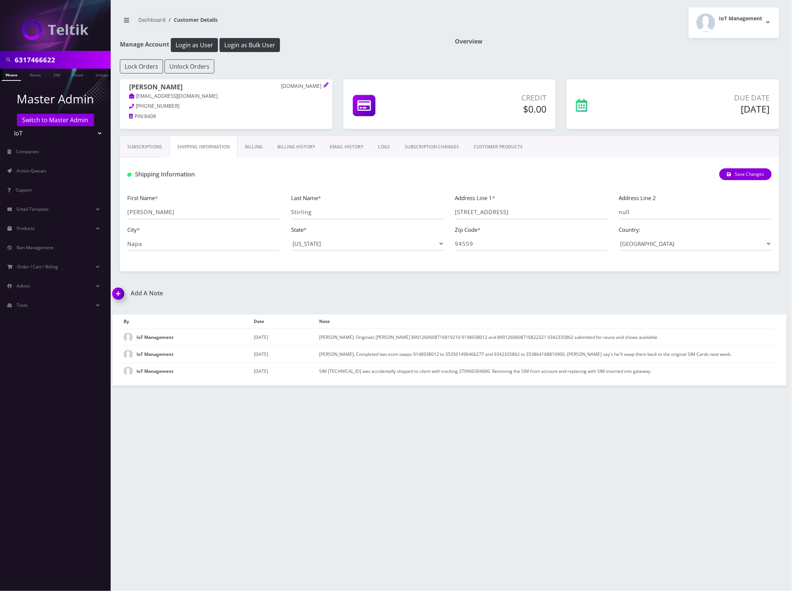
drag, startPoint x: 180, startPoint y: 85, endPoint x: 125, endPoint y: 86, distance: 54.6
click at [125, 86] on div "[PERSON_NAME] [DOMAIN_NAME] [EMAIL_ADDRESS][DOMAIN_NAME] [PHONE_NUMBER] PIN: 84…" at bounding box center [226, 102] width 212 height 47
copy h1 "[PERSON_NAME]"
drag, startPoint x: 510, startPoint y: 212, endPoint x: 434, endPoint y: 210, distance: 76.4
click at [434, 210] on div "First Name * [PERSON_NAME] Last Name * [GEOGRAPHIC_DATA] Address Line 1 * [STRE…" at bounding box center [450, 224] width 656 height 63
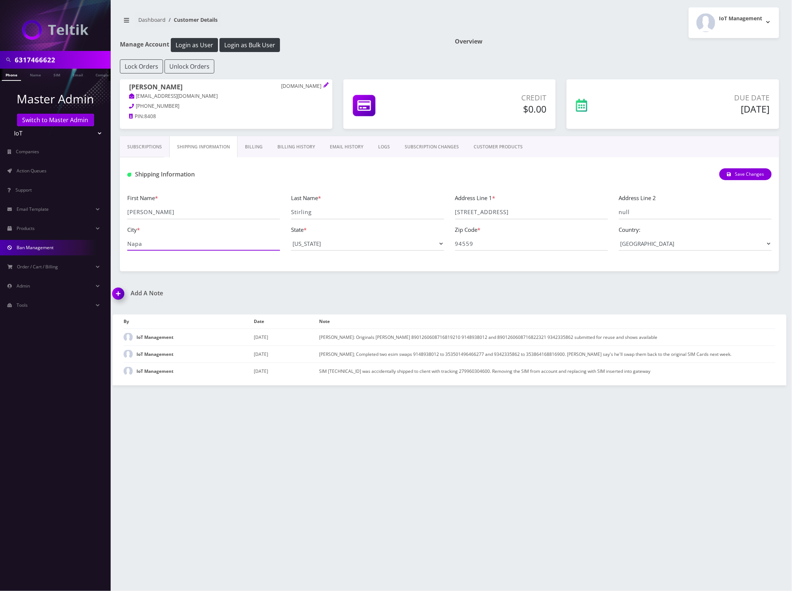
drag, startPoint x: 157, startPoint y: 245, endPoint x: 100, endPoint y: 243, distance: 56.5
click at [90, 242] on div "6317466622 Phone Name SIM Email Company Customer Master Admin Switch to Master …" at bounding box center [396, 295] width 792 height 591
drag, startPoint x: 450, startPoint y: 248, endPoint x: 447, endPoint y: 246, distance: 3.9
click at [421, 246] on div "First Name * [PERSON_NAME] Last Name * [GEOGRAPHIC_DATA] Address Line 1 * [STRE…" at bounding box center [450, 224] width 656 height 63
